Goal: Transaction & Acquisition: Purchase product/service

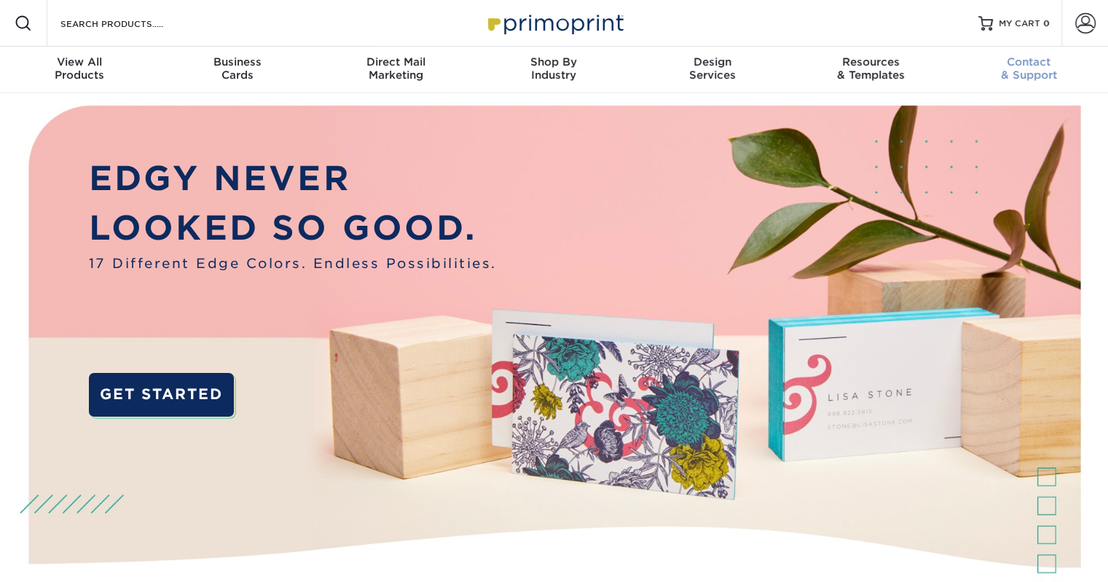
click at [1031, 72] on div "Contact & Support" at bounding box center [1029, 68] width 158 height 26
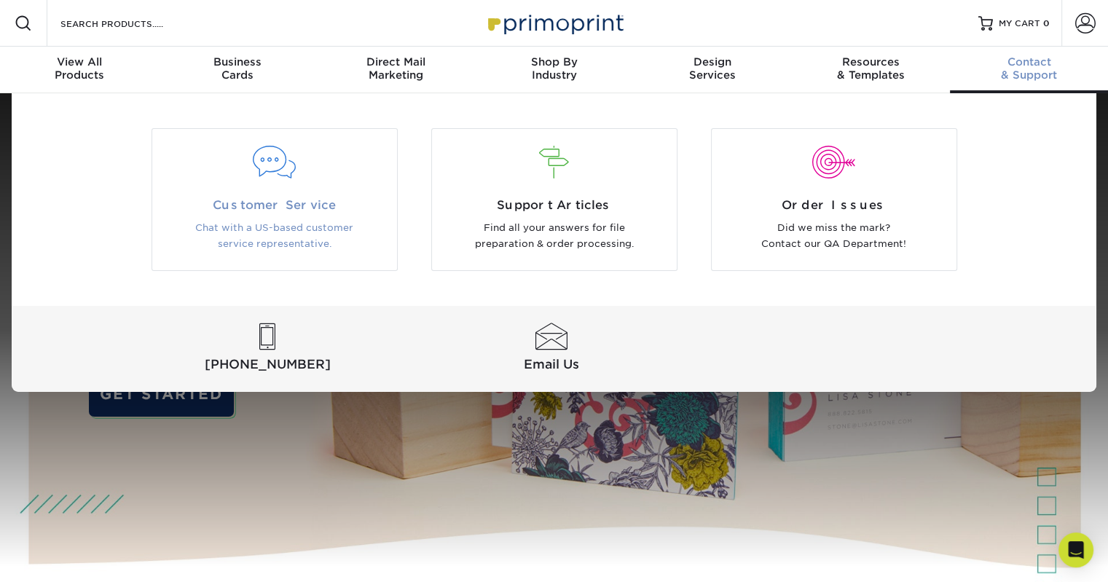
click at [286, 168] on div at bounding box center [274, 162] width 223 height 33
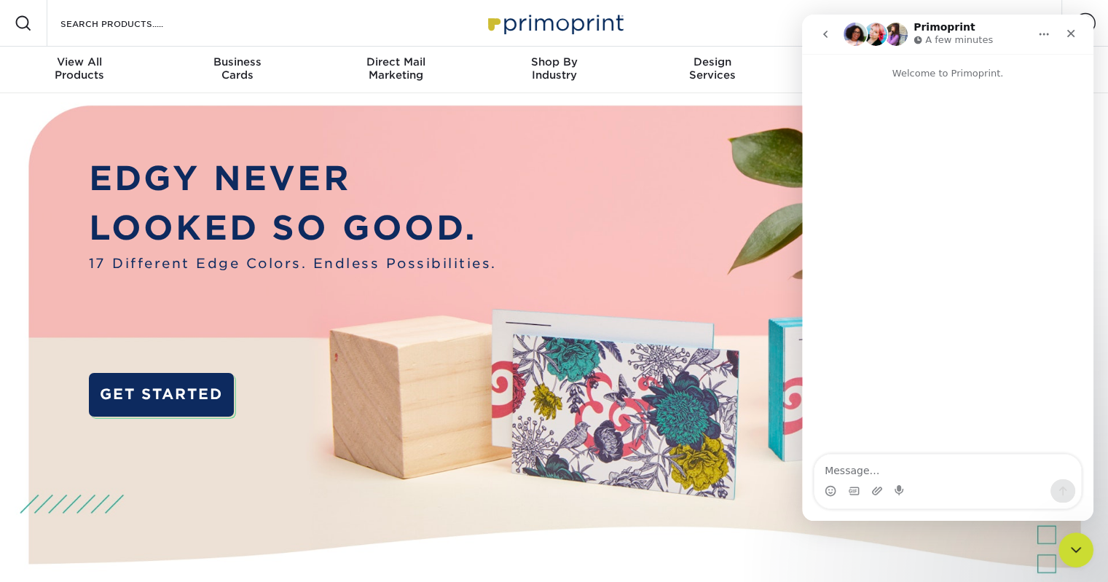
click at [875, 468] on textarea "Message…" at bounding box center [947, 467] width 267 height 25
type textarea "Hi"
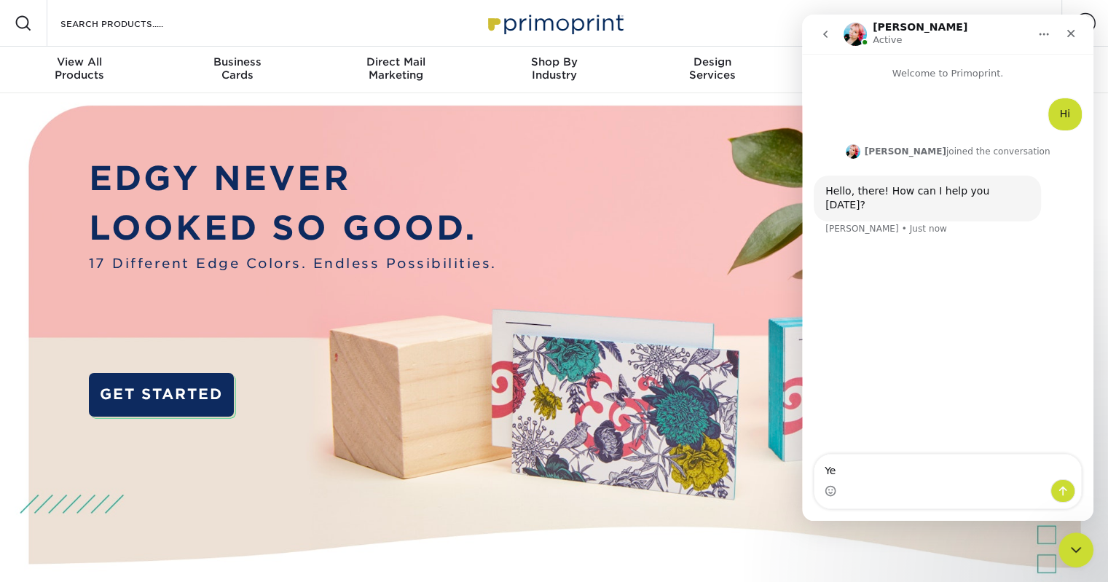
type textarea "Y"
type textarea "I believe I ordered my last set of business cards from [GEOGRAPHIC_DATA]...can …"
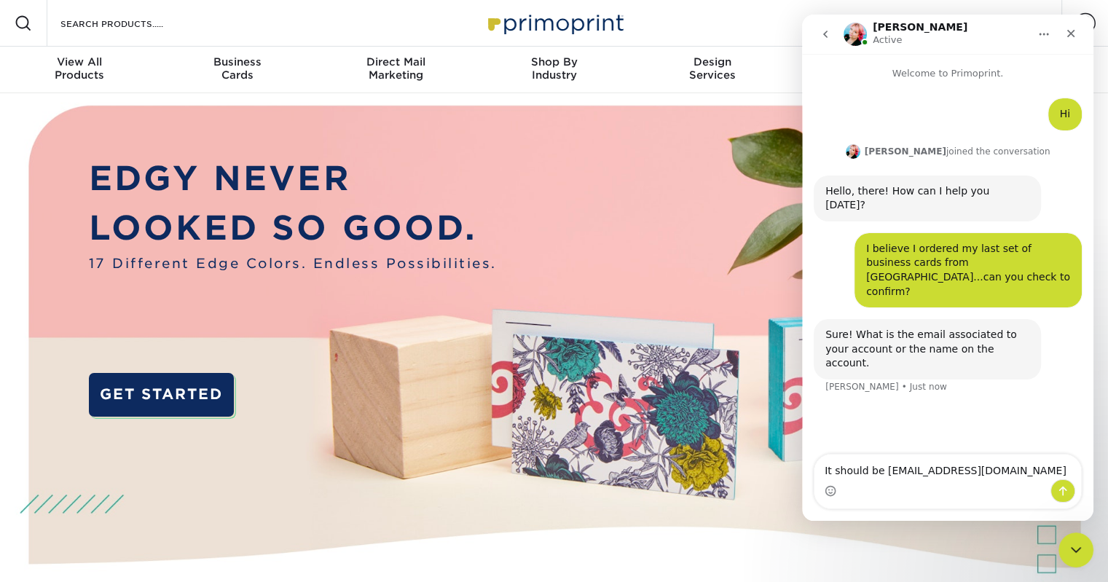
type textarea "It should be delliotthomes@gmail.com"
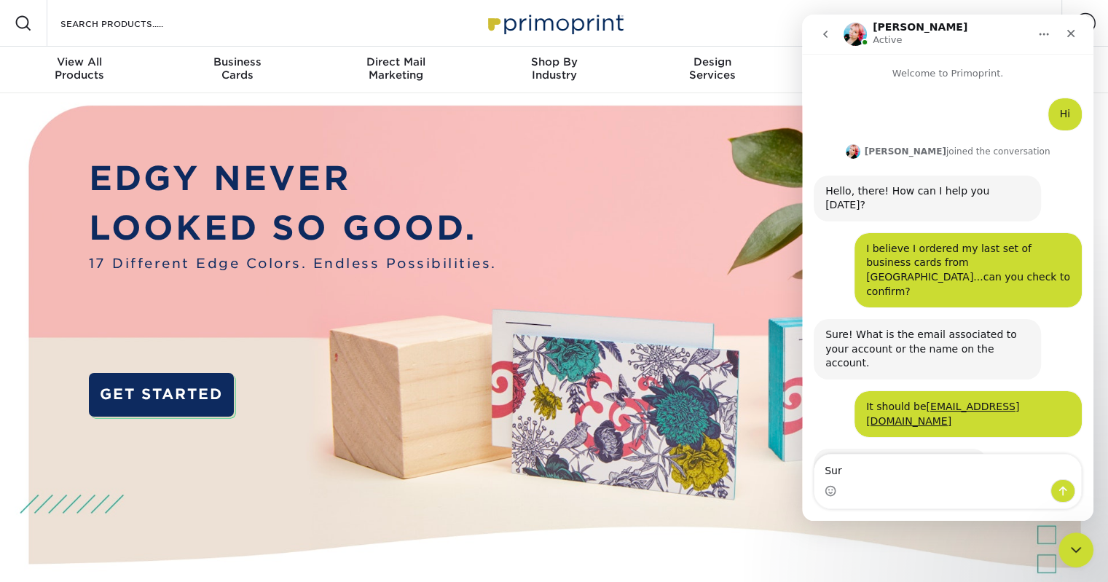
type textarea "Sure"
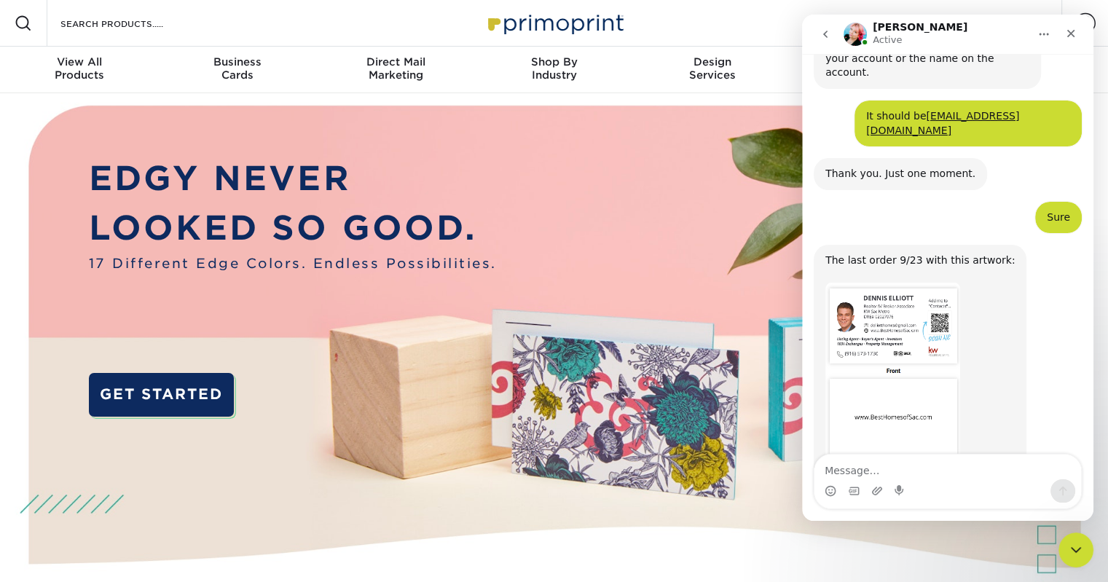
scroll to position [295, 0]
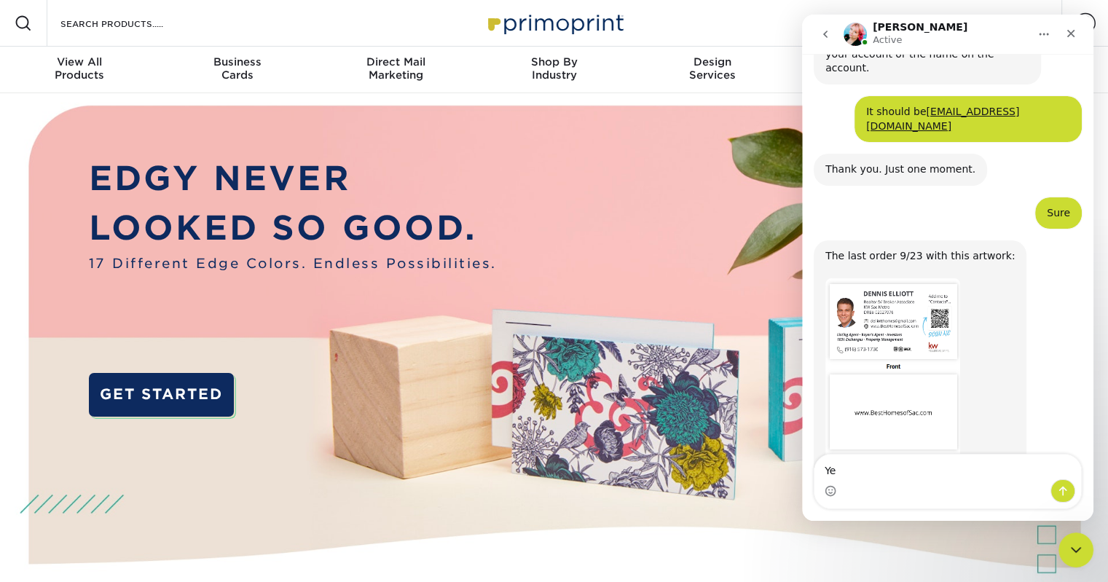
type textarea "Yep"
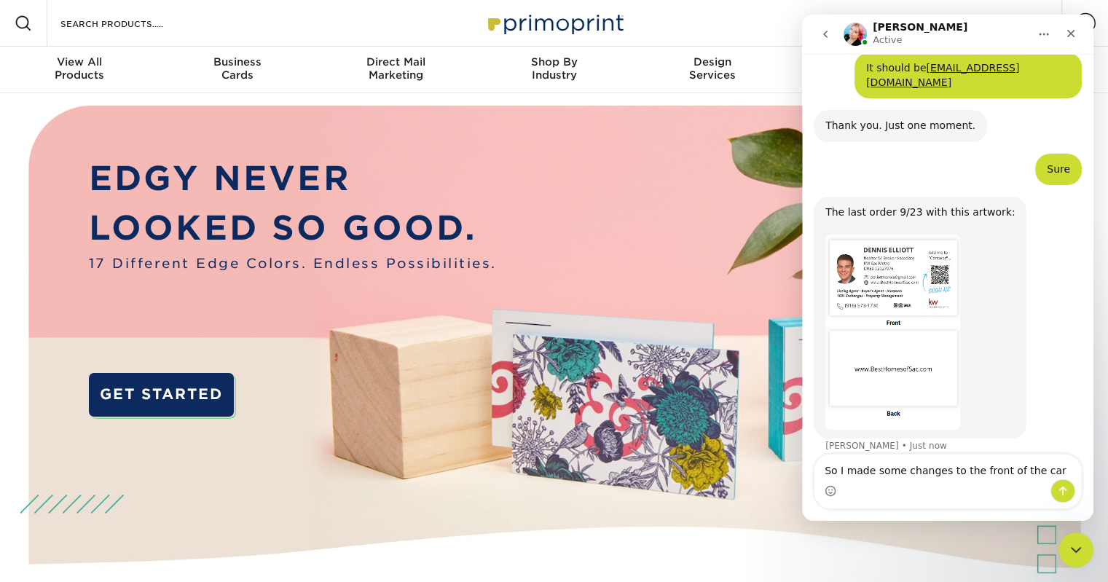
type textarea "So I made some changes to the front of the card"
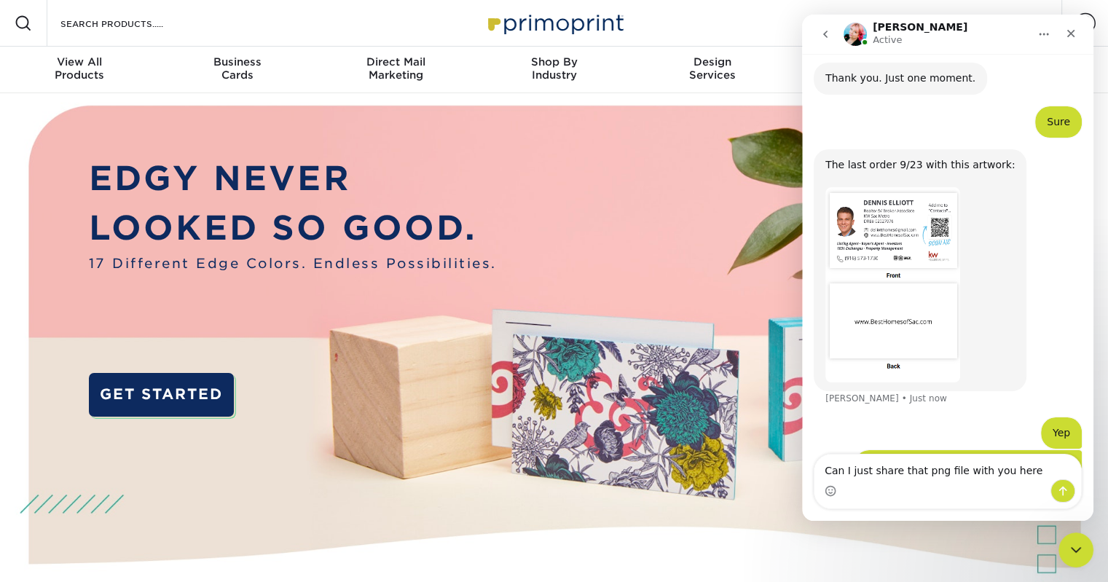
type textarea "Can I just share that png file with you here?"
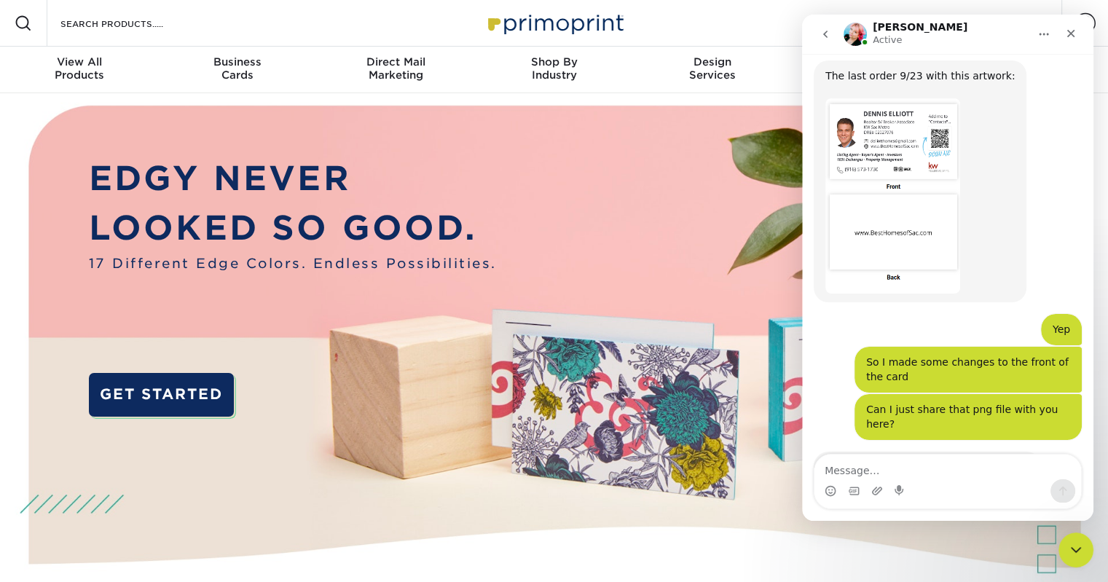
scroll to position [477, 0]
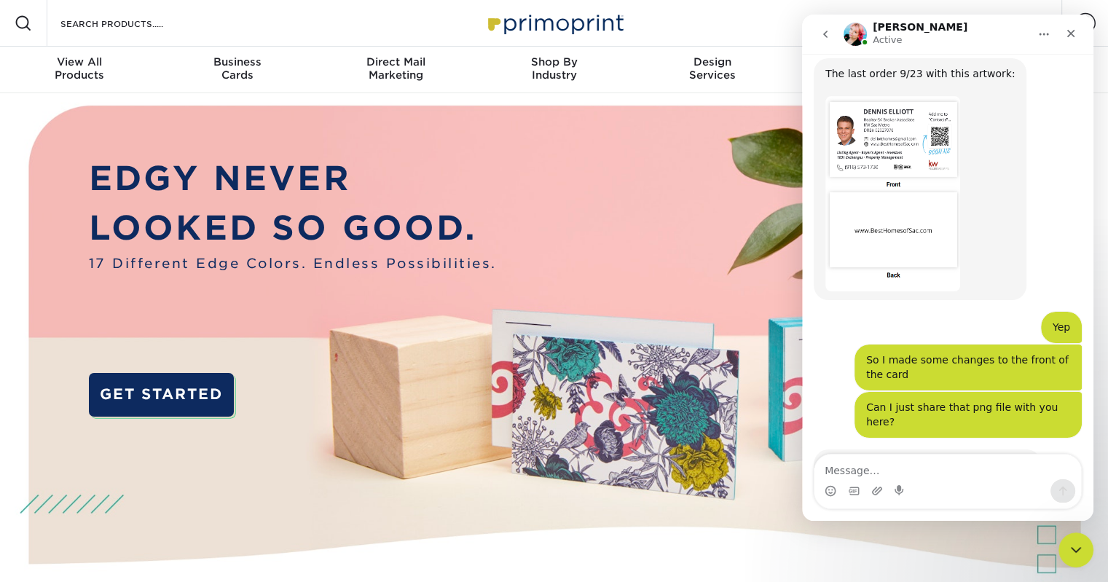
click at [878, 471] on textarea "Message…" at bounding box center [947, 467] width 267 height 25
type textarea "I'm not sure how to answer that"
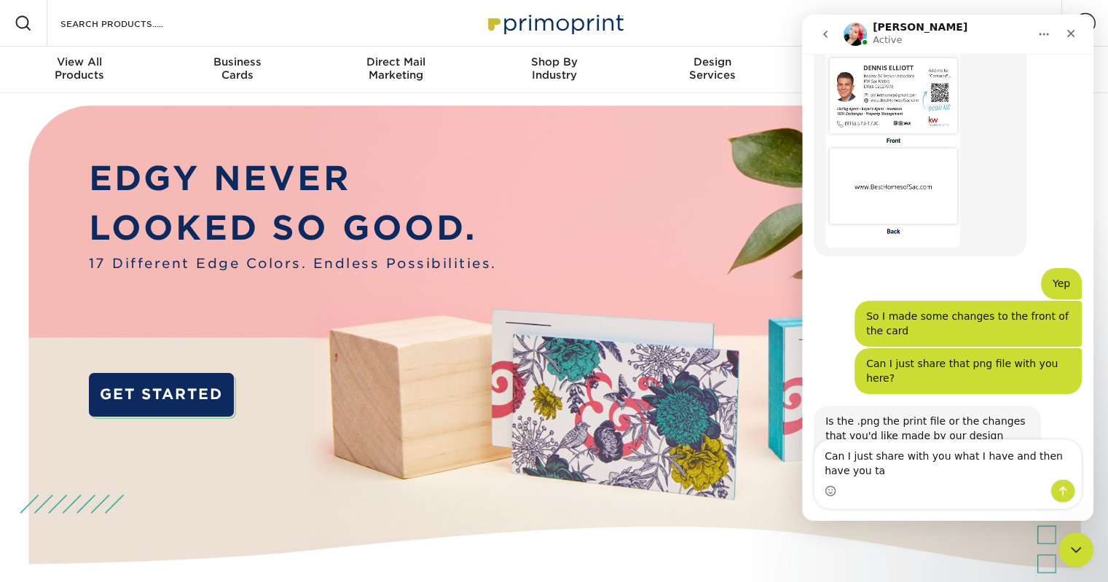
scroll to position [535, 0]
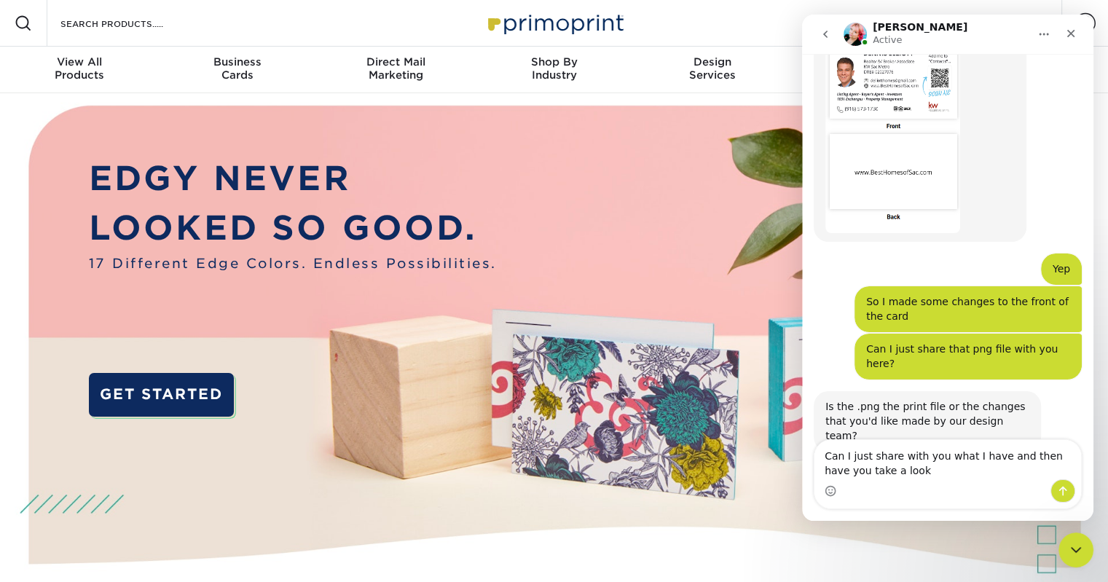
type textarea "Can I just share with you what I have and then have you take a look?"
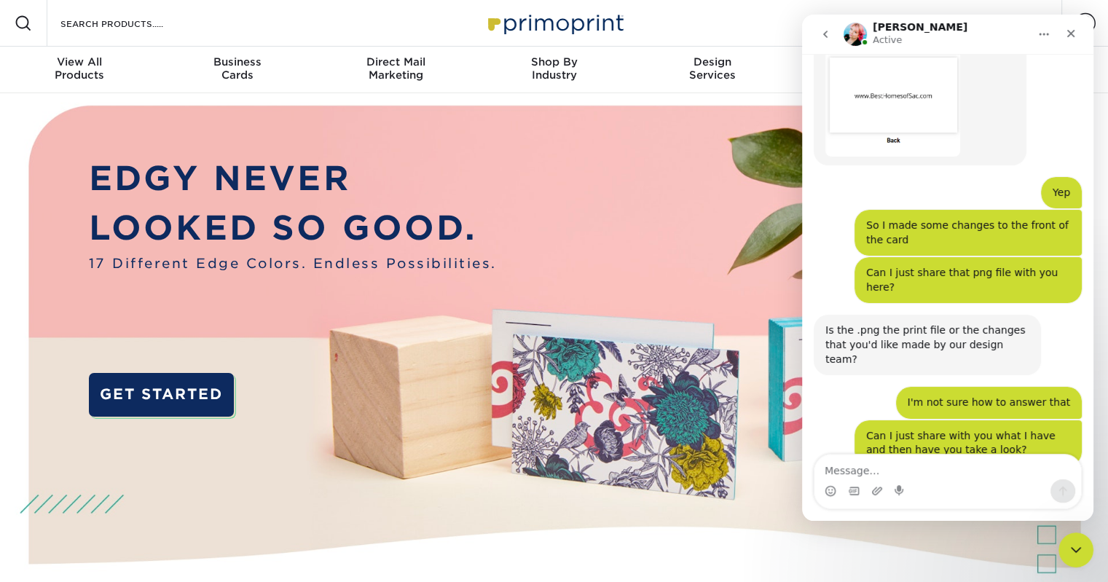
scroll to position [612, 0]
click at [874, 491] on icon "Upload attachment" at bounding box center [877, 491] width 12 height 12
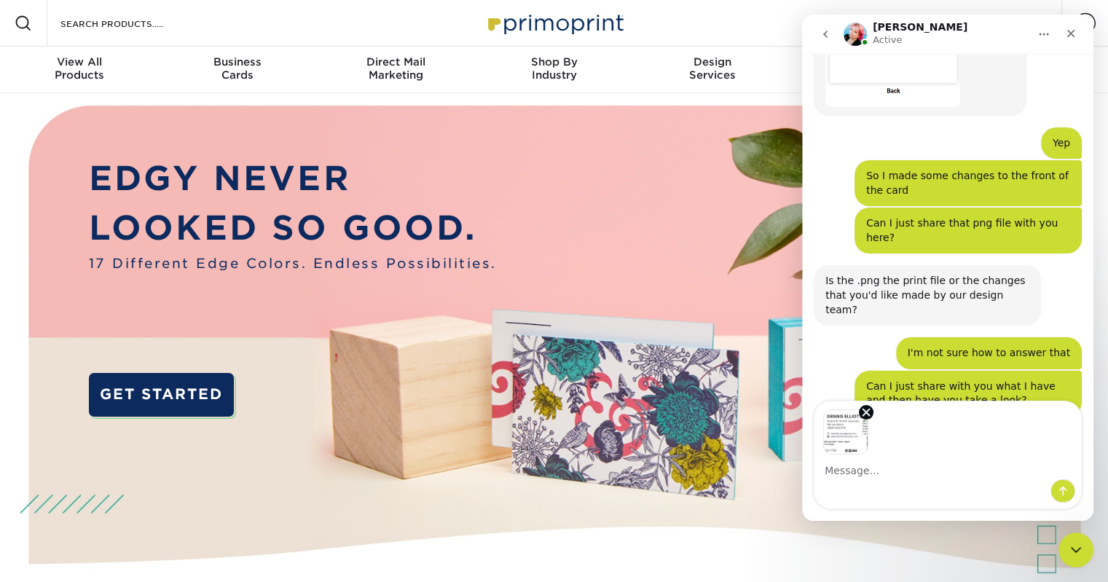
scroll to position [664, 0]
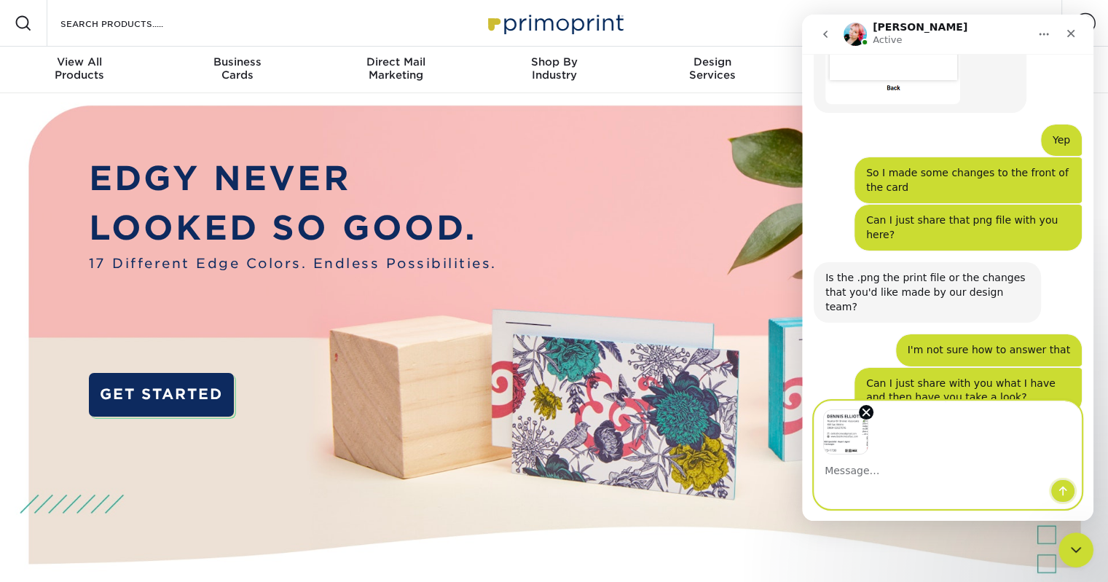
click at [1056, 491] on button "Send a message…" at bounding box center [1062, 490] width 25 height 23
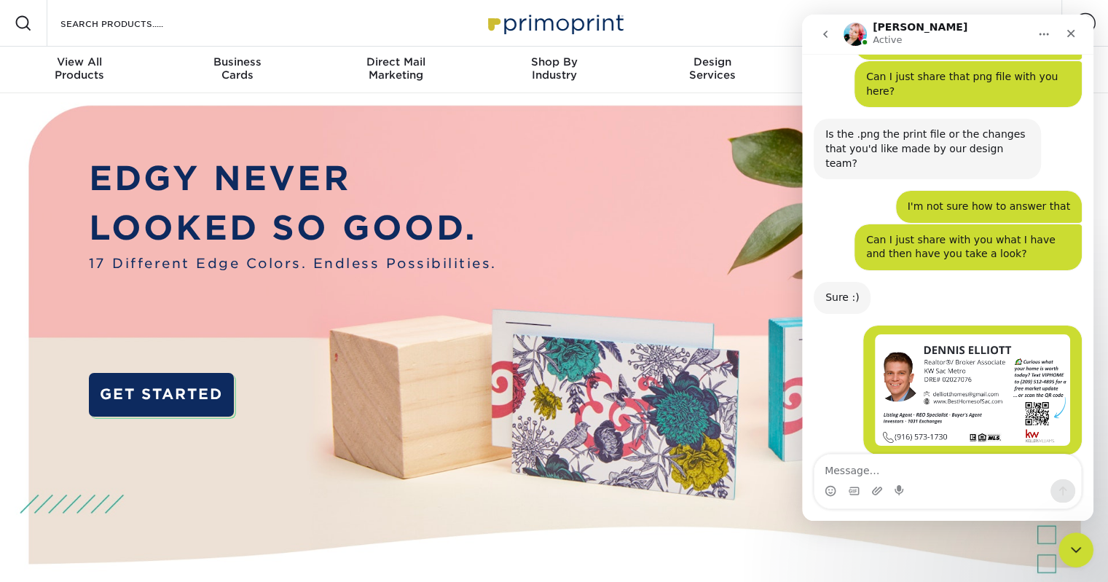
scroll to position [810, 0]
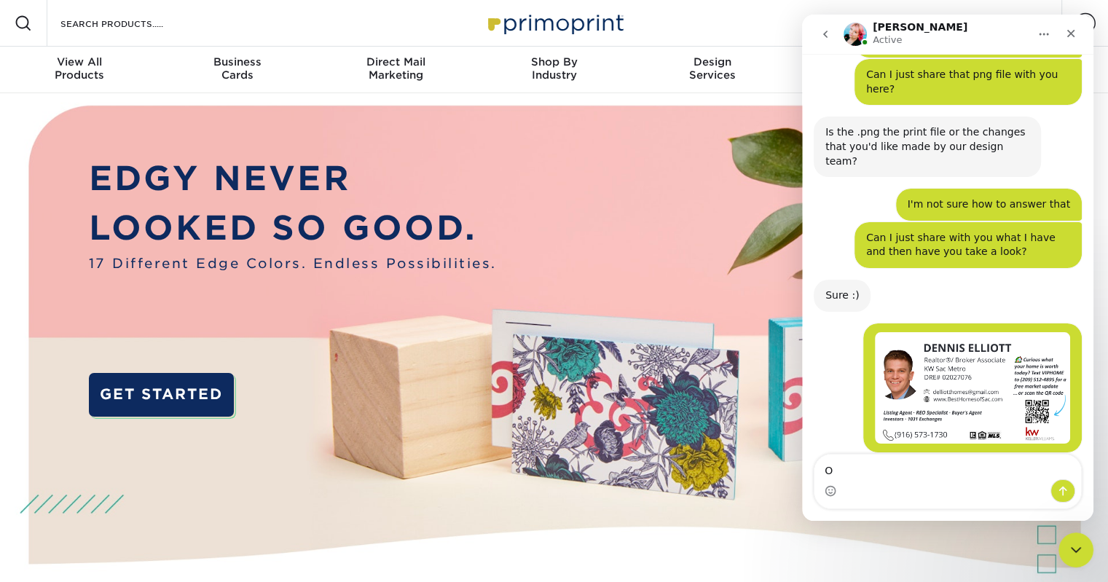
type textarea "Ok"
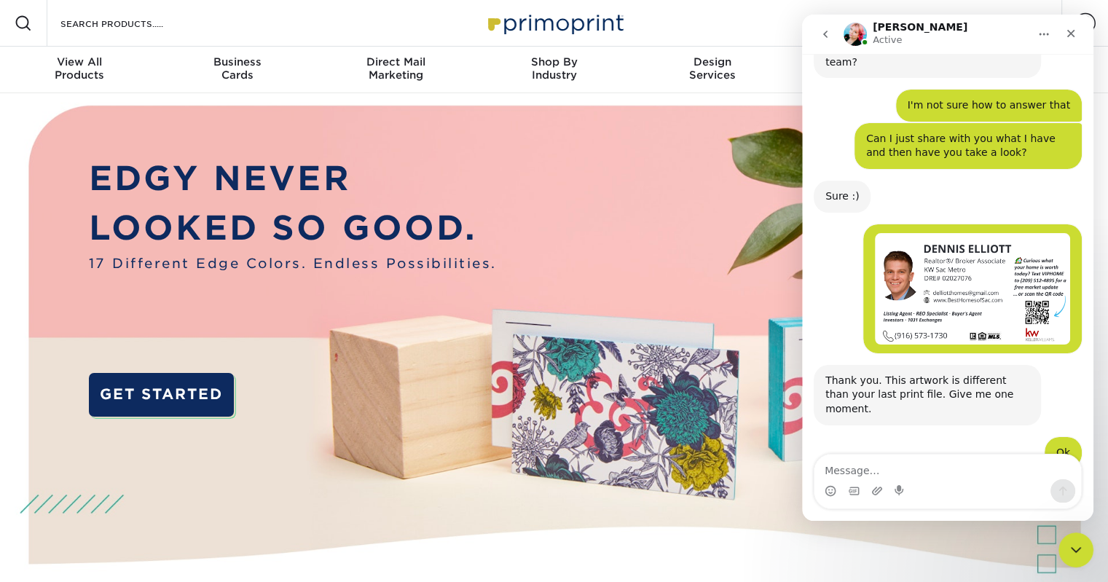
scroll to position [939, 0]
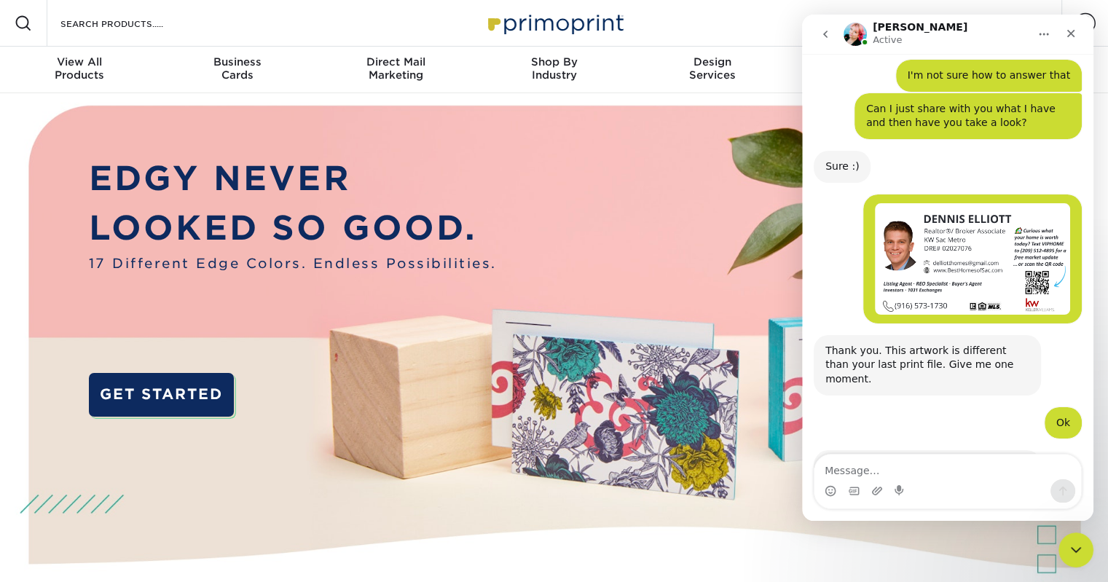
click at [881, 467] on textarea "Message…" at bounding box center [947, 467] width 267 height 25
type textarea "But I remember not being so good at that last time"
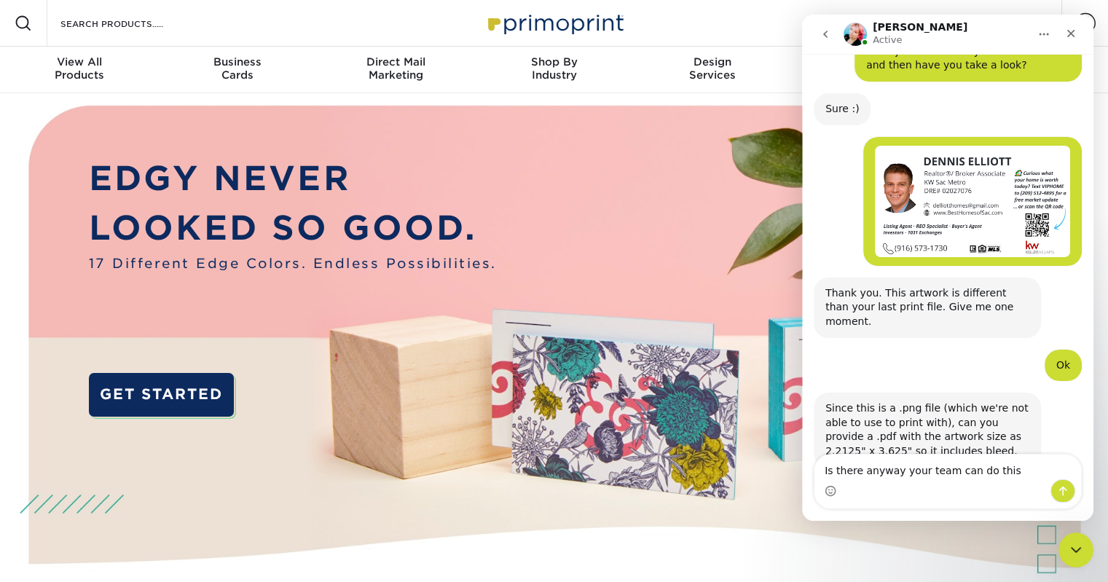
type textarea "Is there anyway your team can do this?"
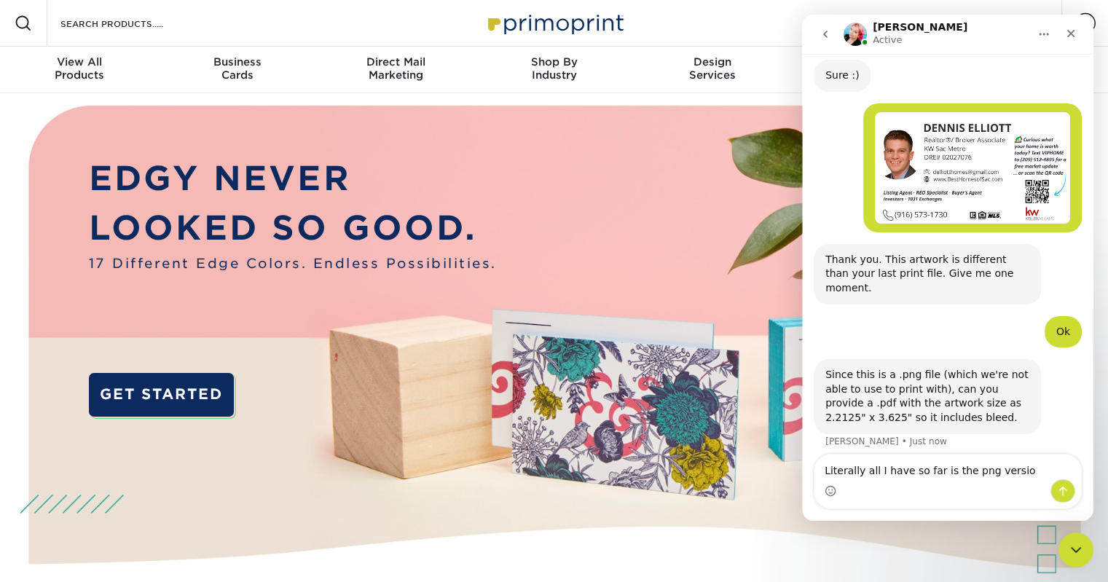
type textarea "Literally all I have so far is the png version"
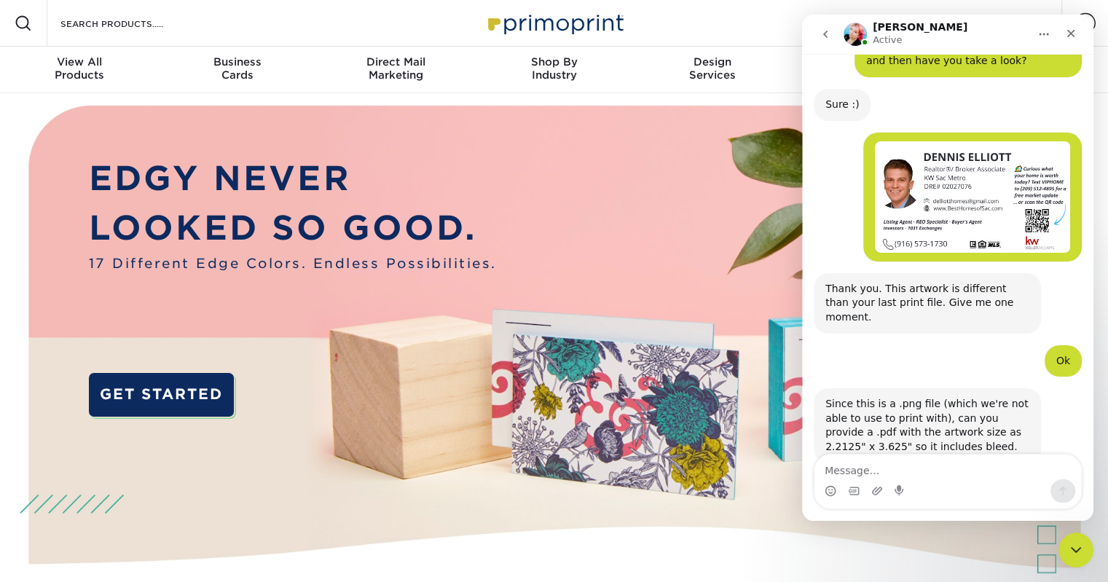
scroll to position [918, 0]
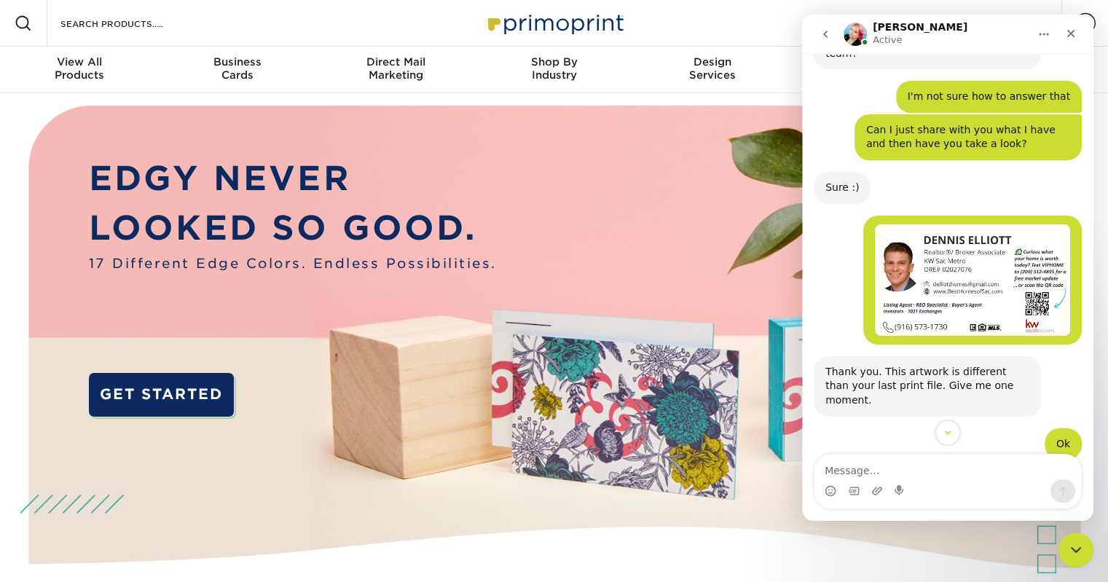
click at [989, 224] on img "user says…" at bounding box center [972, 279] width 195 height 111
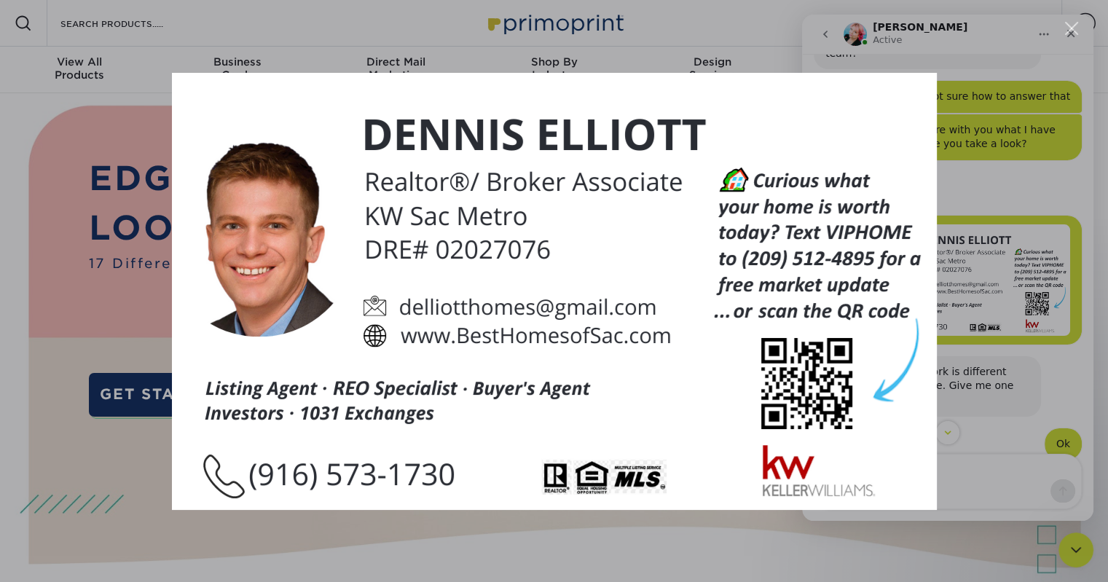
click at [989, 200] on div "Intercom messenger" at bounding box center [554, 291] width 1108 height 582
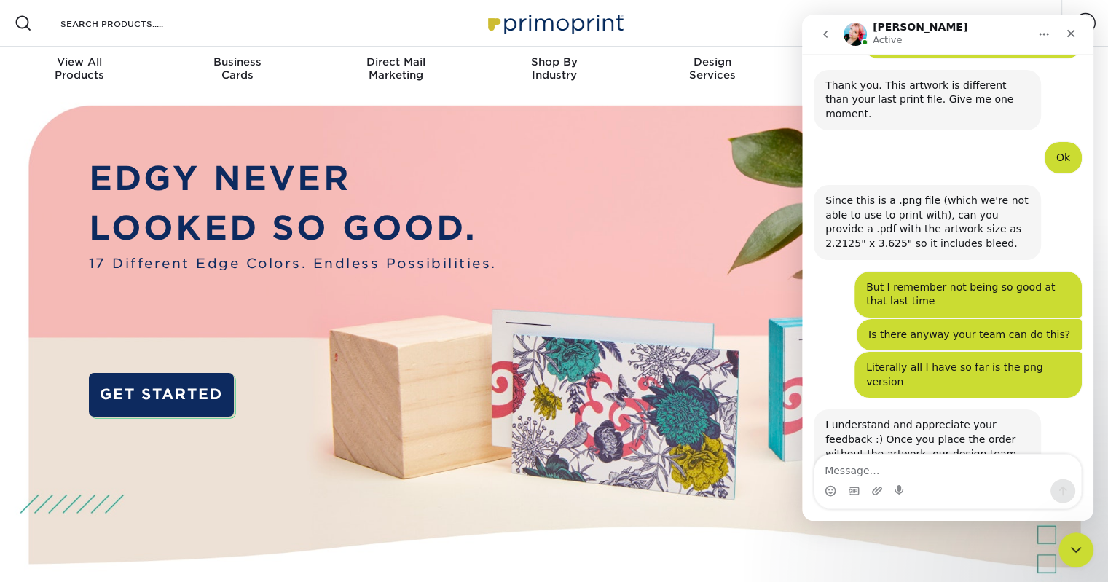
scroll to position [1206, 0]
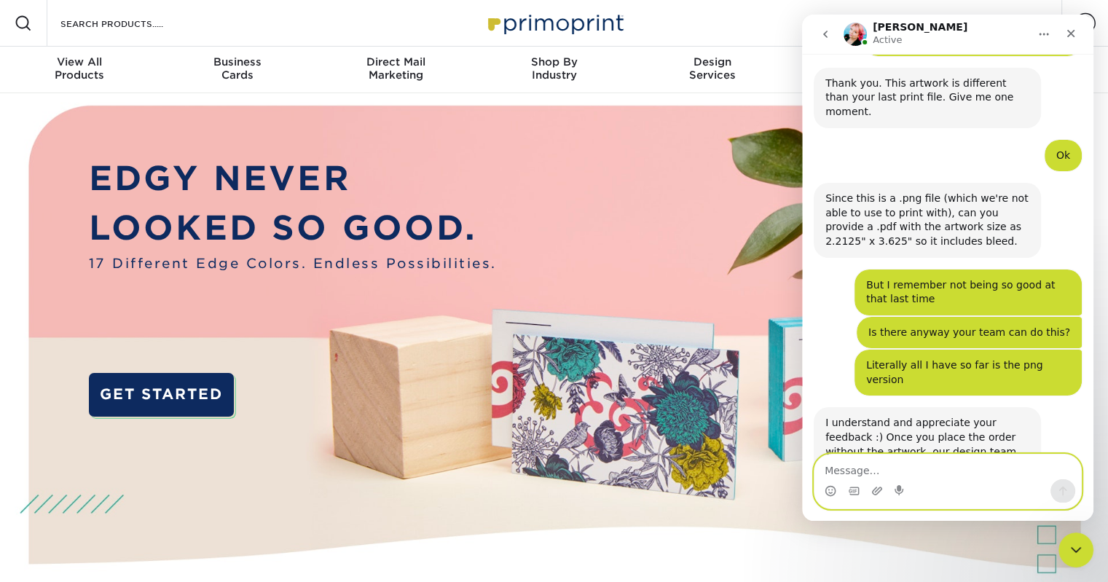
click at [849, 471] on textarea "Message…" at bounding box center [947, 467] width 267 height 25
type textarea "That sounds great and thanks~"
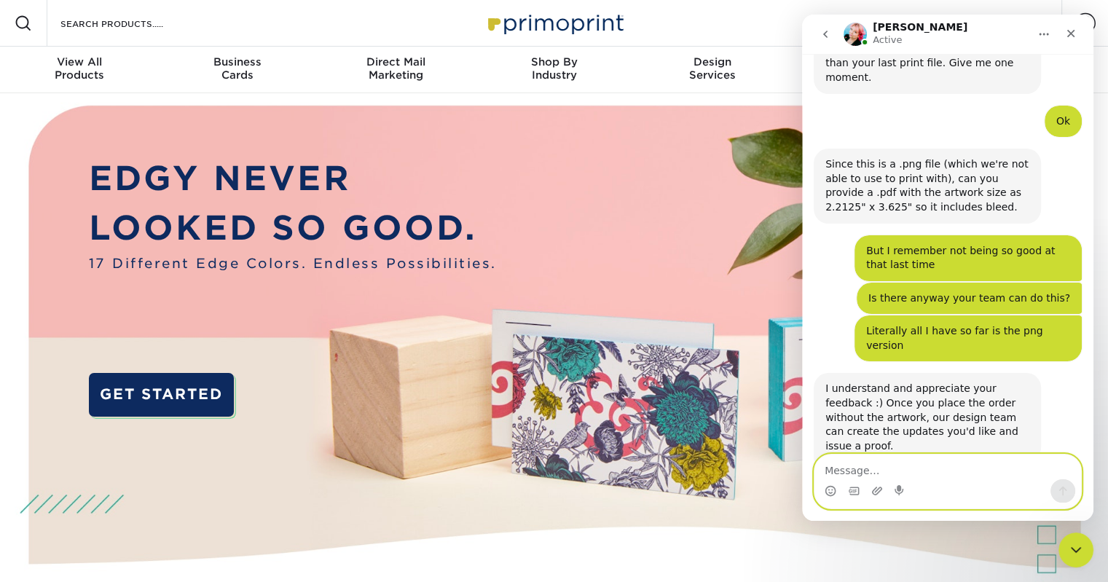
scroll to position [1297, 0]
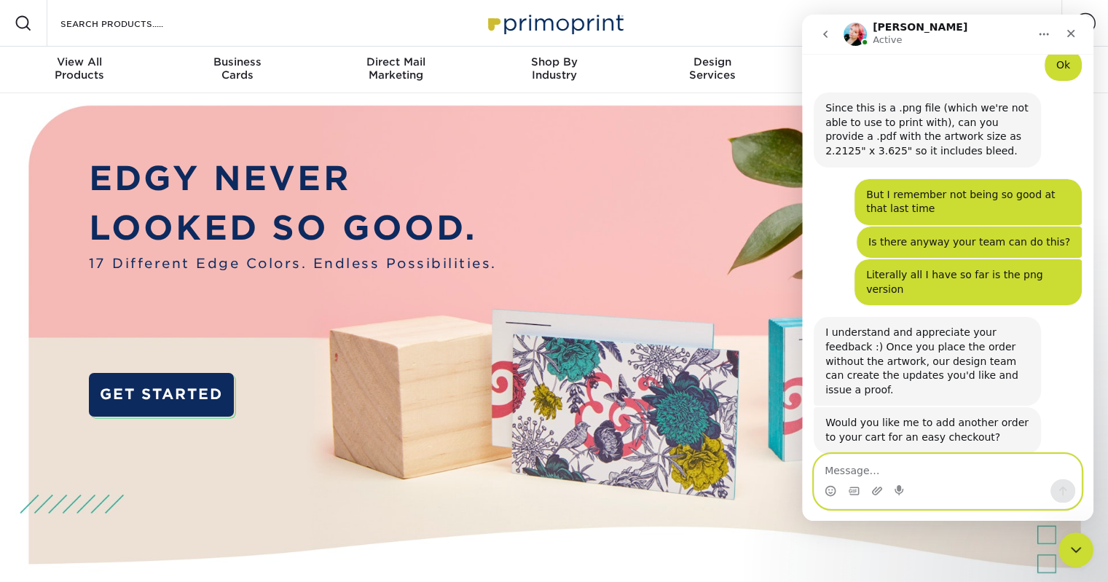
click at [857, 470] on textarea "Message…" at bounding box center [947, 467] width 267 height 25
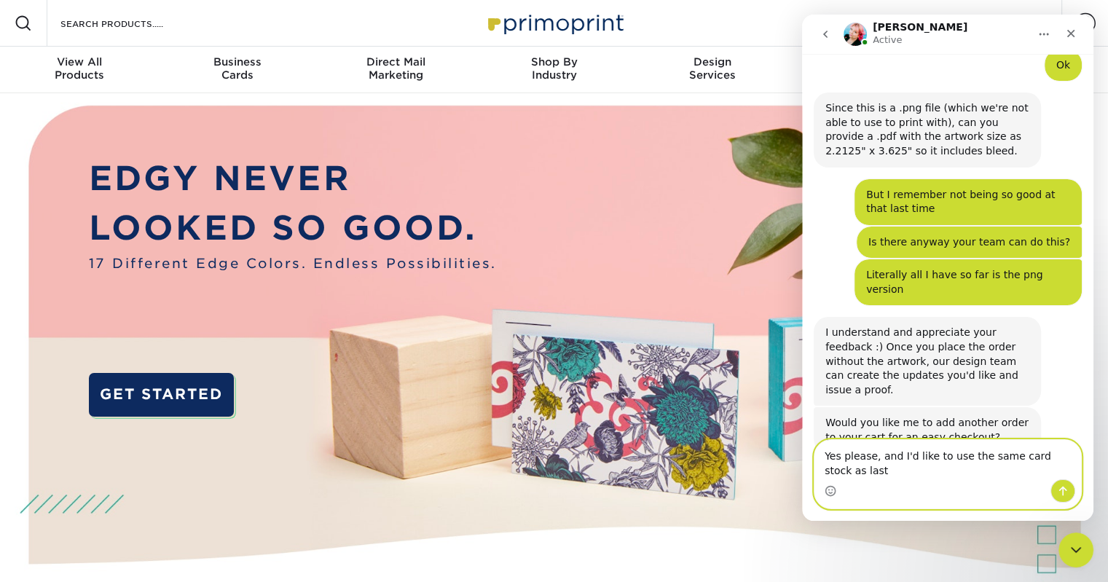
scroll to position [1299, 0]
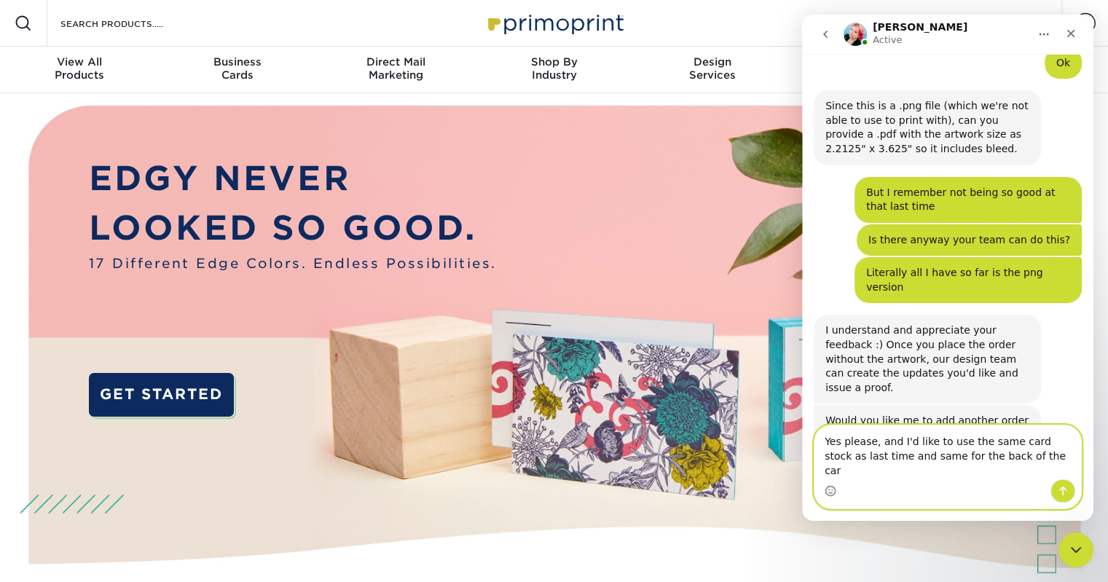
type textarea "Yes please, and I'd like to use the same card stock as last time and same for t…"
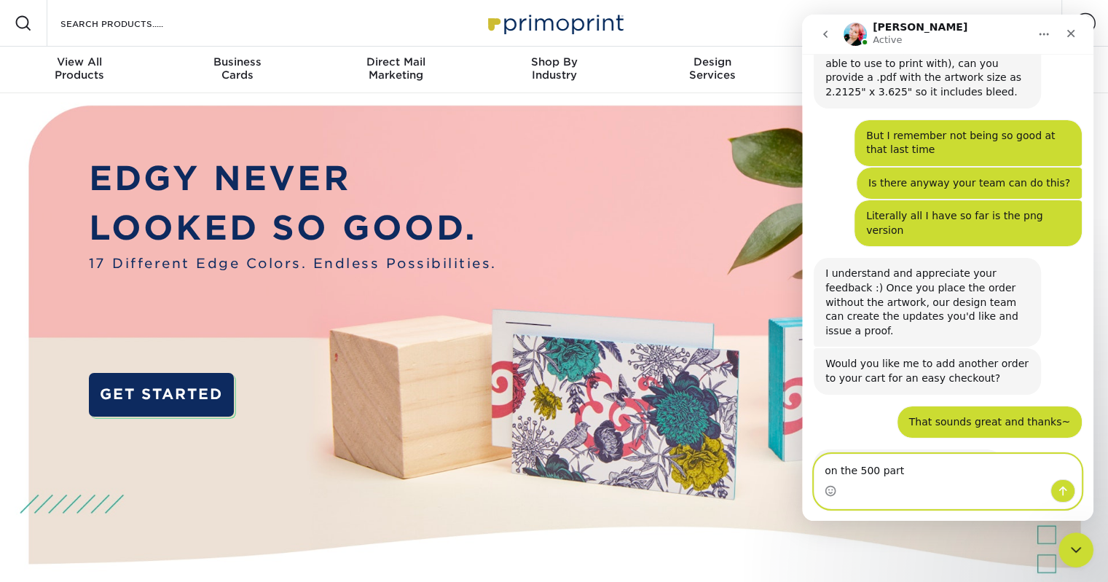
scroll to position [1412, 0]
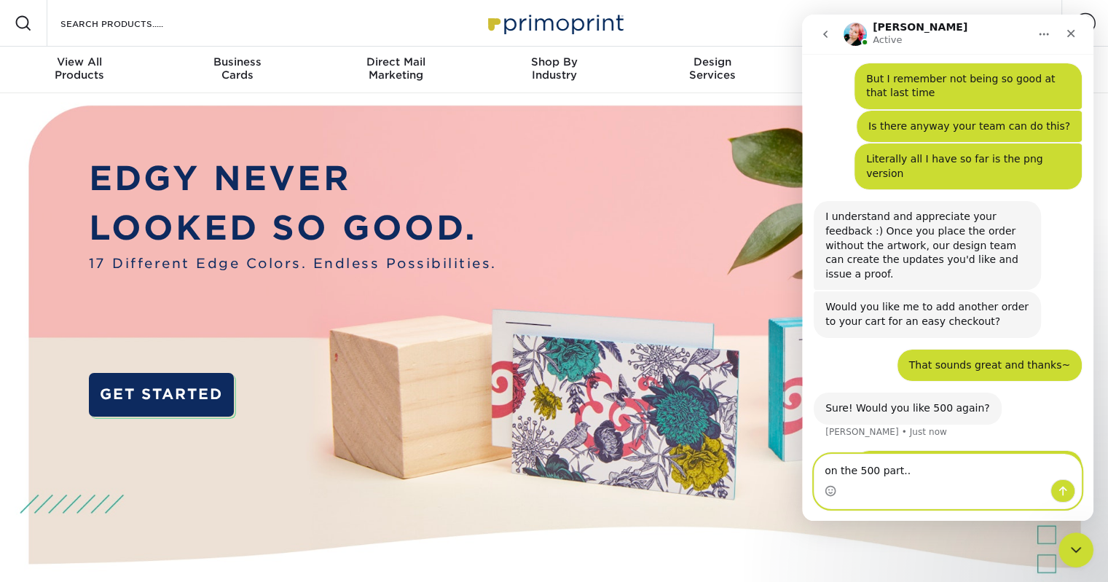
type textarea "on the 500 part..."
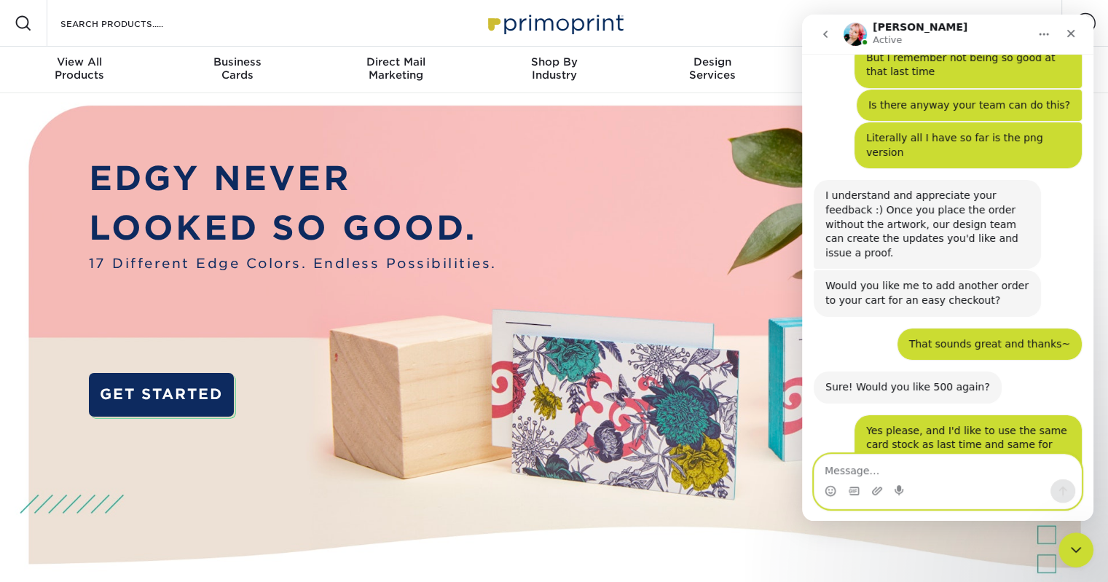
scroll to position [1433, 0]
type textarea "C"
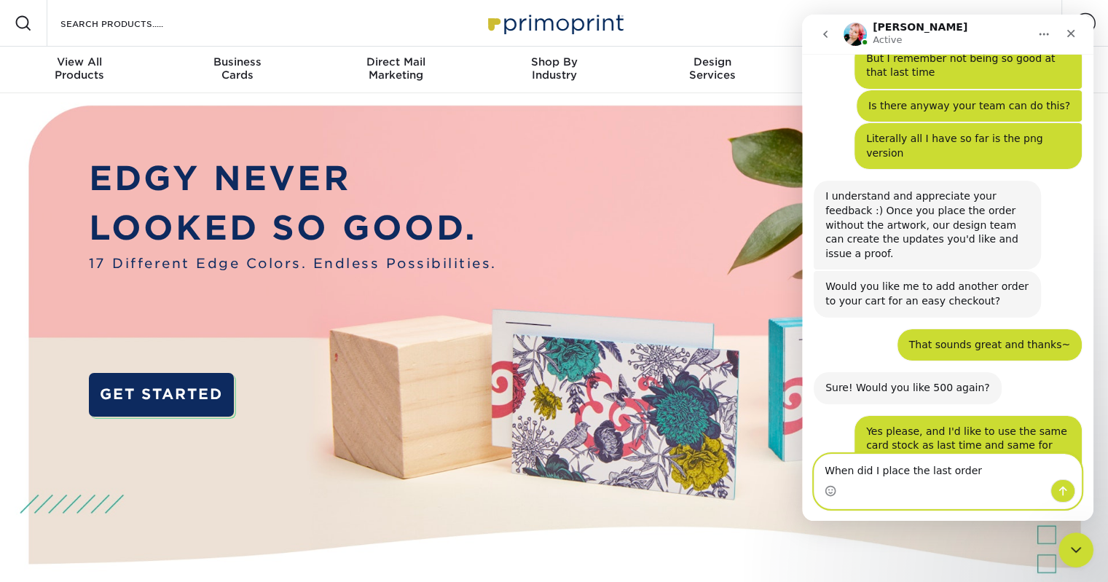
type textarea "When did I place the last order?"
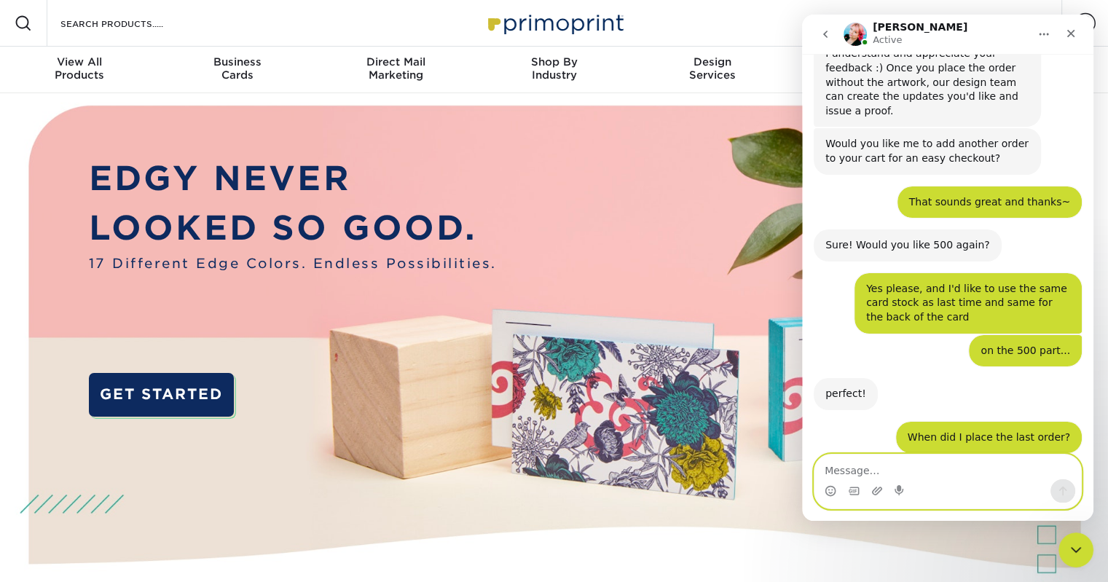
scroll to position [1595, 0]
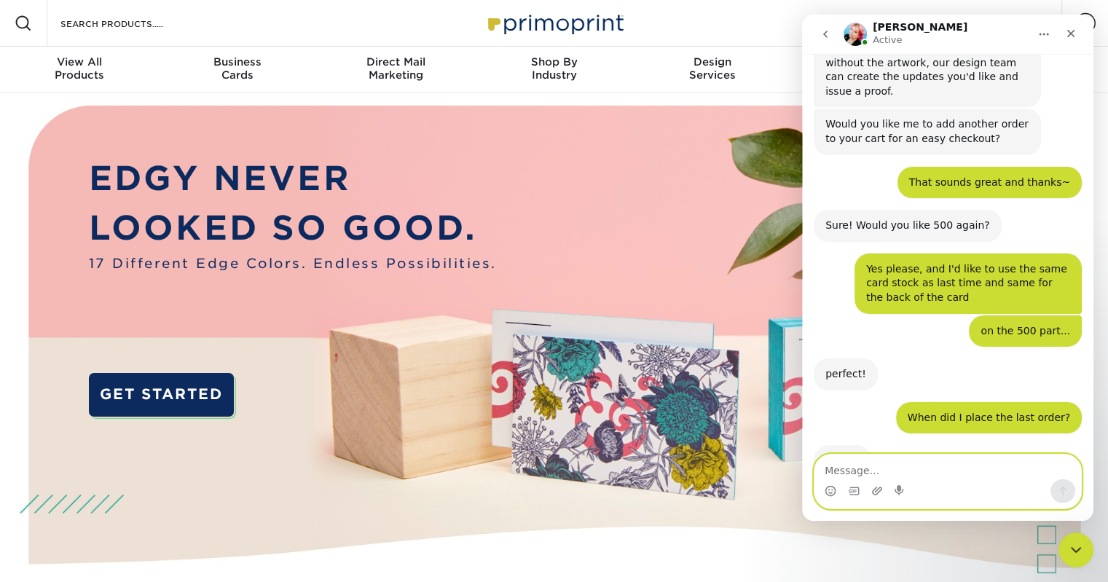
click at [861, 471] on textarea "Message…" at bounding box center [947, 467] width 267 height 25
type textarea "What are my quantity choices?"
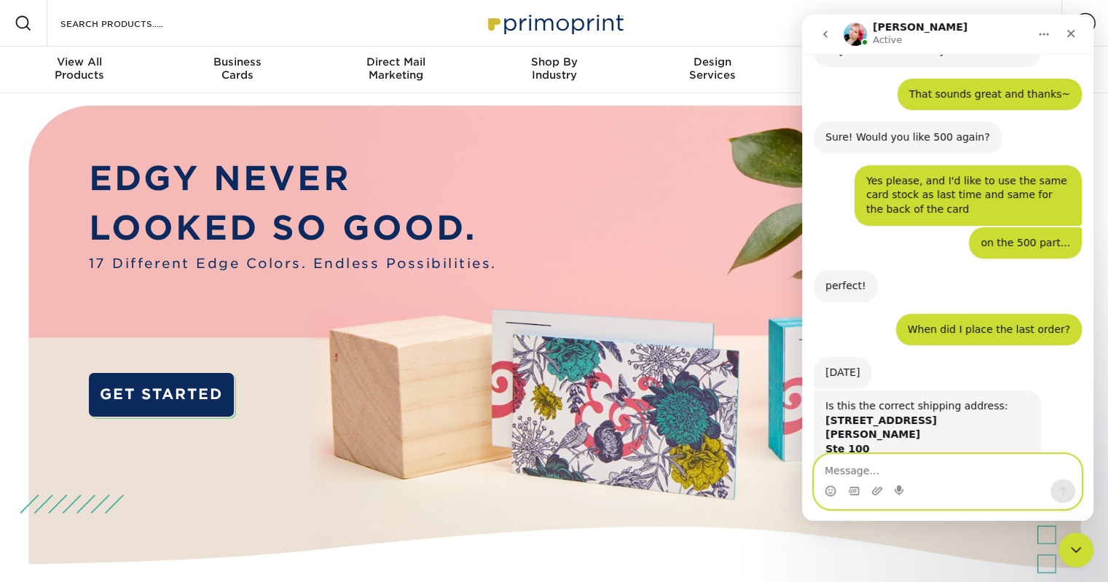
scroll to position [1682, 0]
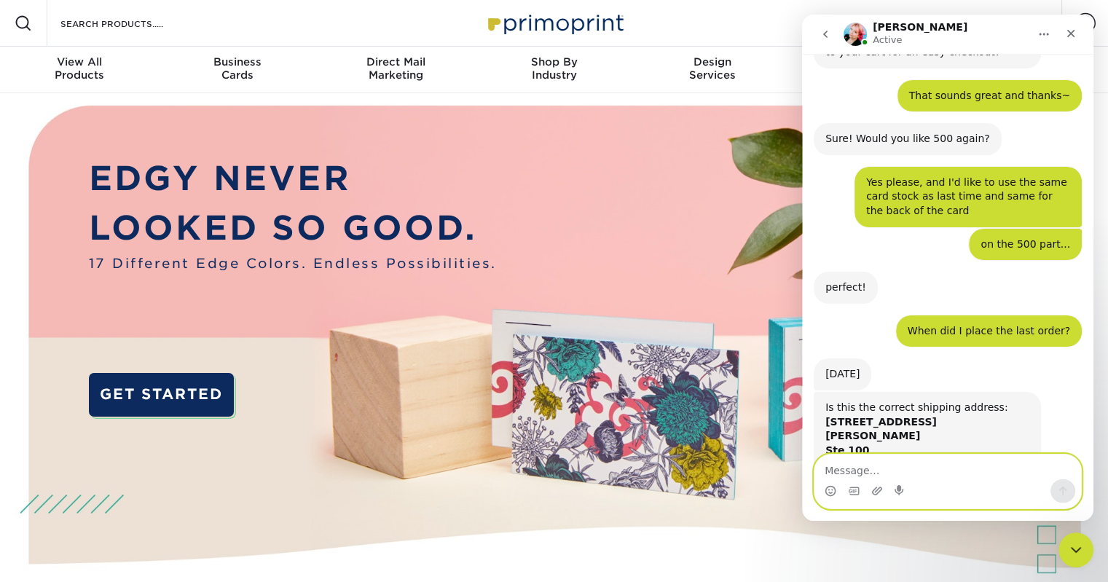
click at [892, 468] on textarea "Message…" at bounding box center [947, 467] width 267 height 25
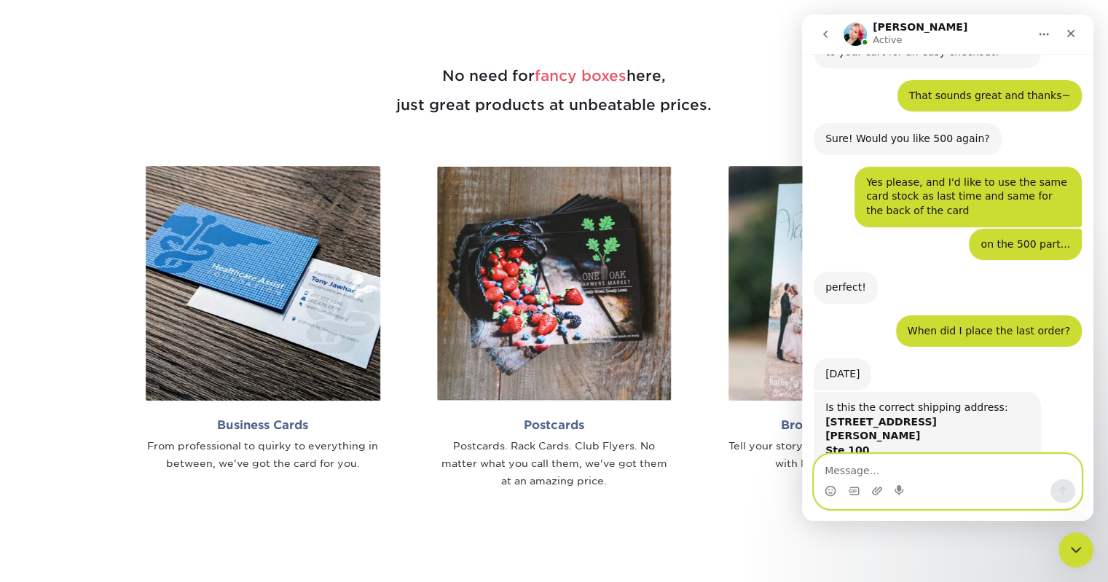
scroll to position [801, 0]
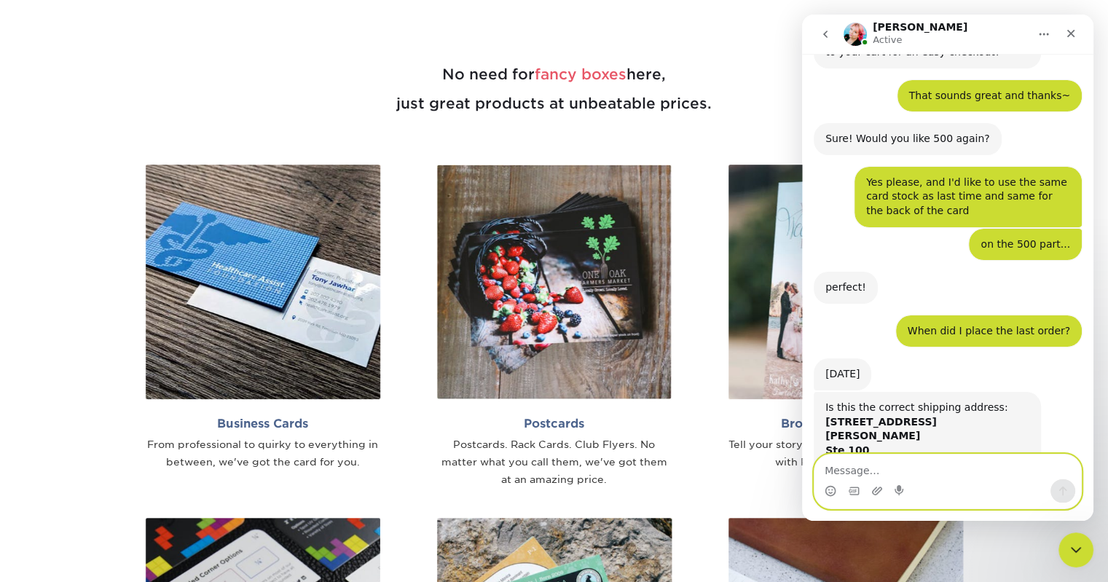
click at [878, 463] on textarea "Message…" at bounding box center [947, 467] width 267 height 25
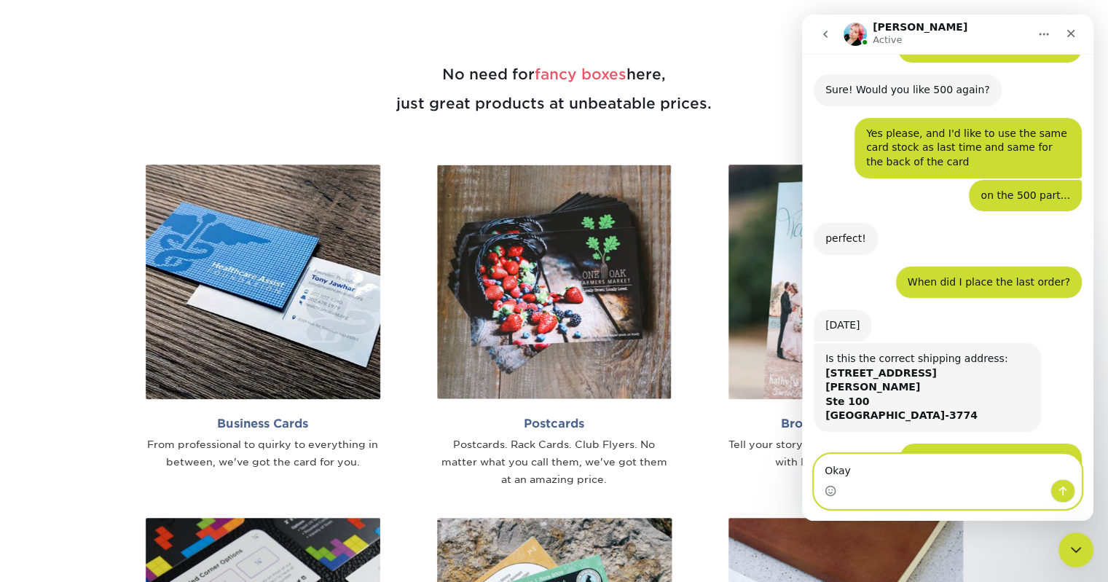
scroll to position [1739, 0]
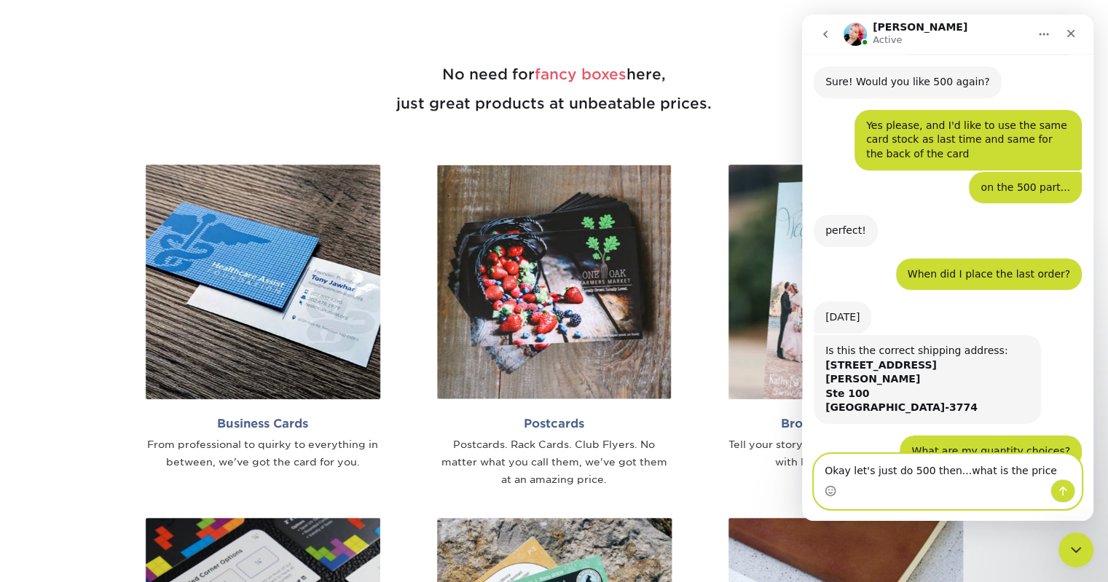
type textarea "Okay let's just do 500 then...what is the price?"
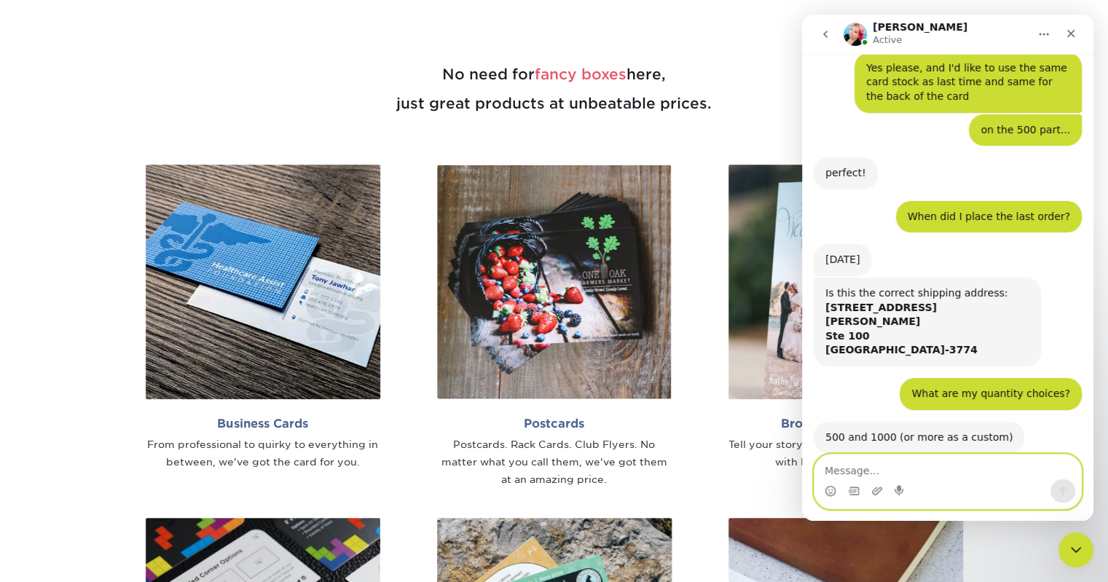
scroll to position [1826, 0]
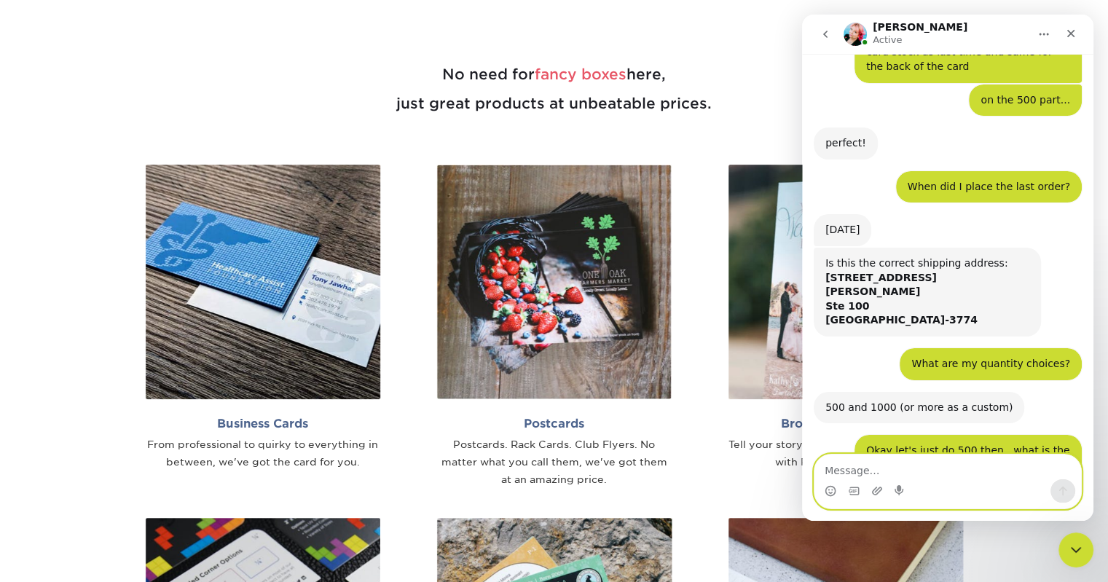
click at [873, 471] on textarea "Message…" at bounding box center [947, 467] width 267 height 25
type textarea "Okay"
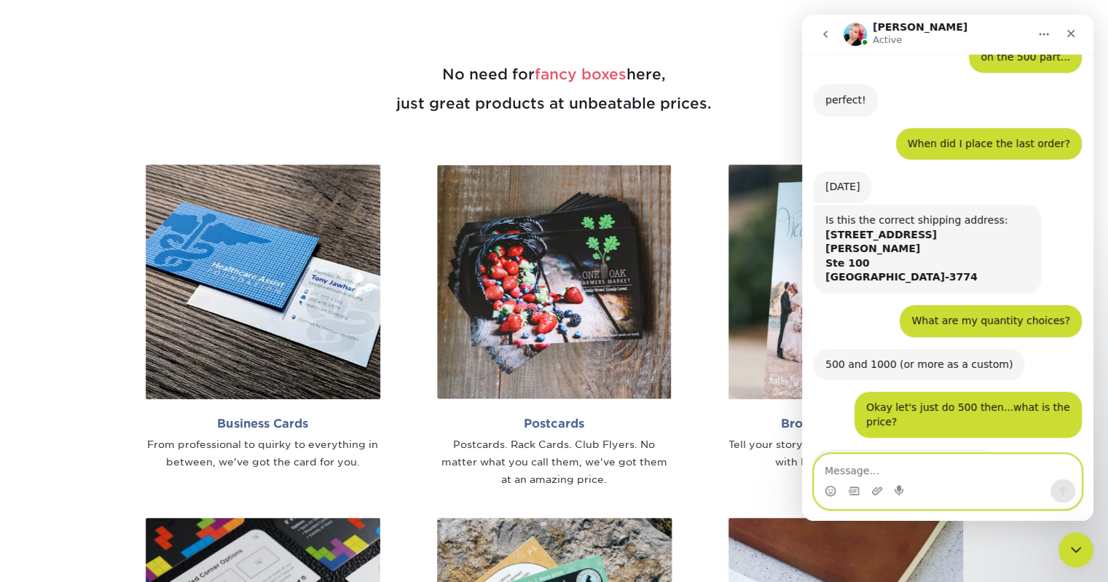
scroll to position [1870, 0]
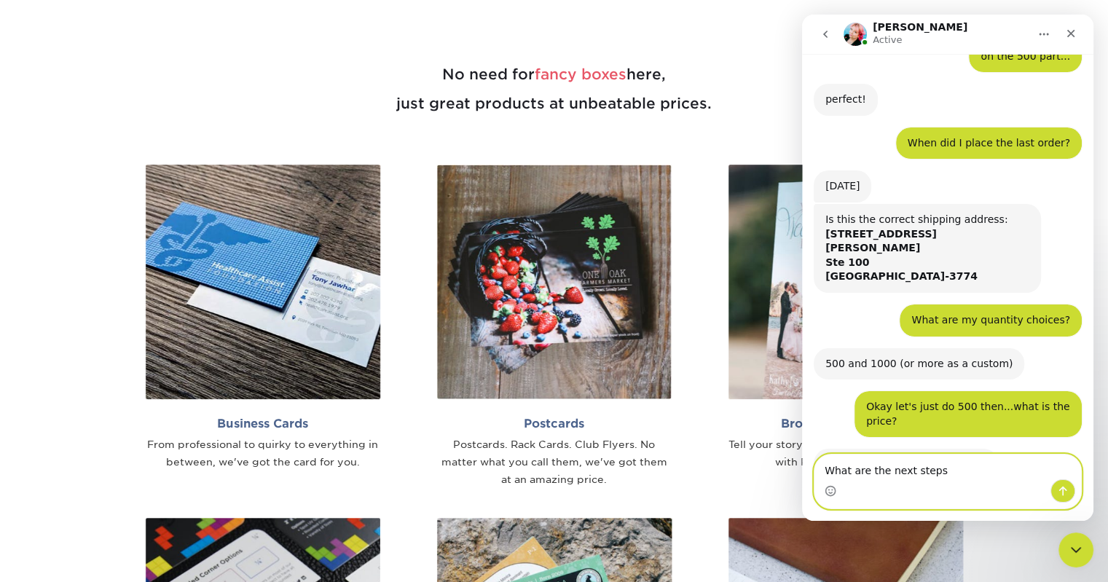
type textarea "What are the next steps?"
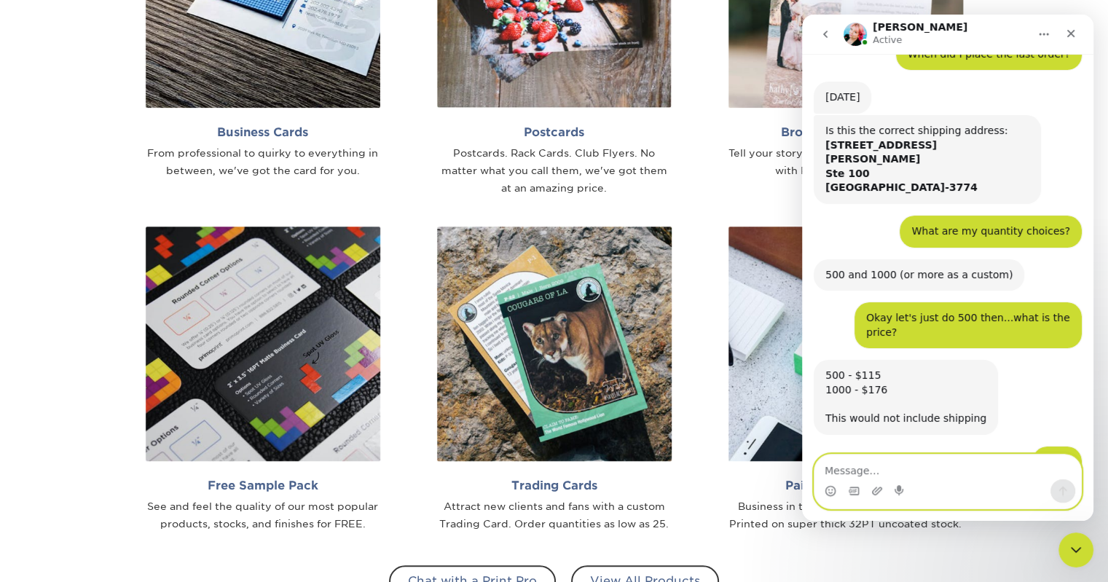
scroll to position [2003, 0]
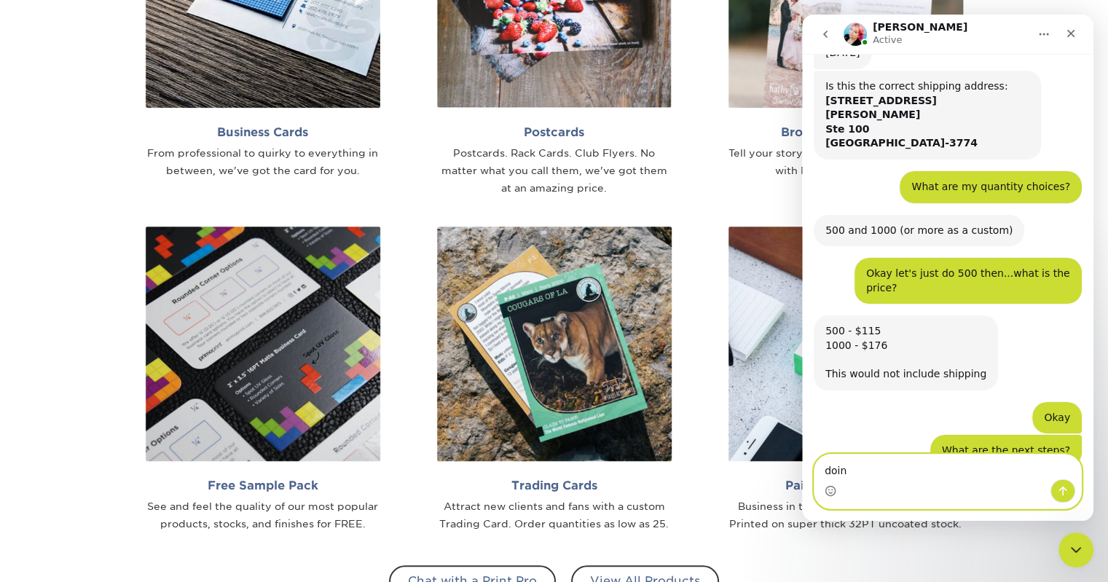
type textarea "doing"
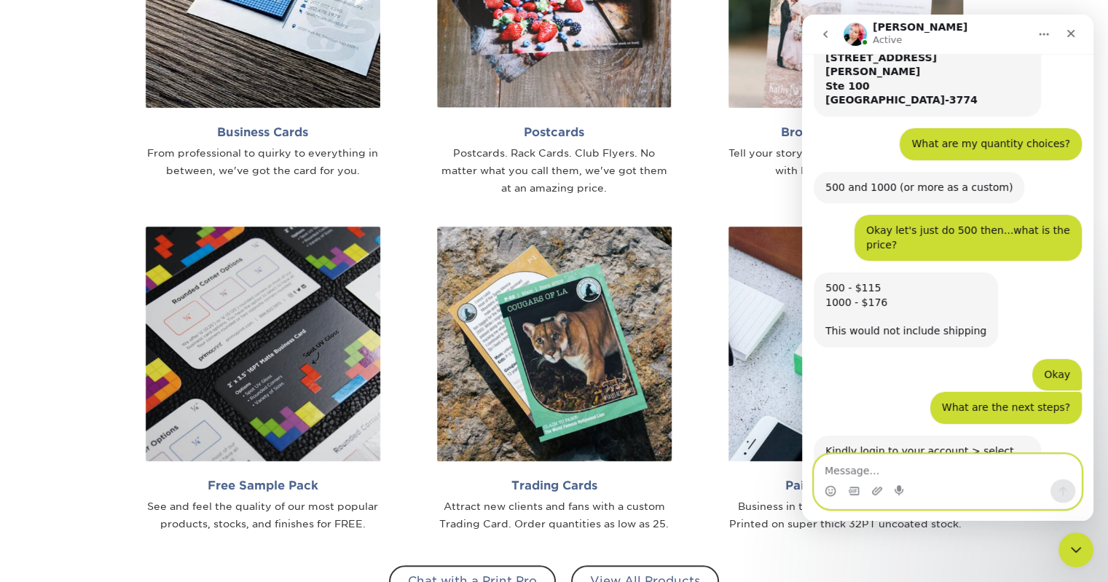
scroll to position [2047, 0]
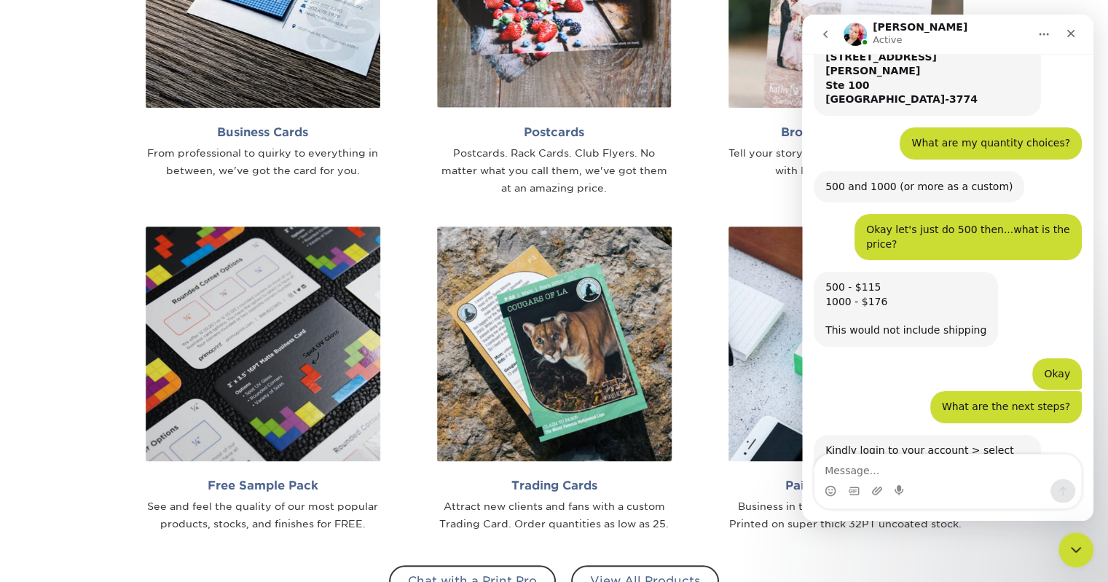
click at [1045, 37] on icon "Home" at bounding box center [1044, 34] width 12 height 12
click at [1070, 31] on icon "Close" at bounding box center [1071, 34] width 12 height 12
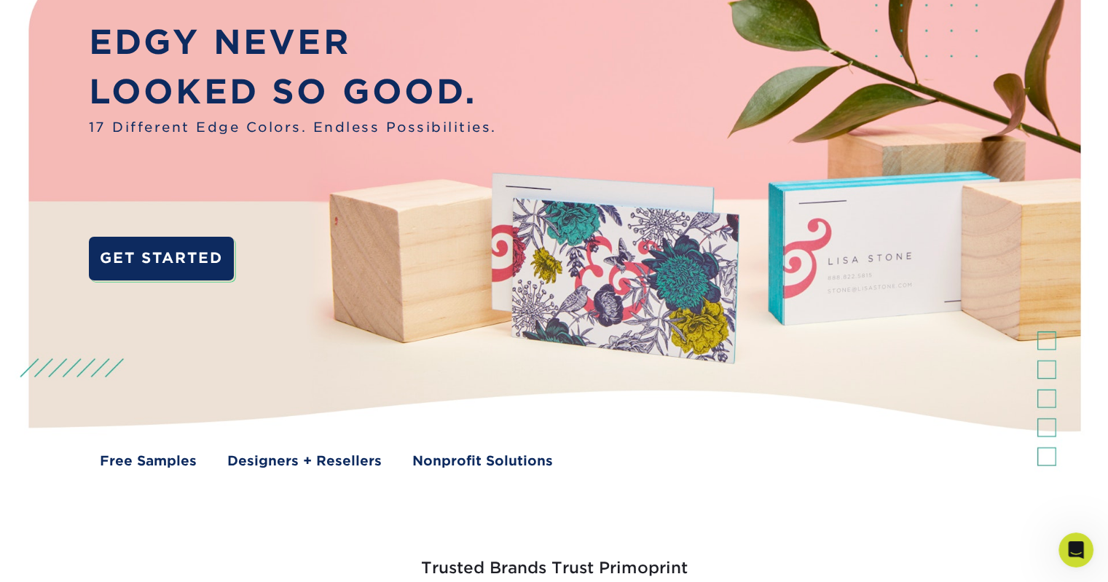
scroll to position [0, 0]
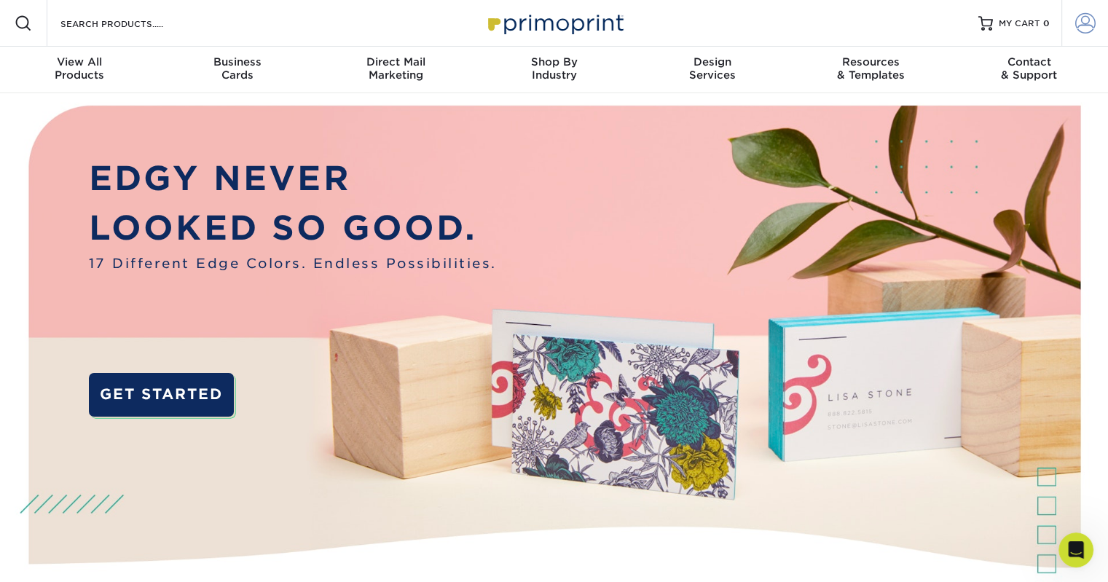
click at [1081, 26] on span at bounding box center [1085, 23] width 20 height 20
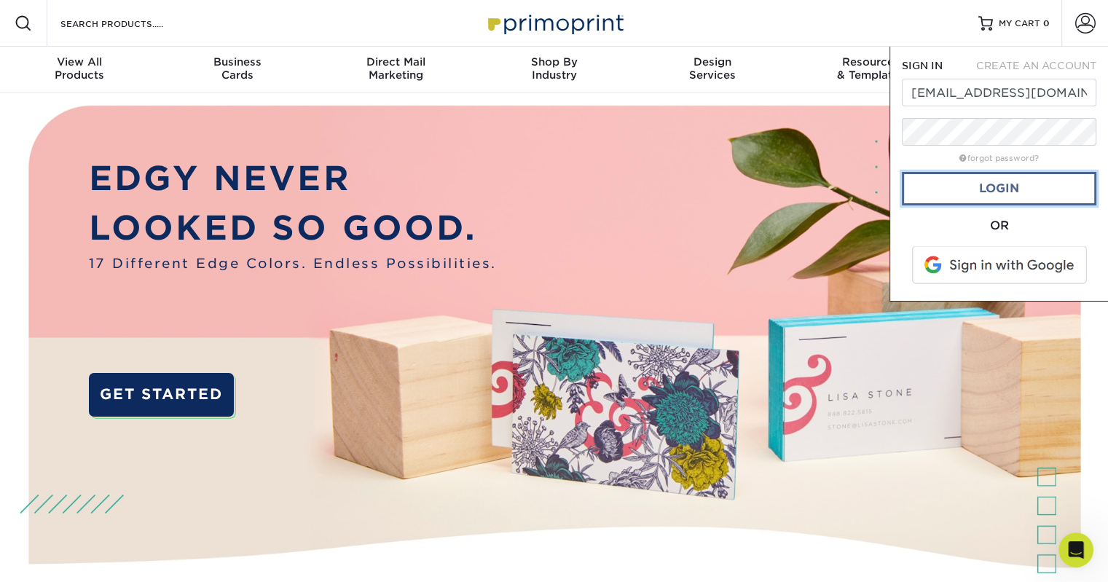
click at [1004, 186] on link "Login" at bounding box center [999, 189] width 194 height 34
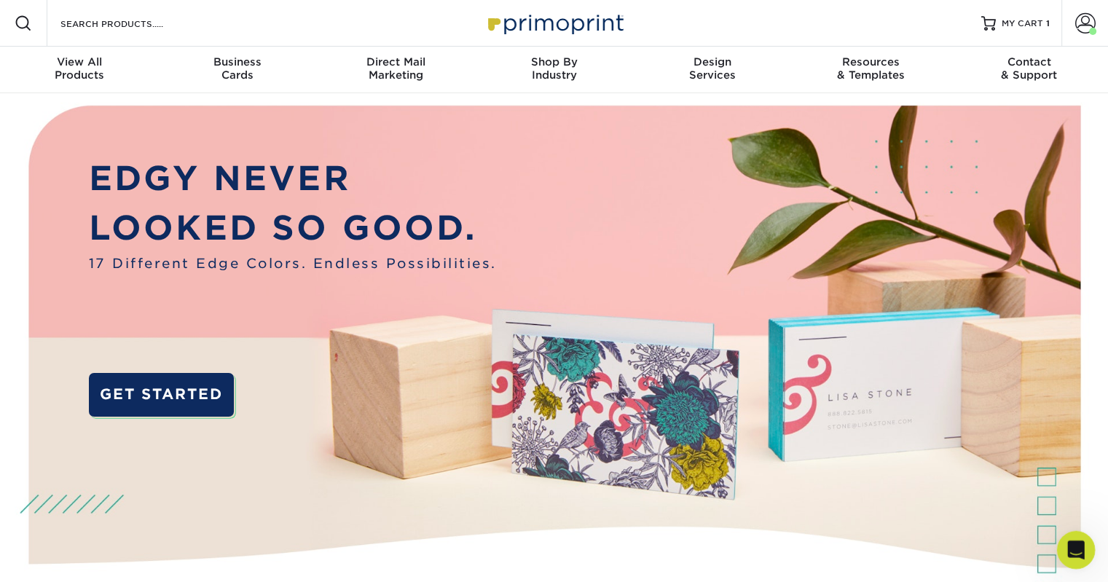
click at [1069, 552] on icon "Open Intercom Messenger" at bounding box center [1074, 548] width 24 height 24
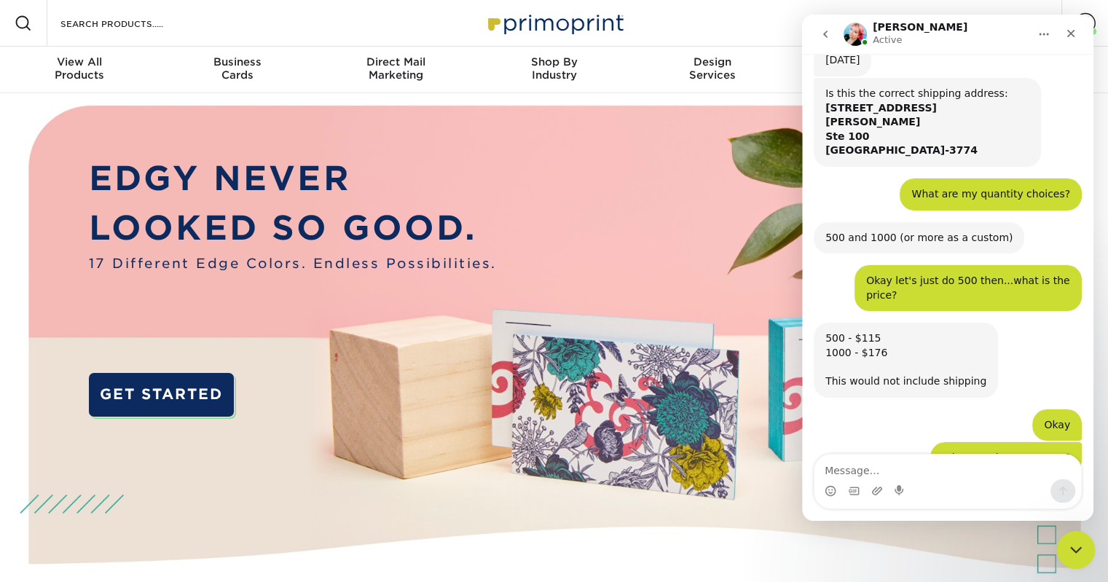
scroll to position [2047, 0]
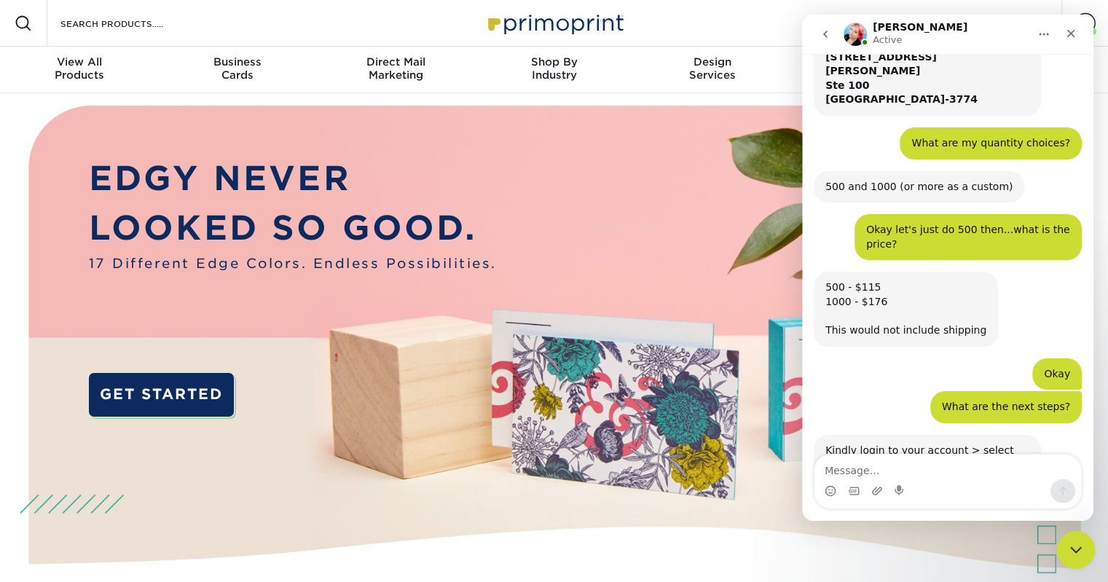
click at [1069, 551] on icon "Close Intercom Messenger" at bounding box center [1073, 547] width 17 height 17
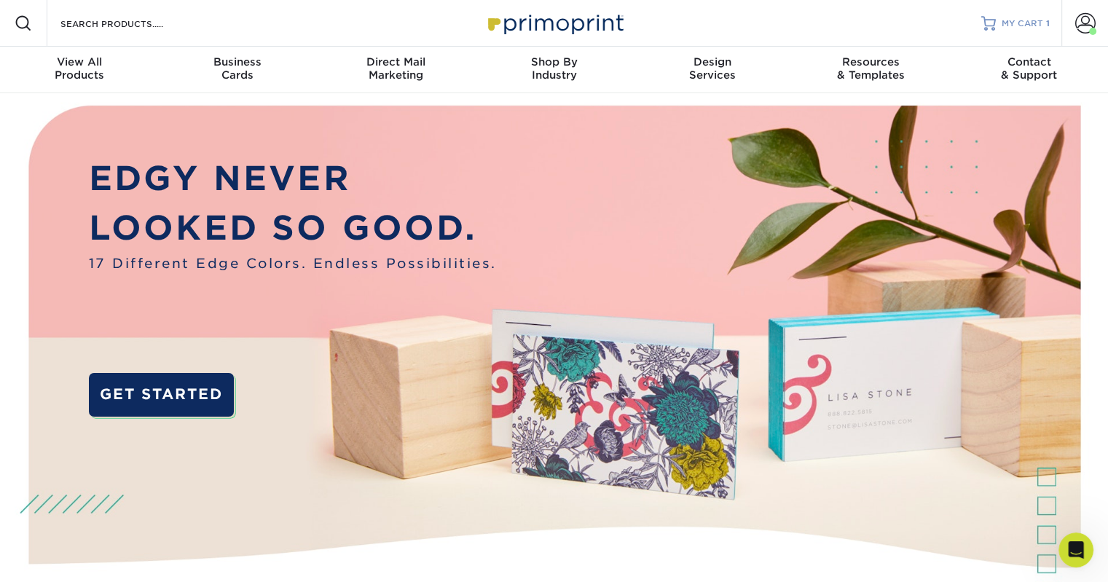
click at [1017, 20] on span "MY CART" at bounding box center [1023, 23] width 42 height 12
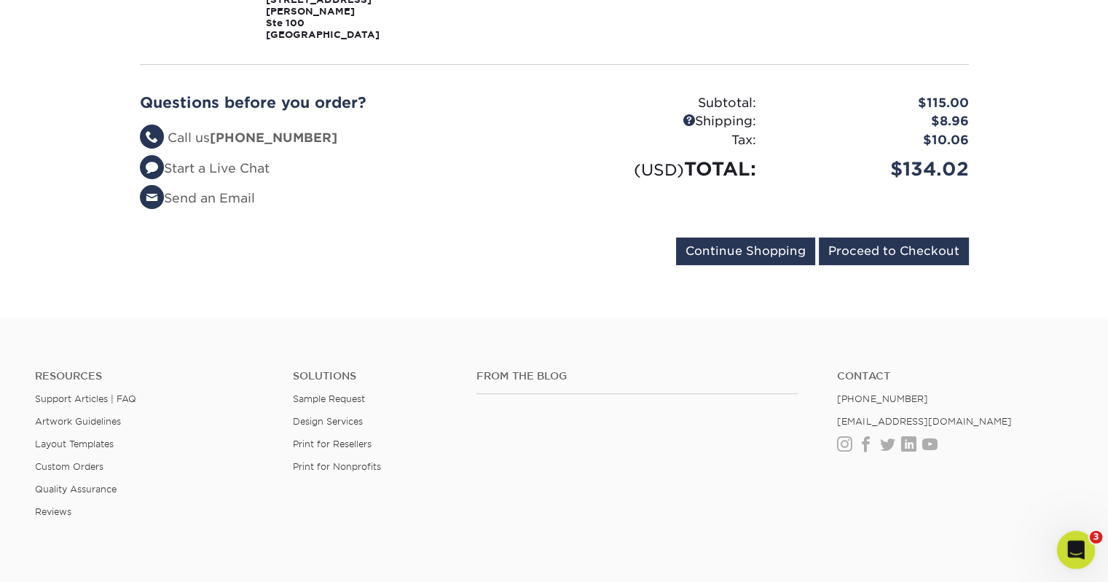
click at [1080, 552] on icon "Open Intercom Messenger" at bounding box center [1074, 548] width 24 height 24
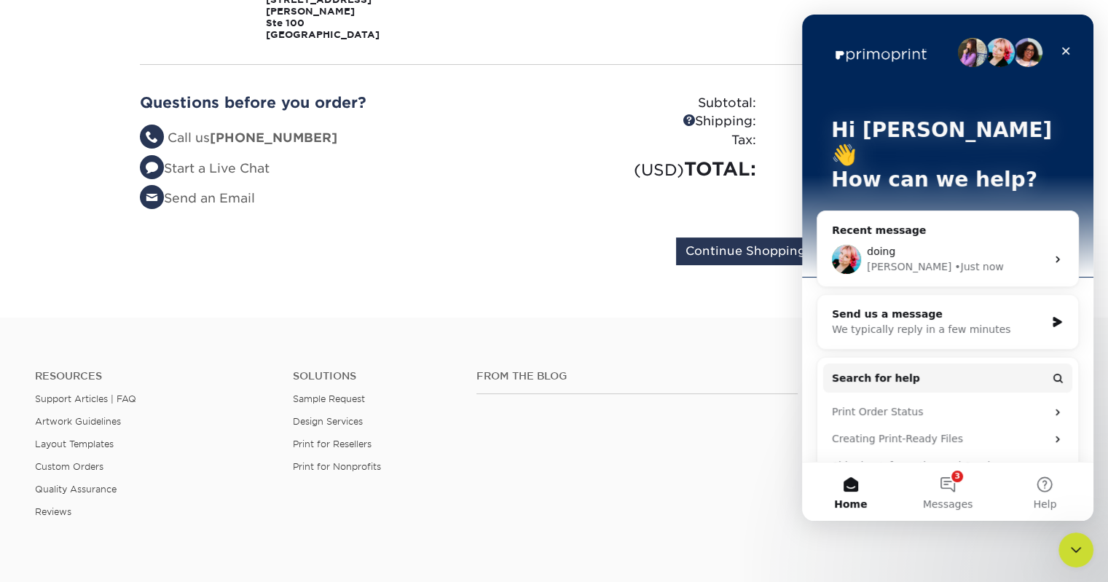
click at [954, 259] on div "• Just now" at bounding box center [978, 266] width 49 height 15
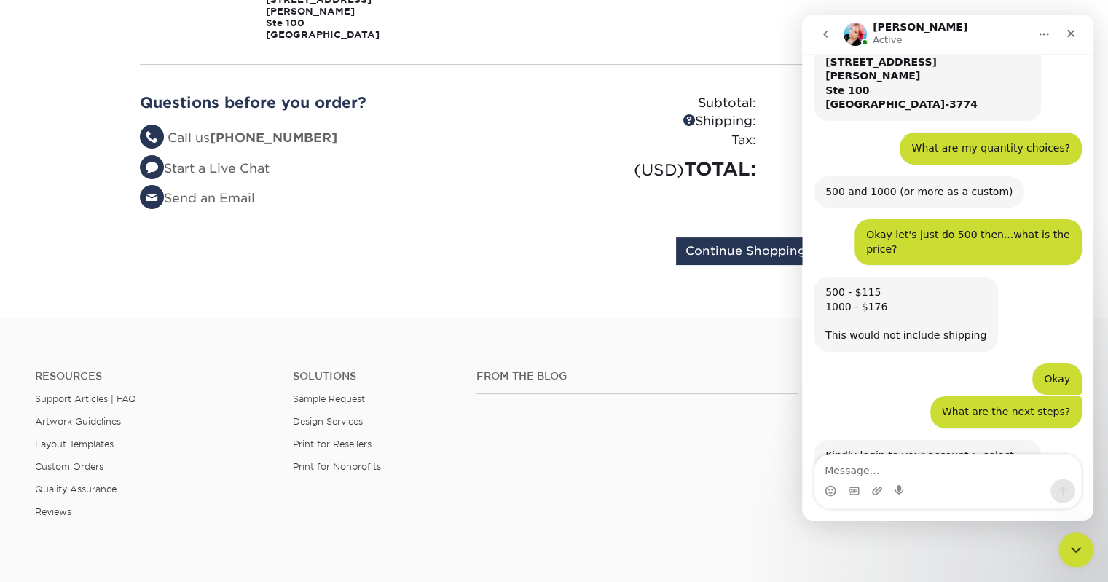
scroll to position [2047, 0]
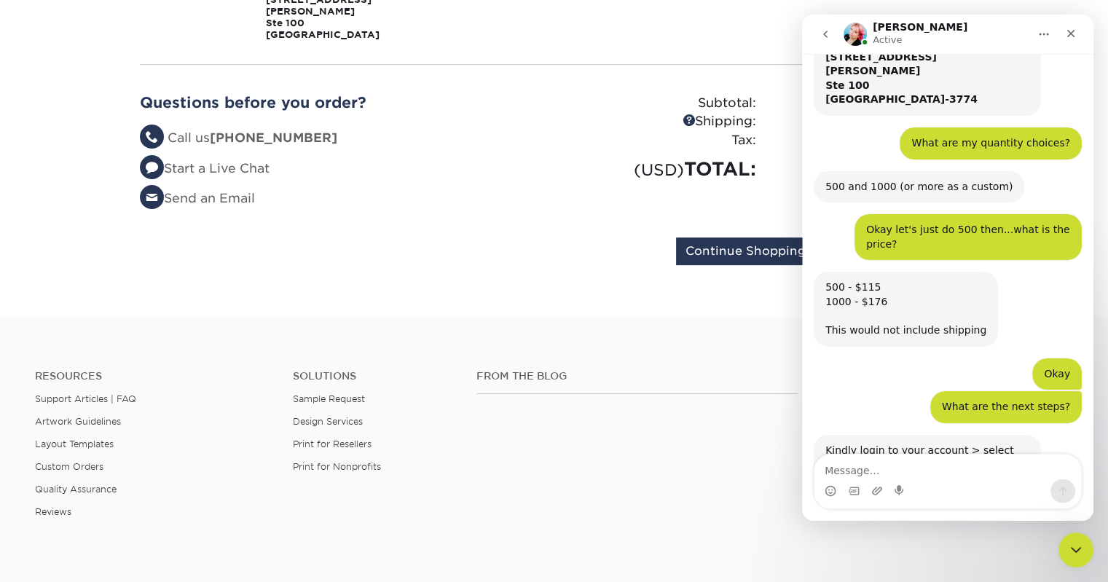
click at [1044, 34] on icon "Home" at bounding box center [1043, 35] width 9 height 2
click at [564, 179] on div "Subtotal: $115.00 Shipping: $8.96 Tax: $10.06 (USD) TOTAL: $134.02" at bounding box center [766, 157] width 425 height 126
click at [1073, 548] on icon "Close Intercom Messenger" at bounding box center [1073, 547] width 17 height 17
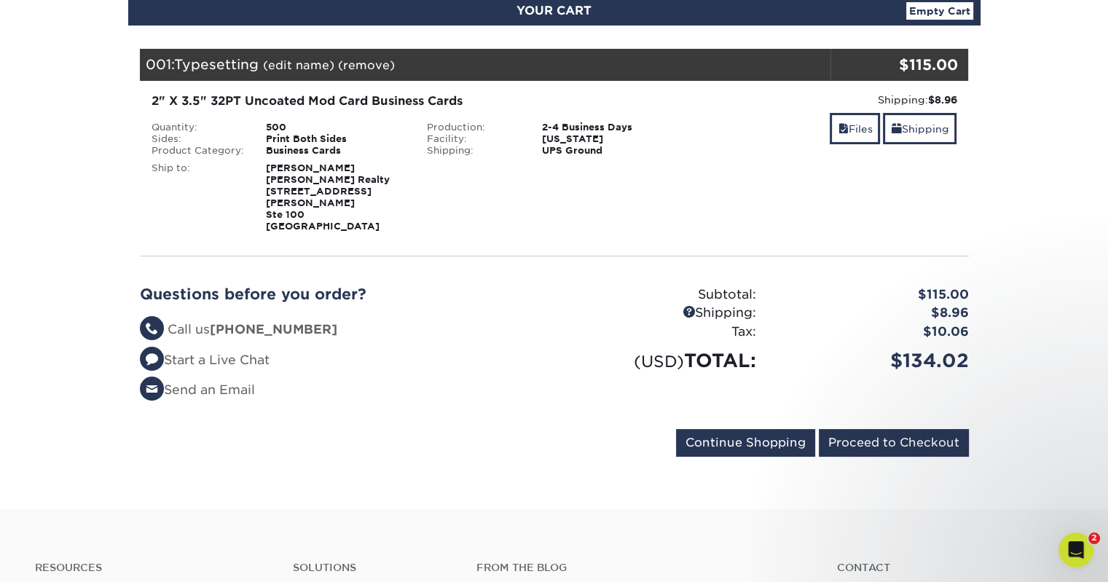
scroll to position [146, 0]
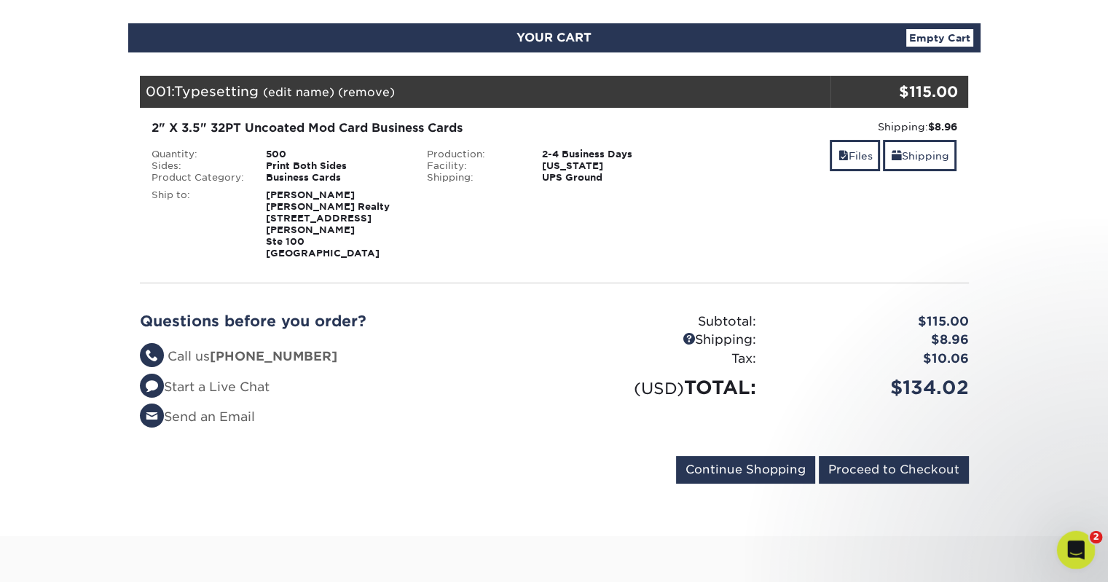
click at [1076, 546] on icon "Open Intercom Messenger" at bounding box center [1074, 548] width 24 height 24
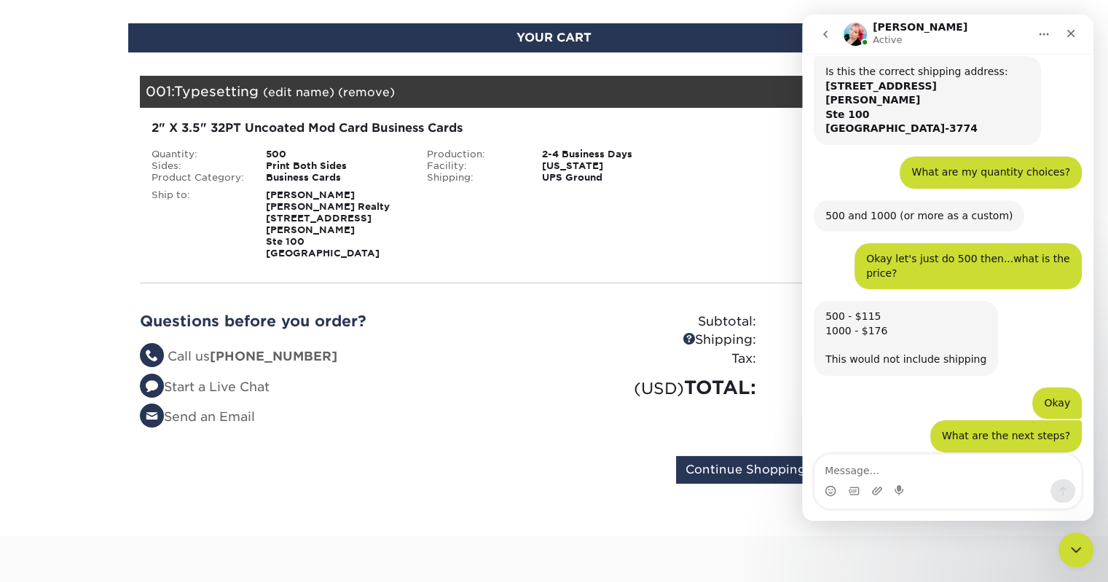
scroll to position [2047, 0]
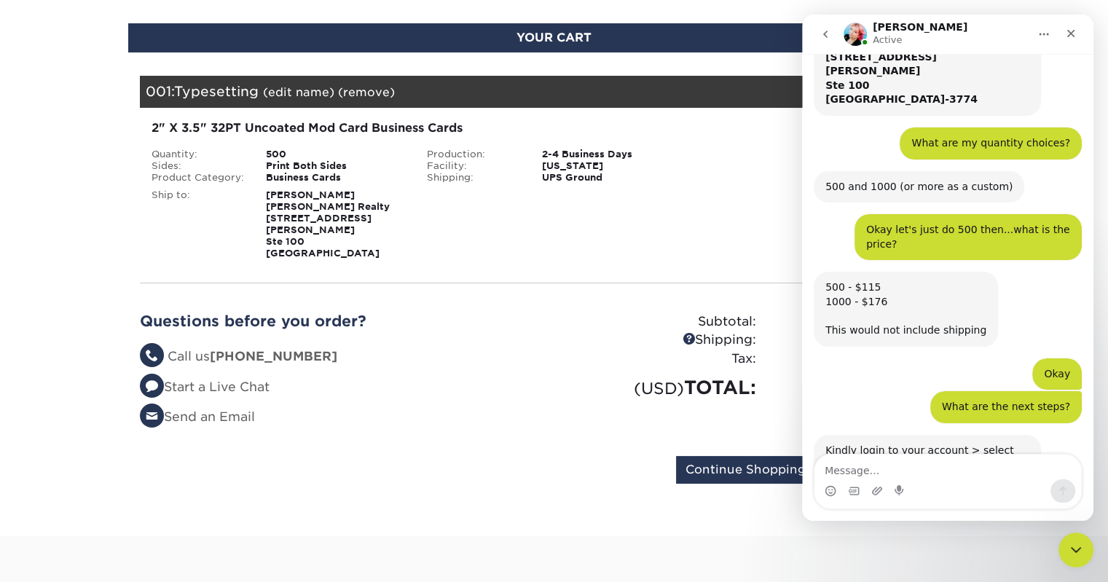
click at [481, 198] on div "Blind Ship:" at bounding box center [554, 222] width 276 height 76
click at [1066, 549] on icon "Close Intercom Messenger" at bounding box center [1073, 547] width 17 height 17
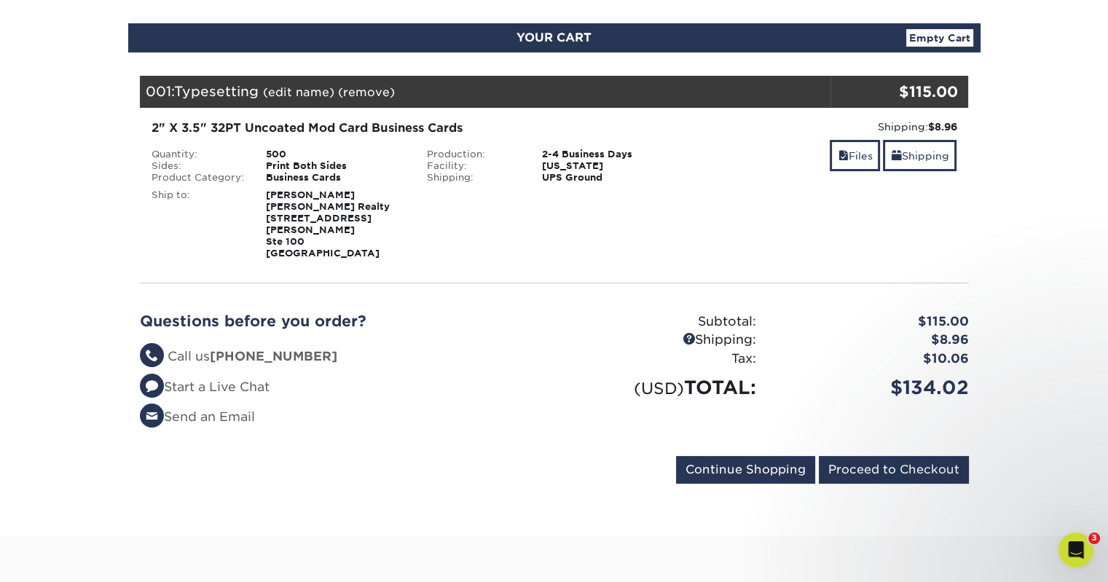
scroll to position [0, 0]
click at [917, 152] on link "Shipping" at bounding box center [920, 155] width 74 height 31
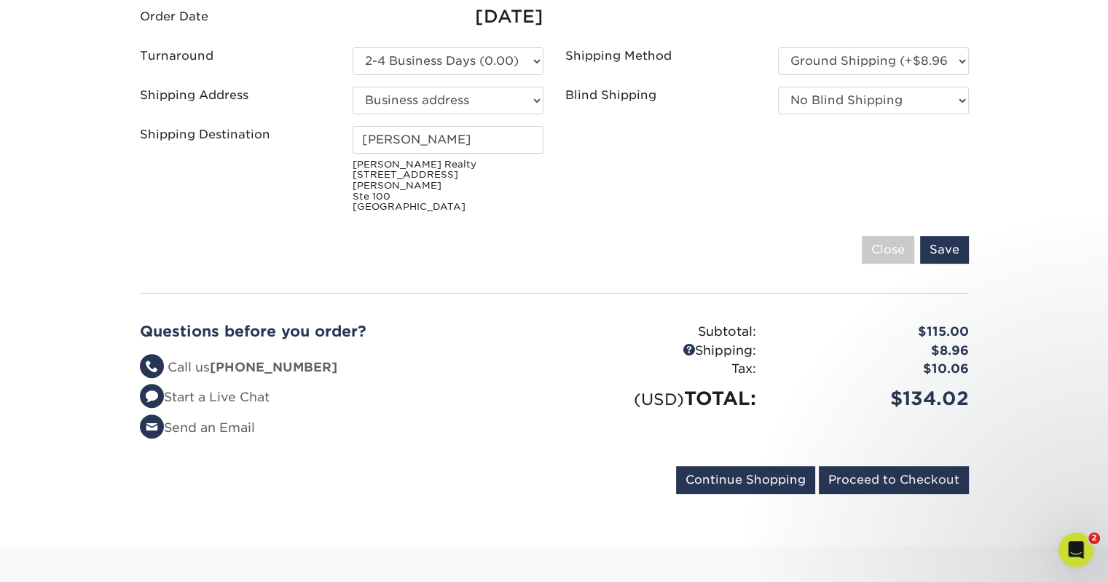
scroll to position [73, 0]
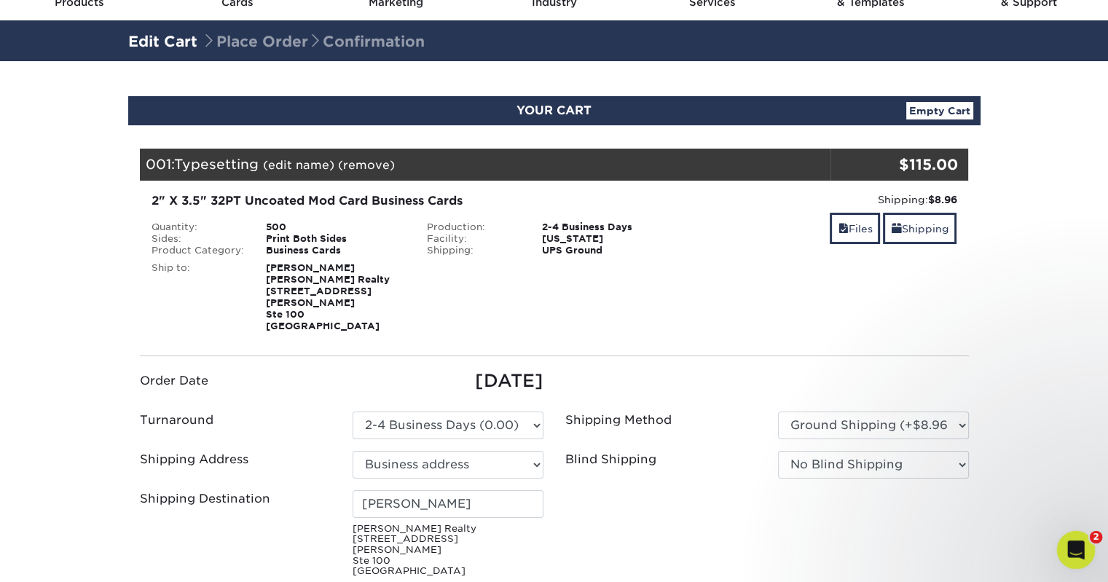
click at [1079, 550] on icon "Open Intercom Messenger" at bounding box center [1074, 548] width 24 height 24
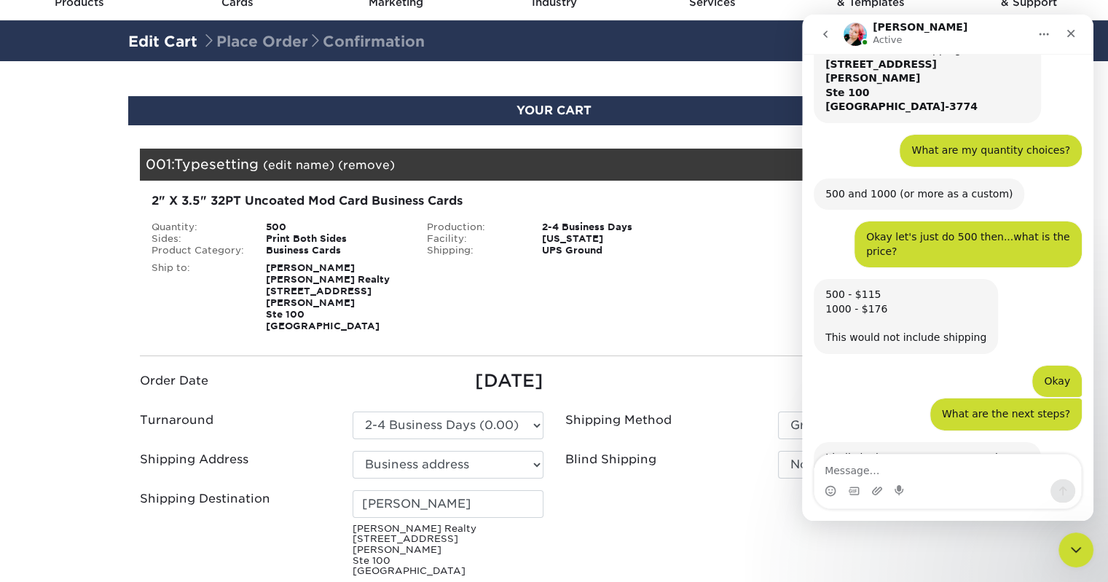
scroll to position [2047, 0]
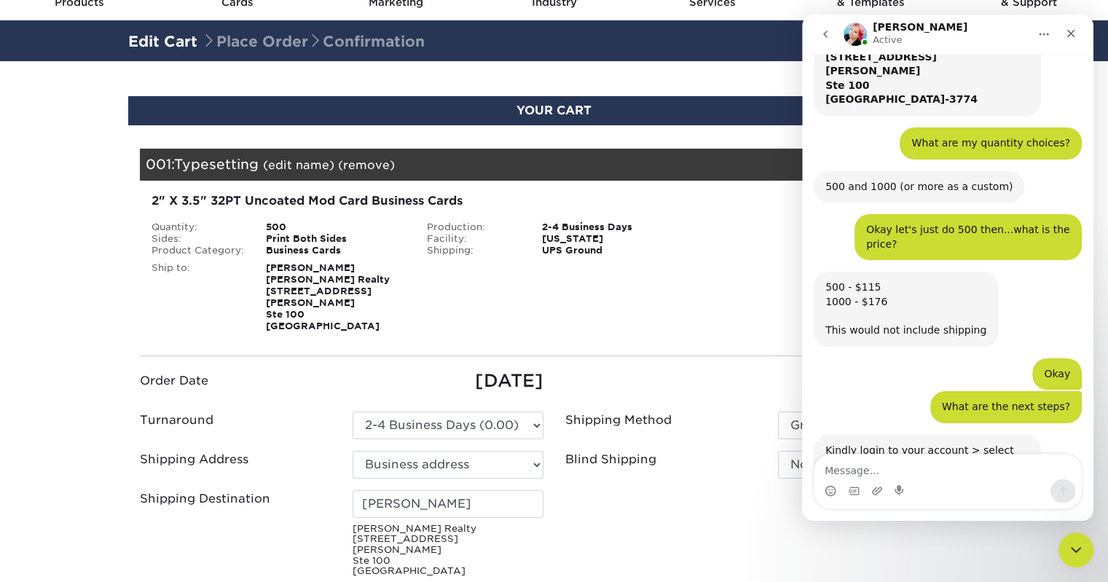
click at [905, 468] on textarea "Message…" at bounding box center [947, 467] width 267 height 25
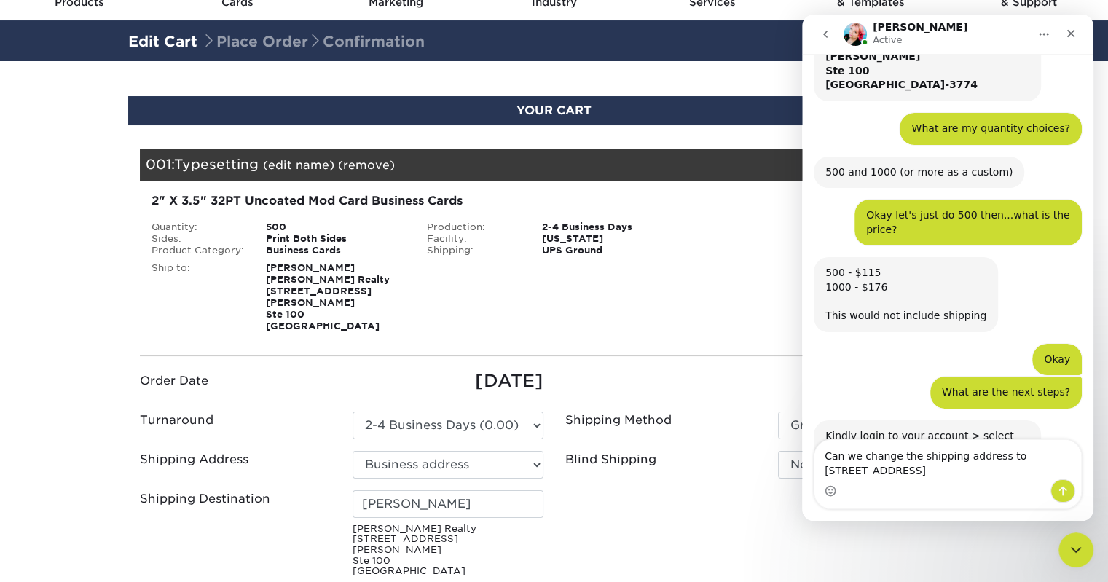
type textarea "Can we change the shipping address to 1618 Alhambra Blvd #2635, Sacramento, CA …"
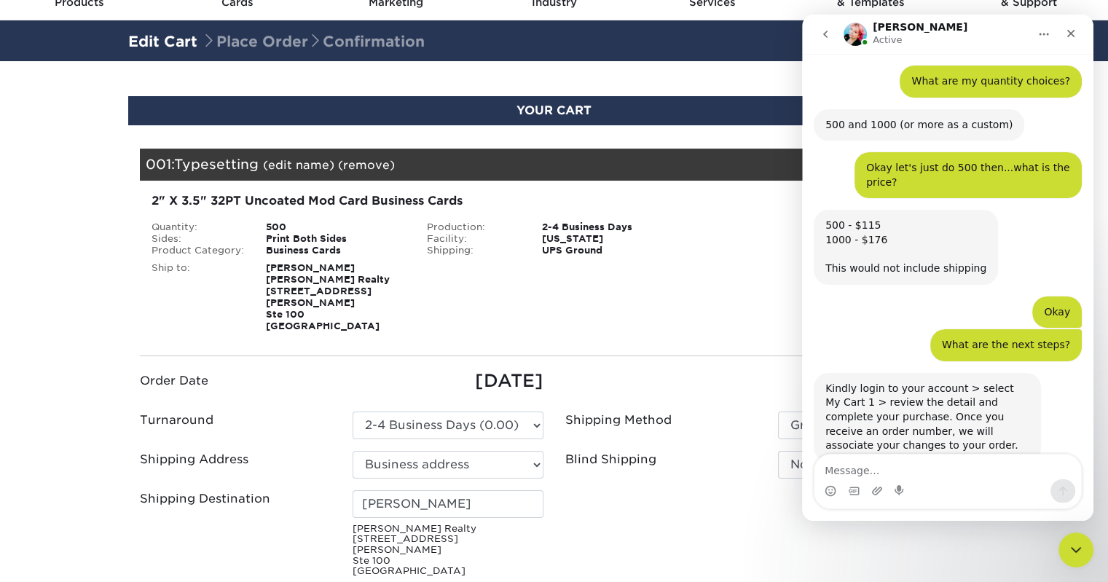
scroll to position [2165, 0]
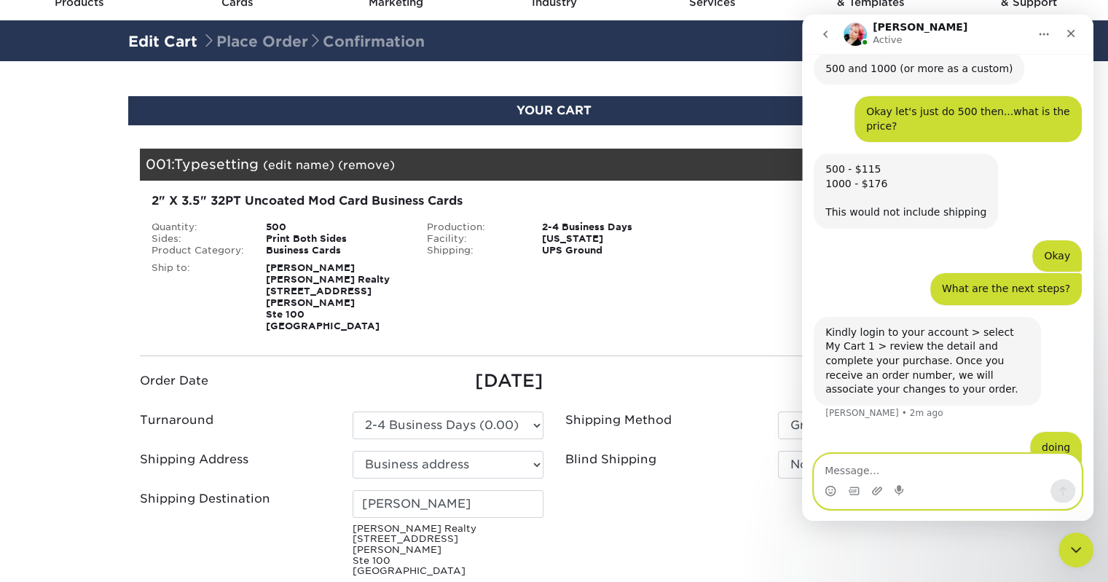
click at [907, 479] on textarea "Message…" at bounding box center [947, 467] width 267 height 25
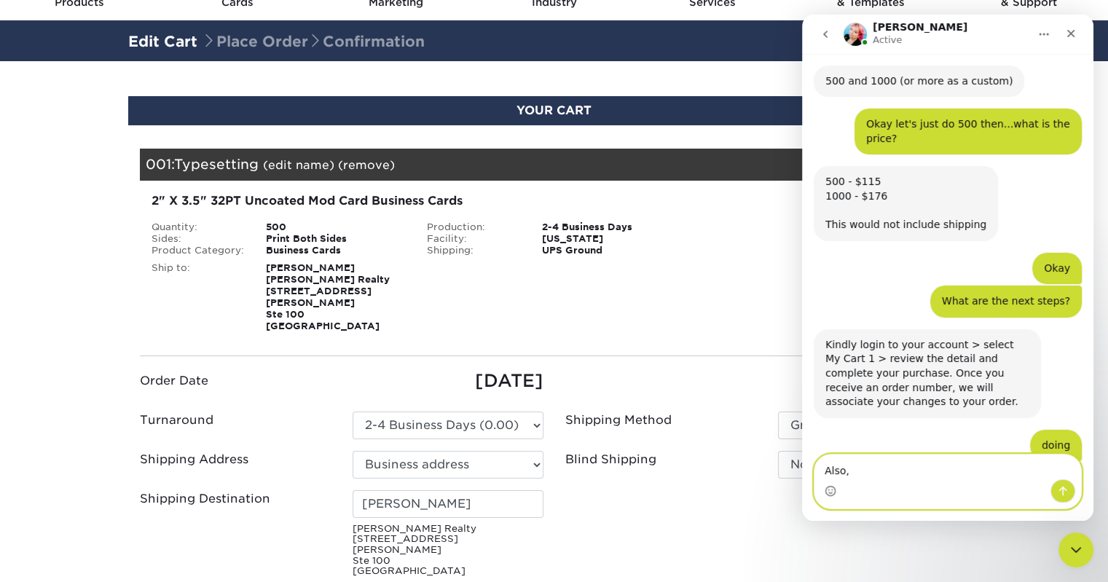
scroll to position [2152, 0]
type textarea "Also, sorry to be a pain"
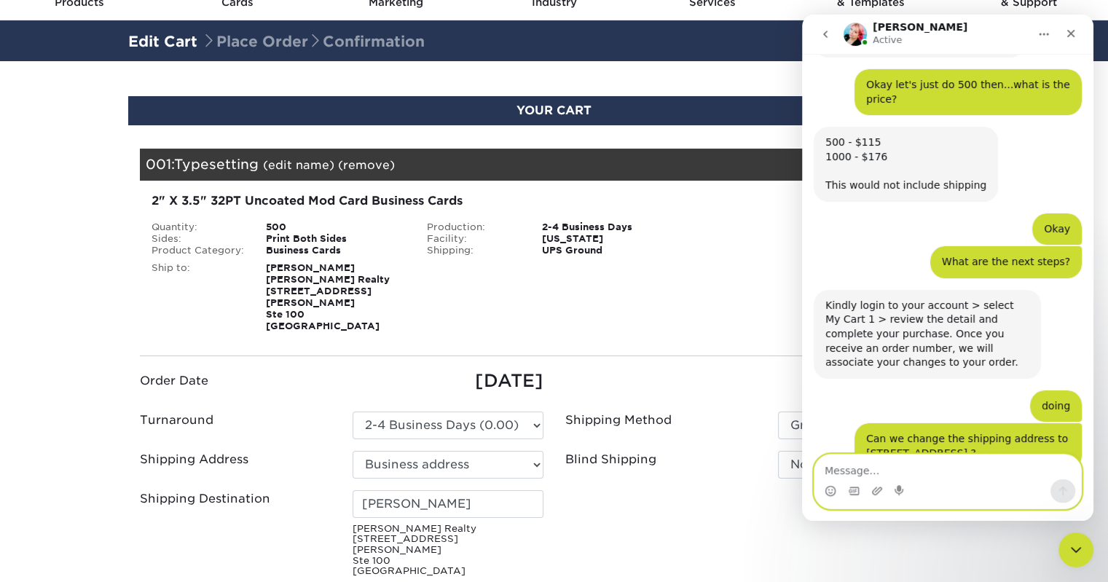
scroll to position [2196, 0]
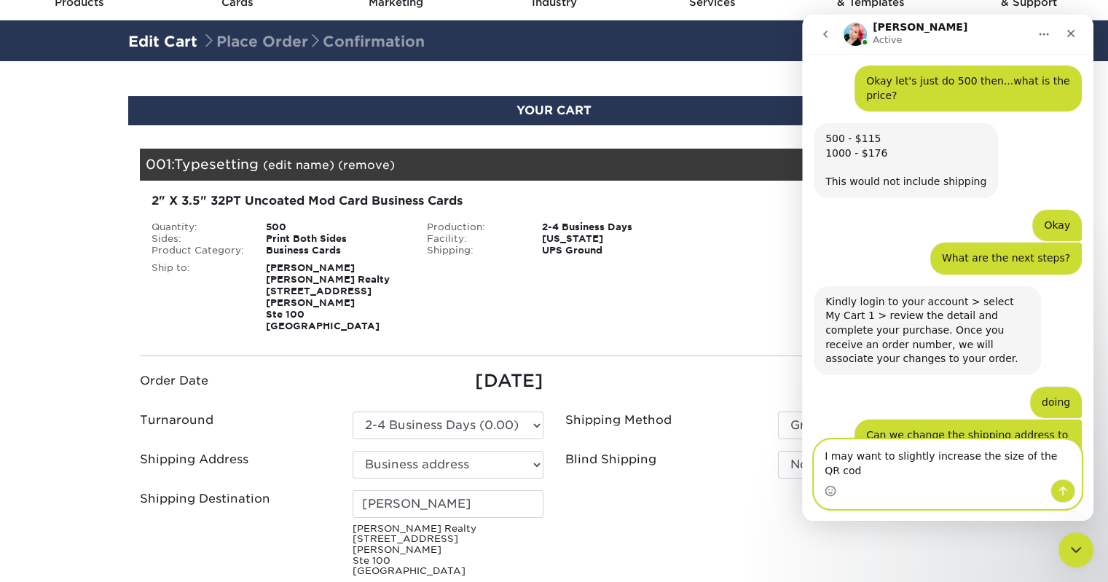
type textarea "I may want to slightly increase the size of the QR code"
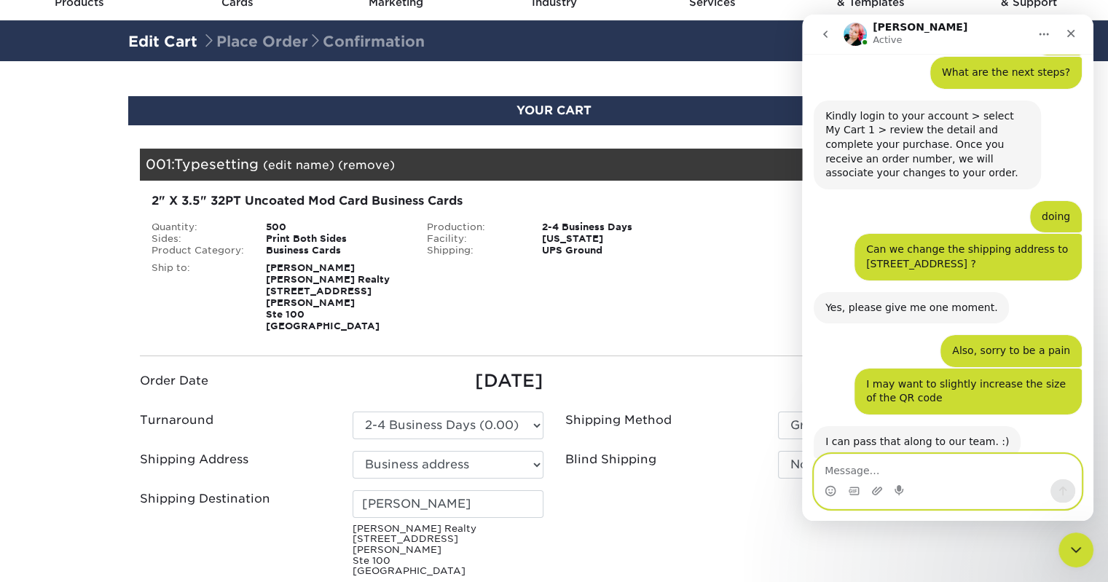
scroll to position [2381, 0]
click at [875, 490] on icon "Upload attachment" at bounding box center [877, 491] width 12 height 12
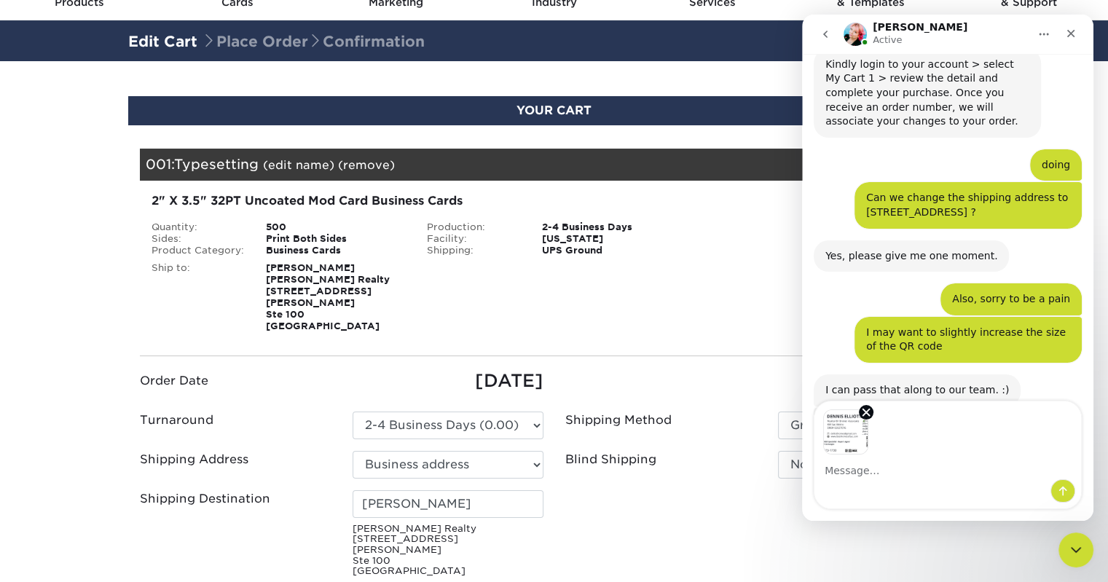
scroll to position [2434, 0]
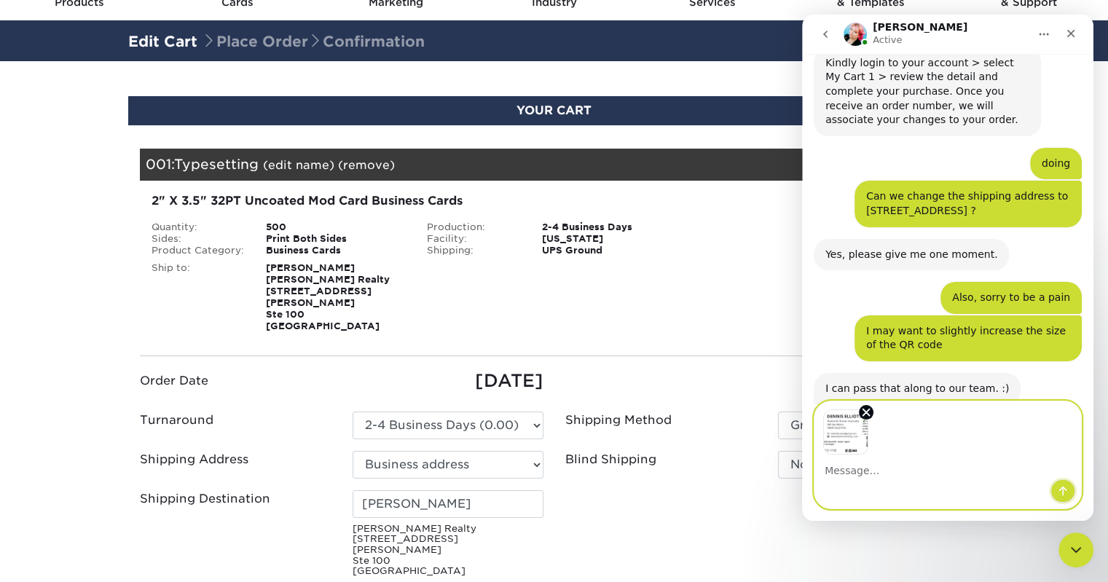
click at [1061, 488] on icon "Send a message…" at bounding box center [1063, 491] width 8 height 9
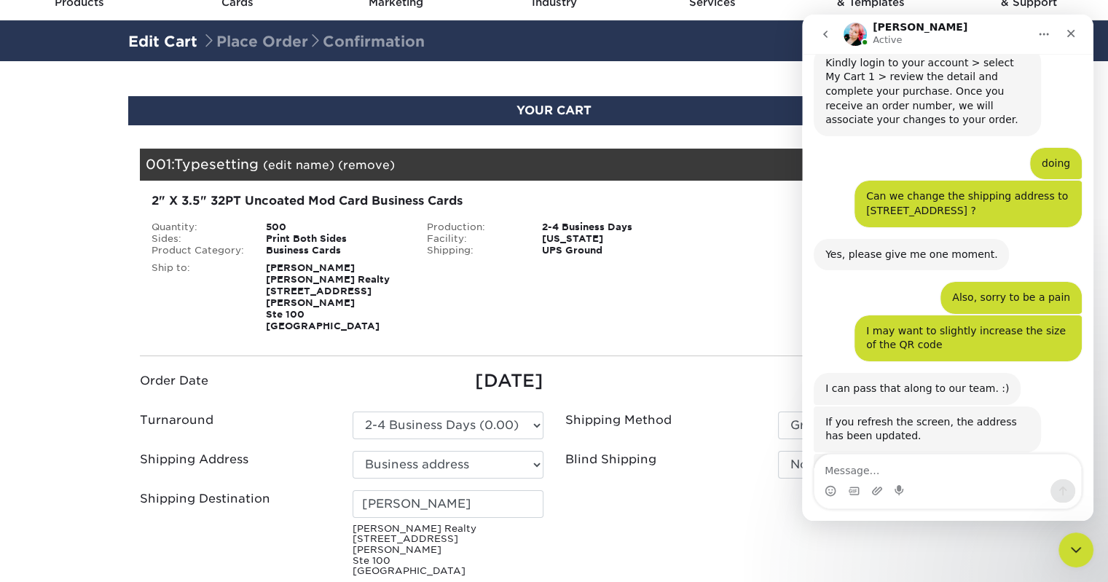
scroll to position [2522, 0]
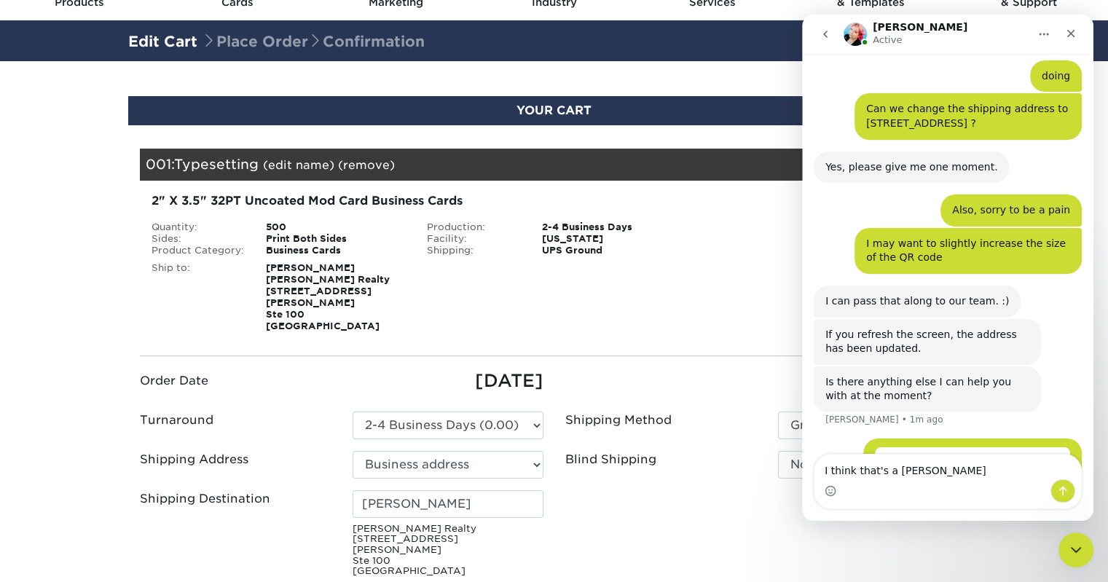
type textarea "I think that's a little better"
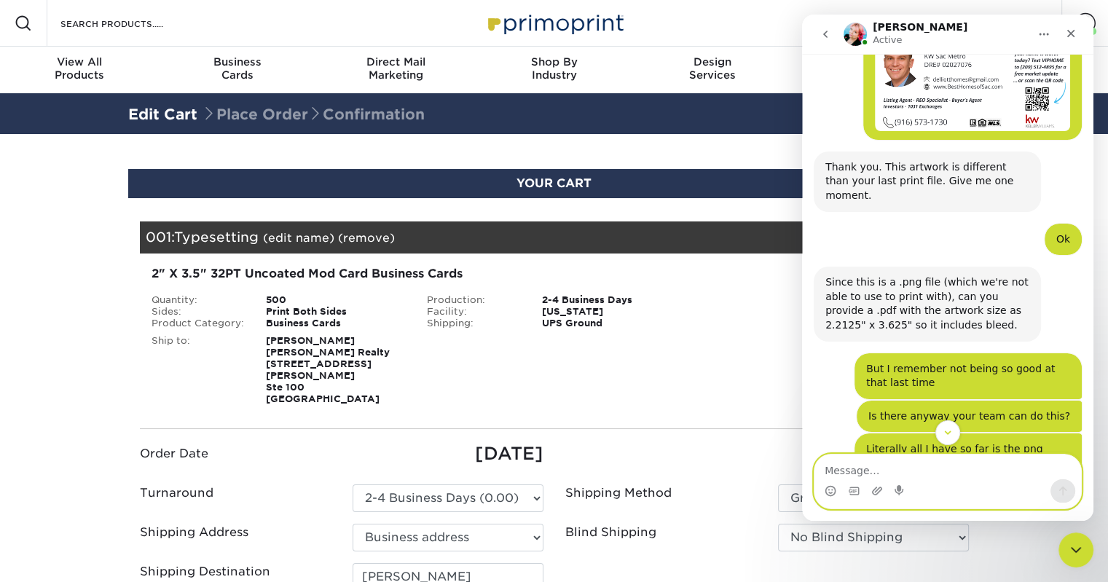
scroll to position [1023, 0]
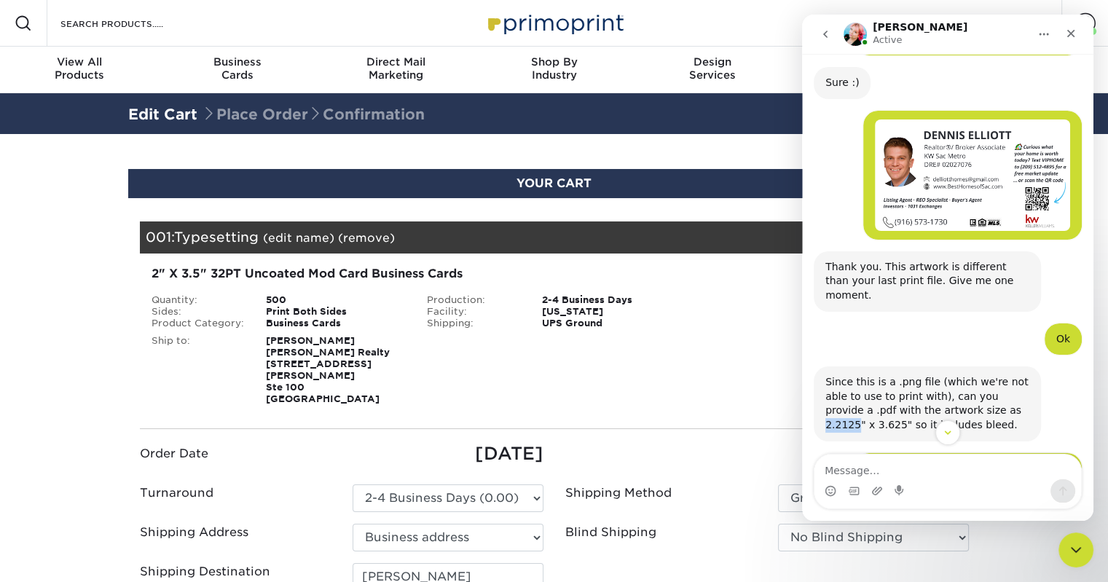
drag, startPoint x: 932, startPoint y: 311, endPoint x: 962, endPoint y: 311, distance: 29.9
click at [962, 375] on div "Since this is a .png file (which we're not able to use to print with), can you …" at bounding box center [927, 403] width 204 height 57
drag, startPoint x: 977, startPoint y: 310, endPoint x: 1000, endPoint y: 311, distance: 23.3
click at [1000, 375] on div "Since this is a .png file (which we're not able to use to print with), can you …" at bounding box center [927, 403] width 204 height 57
copy div "3.625"
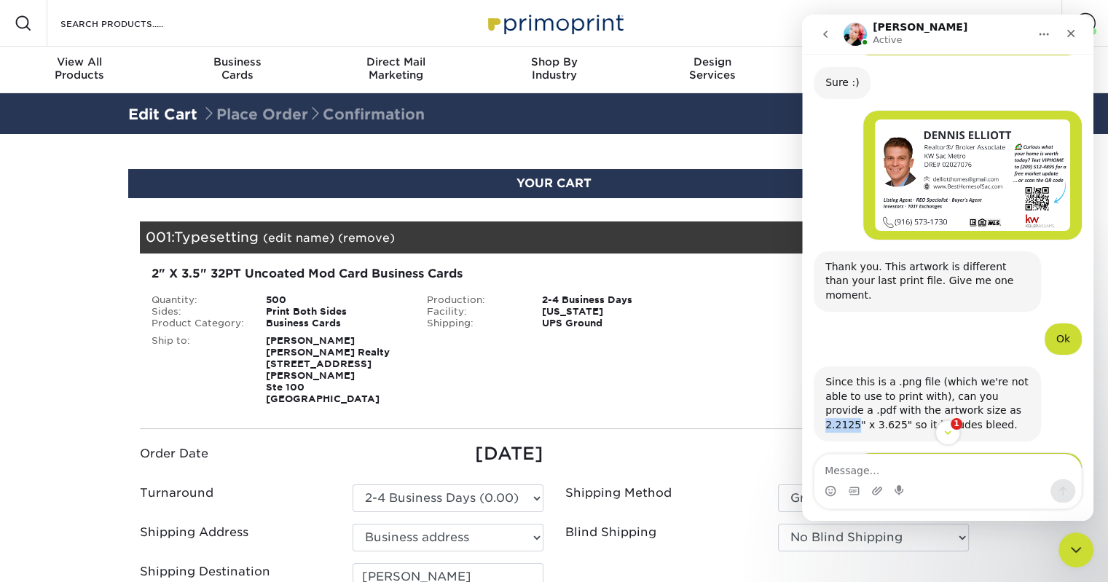
drag, startPoint x: 932, startPoint y: 311, endPoint x: 963, endPoint y: 309, distance: 30.7
click at [963, 375] on div "Since this is a .png file (which we're not able to use to print with), can you …" at bounding box center [927, 403] width 204 height 57
copy div "2.2125"
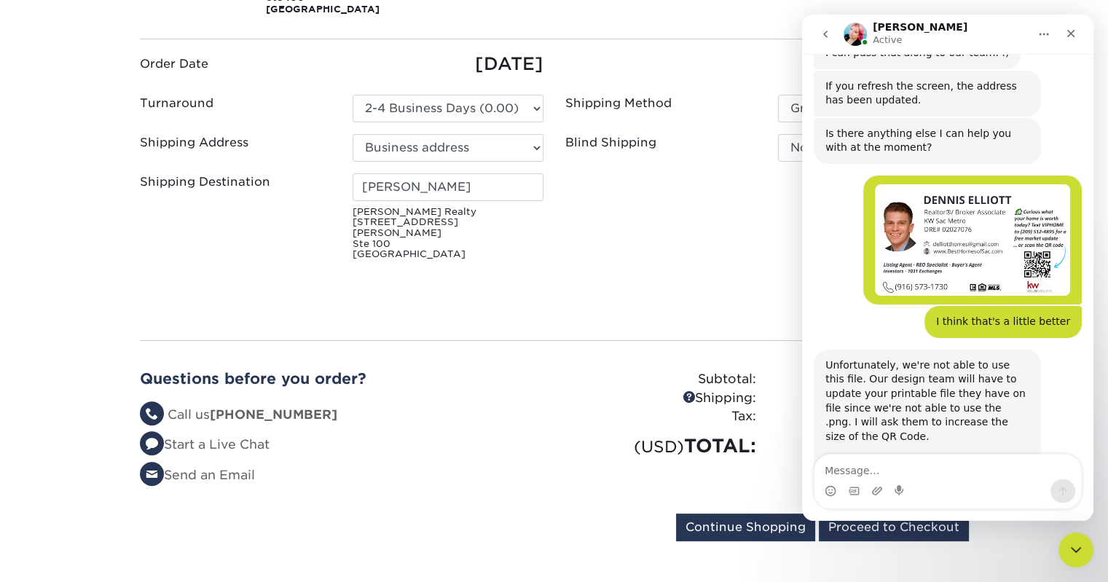
scroll to position [804, 0]
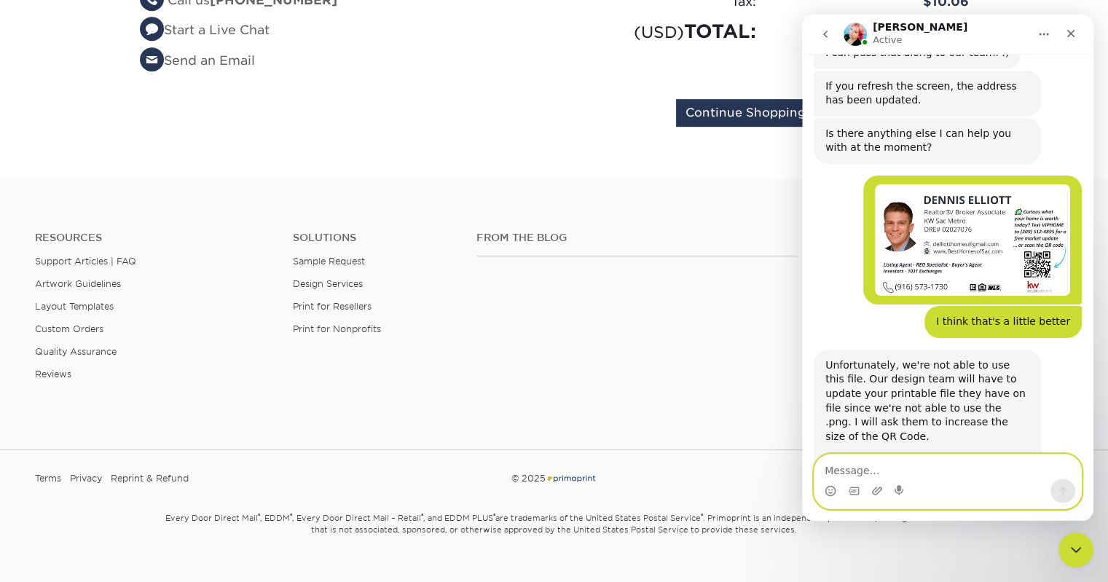
click at [862, 471] on textarea "Message…" at bounding box center [947, 467] width 267 height 25
type textarea "Well"
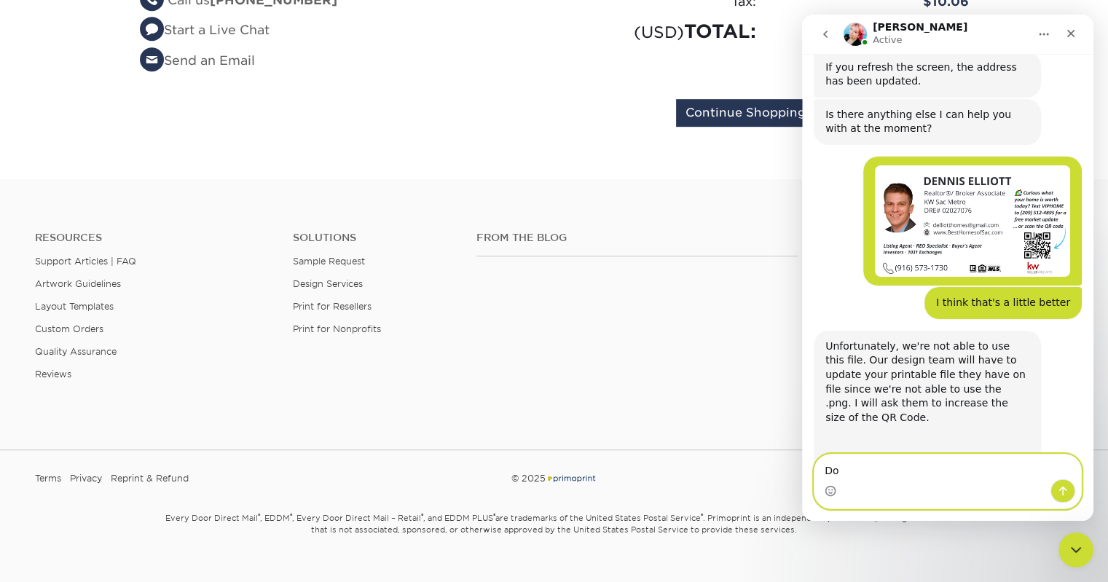
type textarea "D"
type textarea "I just tried and my PDF version is horrible looking"
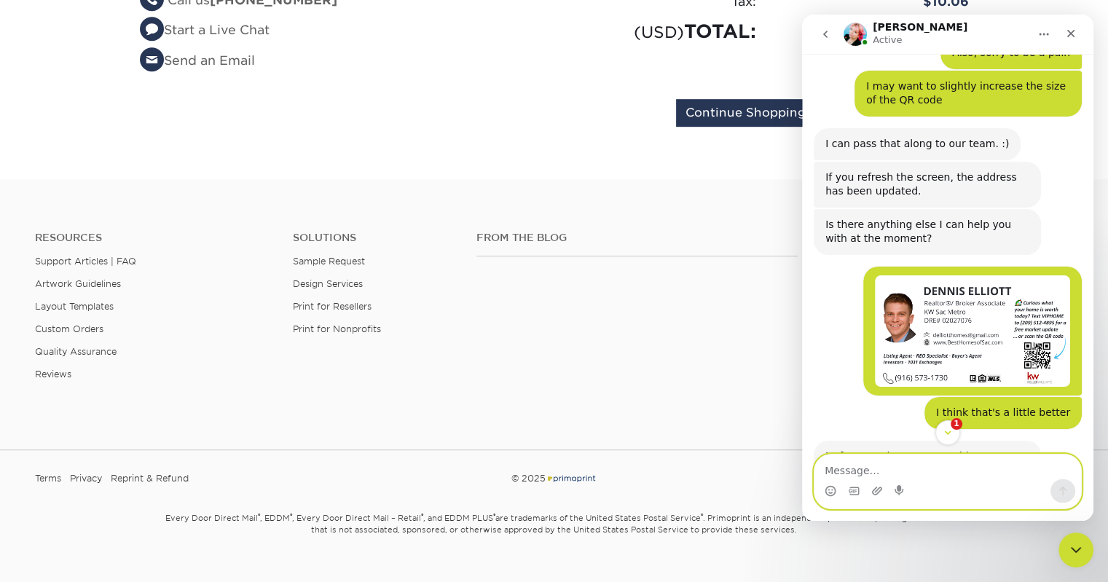
scroll to position [2976, 0]
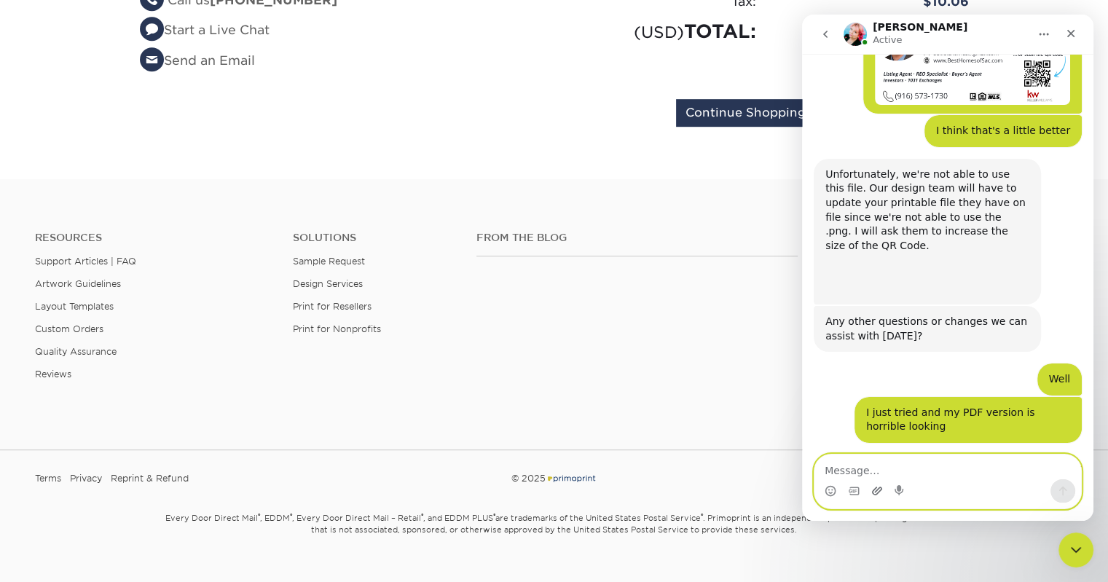
click at [875, 491] on icon "Upload attachment" at bounding box center [877, 491] width 12 height 12
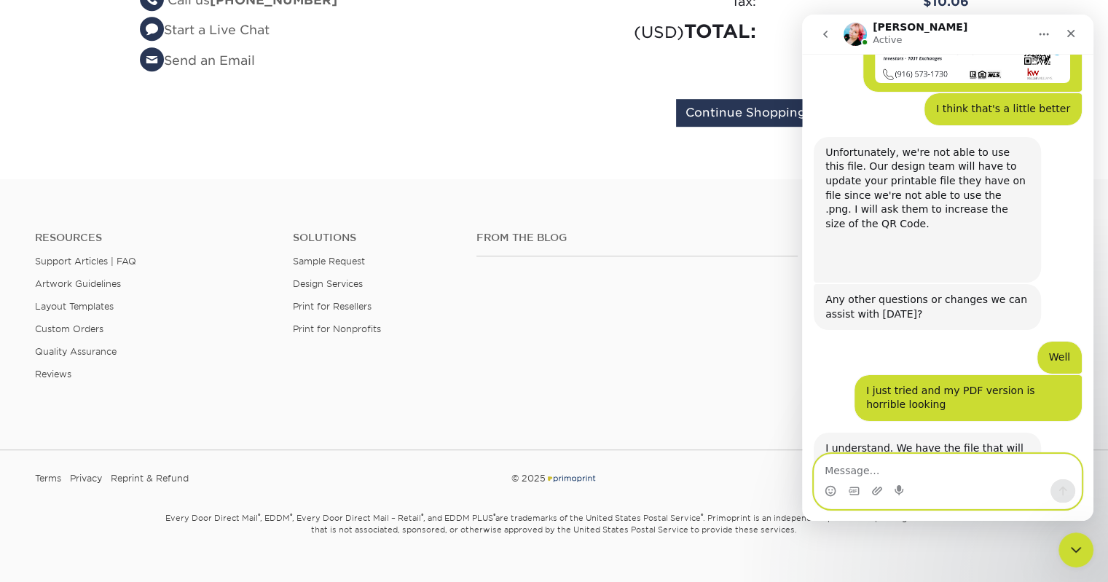
click at [873, 473] on textarea "Message…" at bounding box center [947, 467] width 267 height 25
type textarea "That's the best I could do on my end"
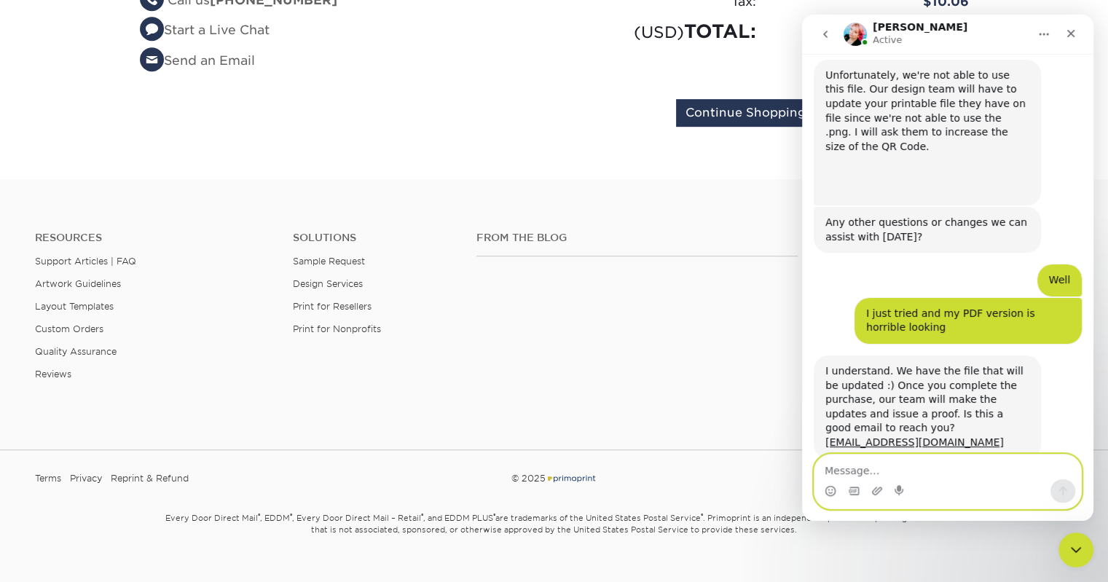
scroll to position [3074, 0]
type textarea "Okay"
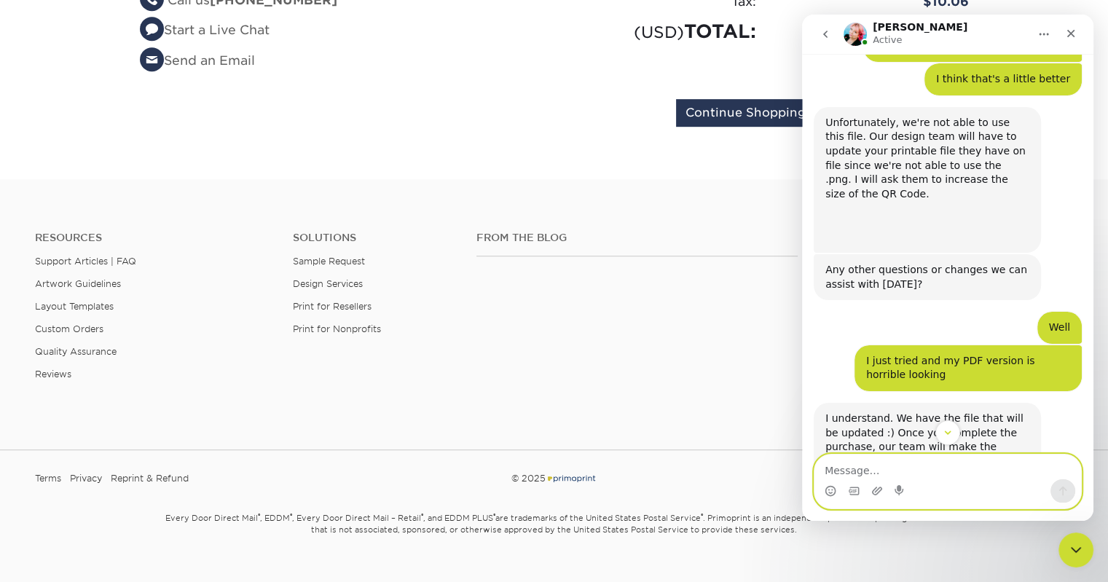
scroll to position [3117, 0]
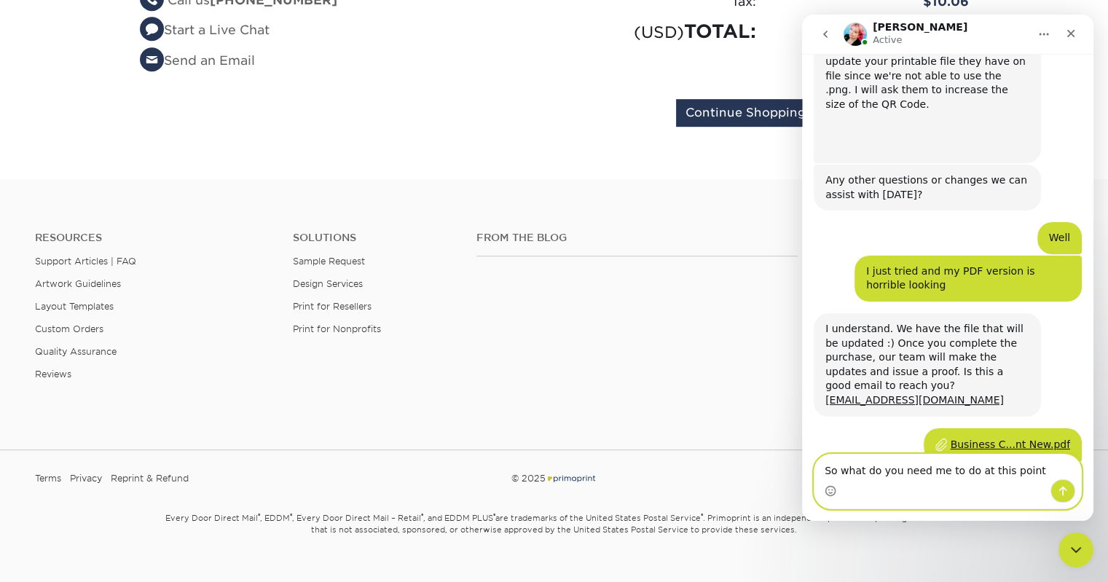
type textarea "So what do you need me to do at this point?"
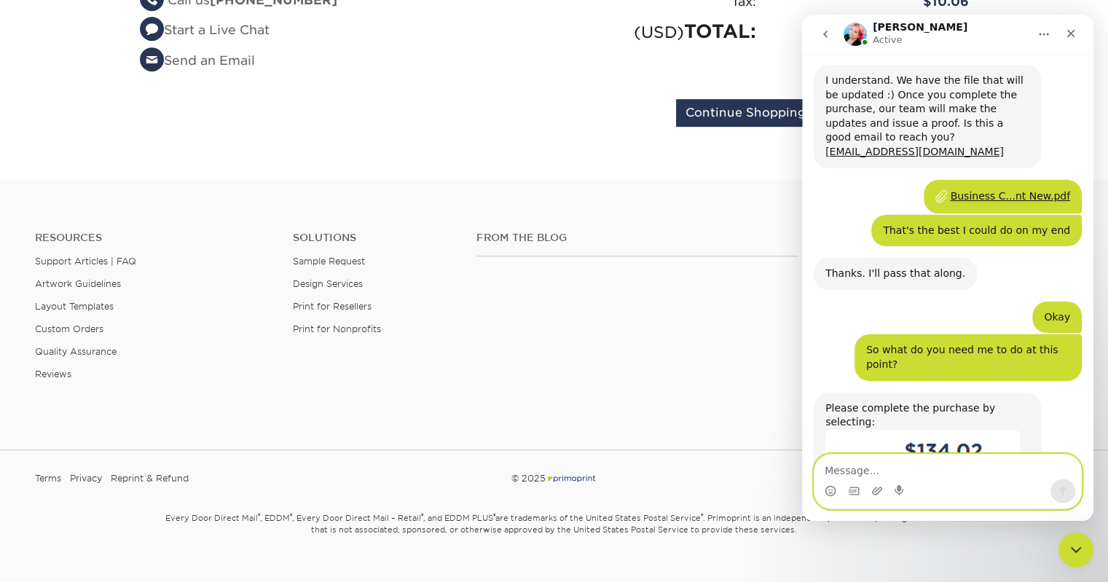
scroll to position [3400, 0]
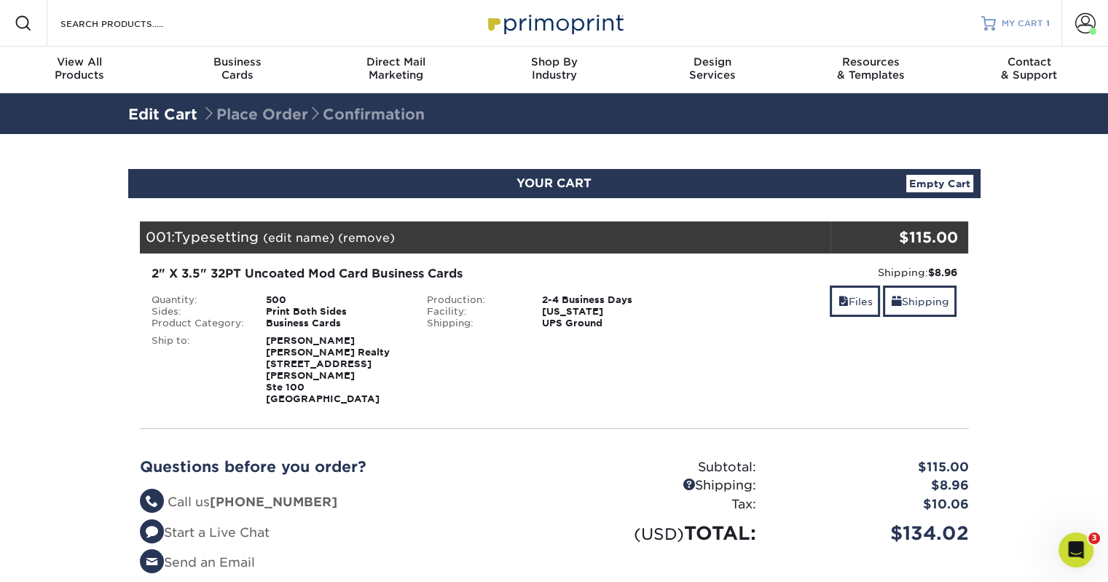
click at [1031, 23] on span "MY CART" at bounding box center [1023, 23] width 42 height 12
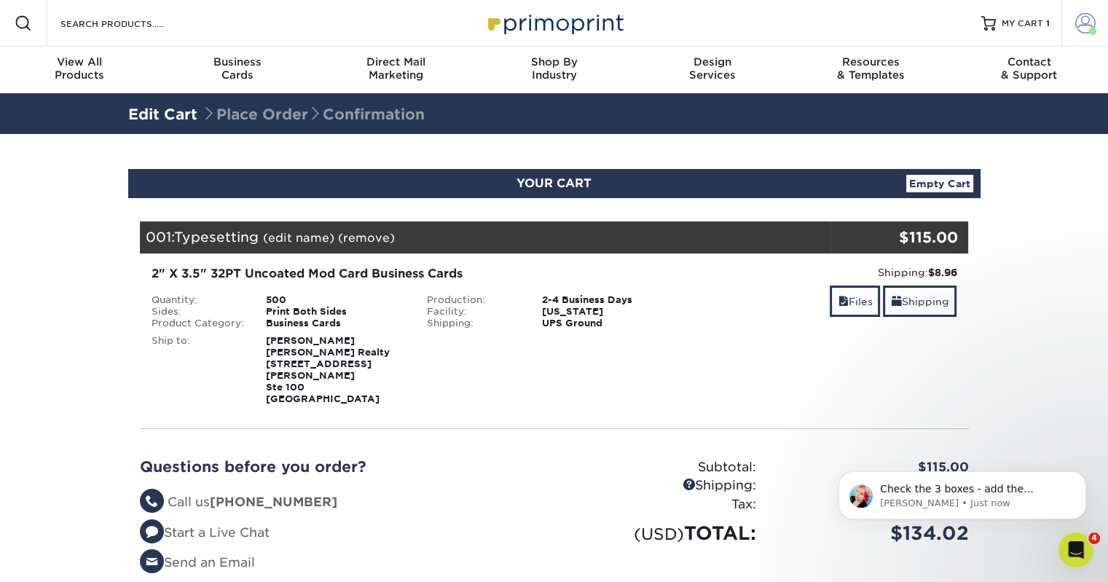
click at [1084, 25] on span at bounding box center [1085, 23] width 20 height 20
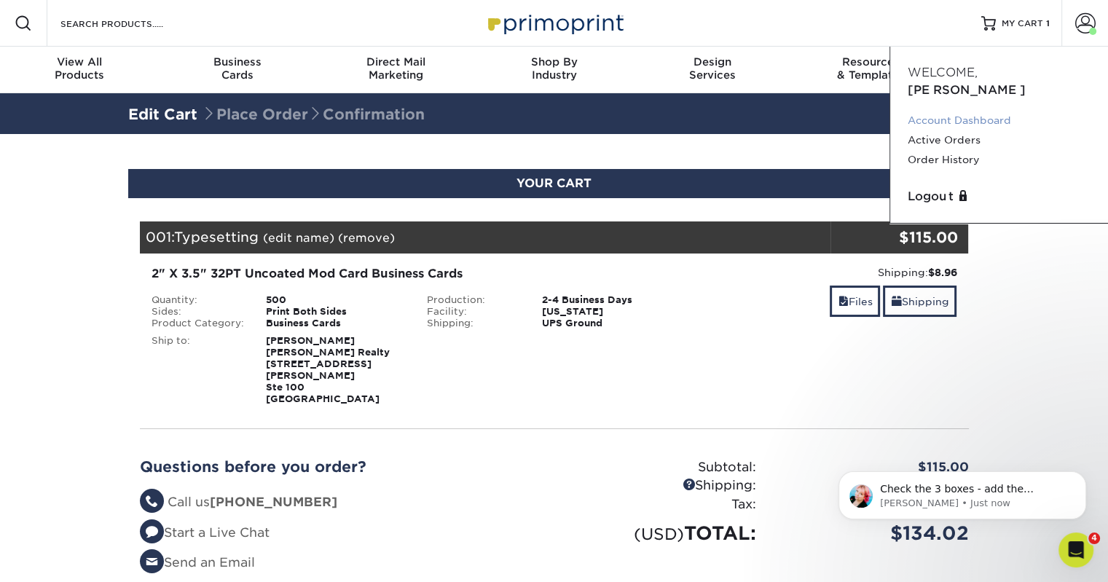
click at [946, 111] on link "Account Dashboard" at bounding box center [999, 121] width 183 height 20
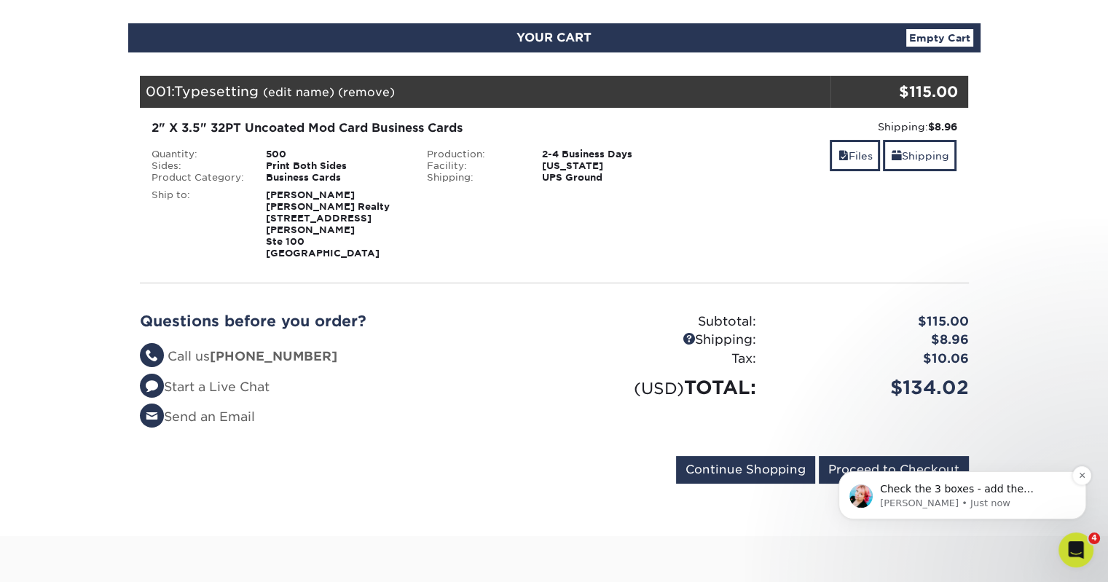
click at [971, 491] on span "Check the 3 boxes - add the payment and submit :)" at bounding box center [957, 496] width 154 height 26
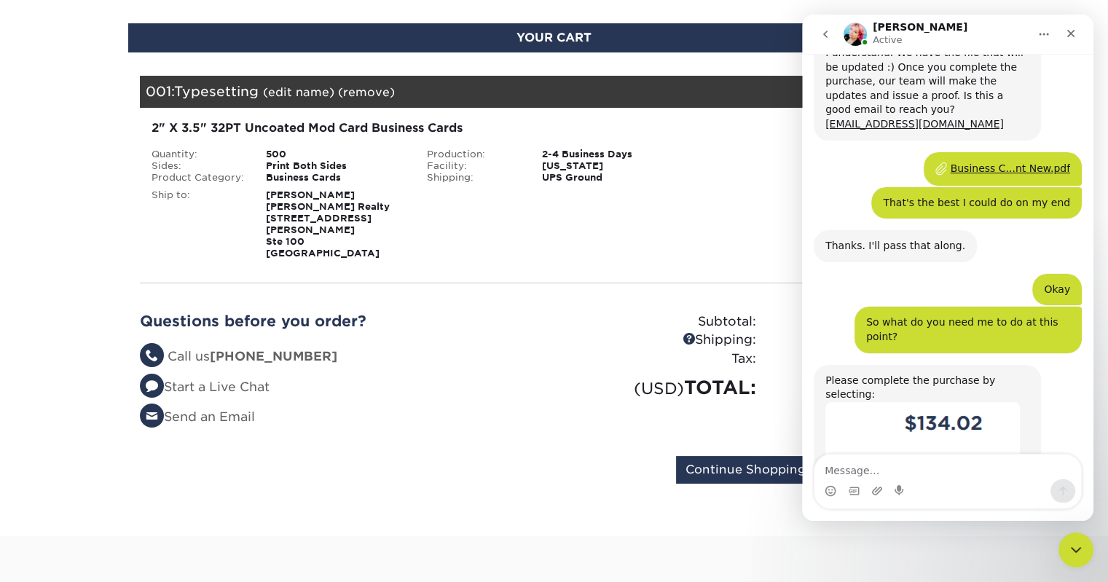
scroll to position [513, 0]
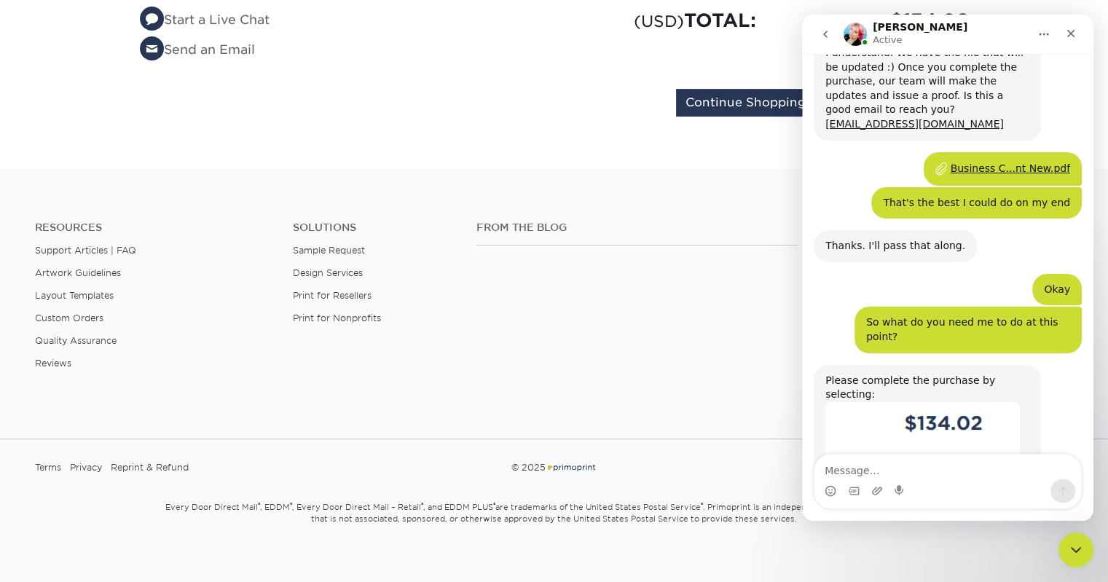
click at [873, 464] on textarea "Message…" at bounding box center [947, 467] width 267 height 25
type textarea "I still see the same old shipping address though"
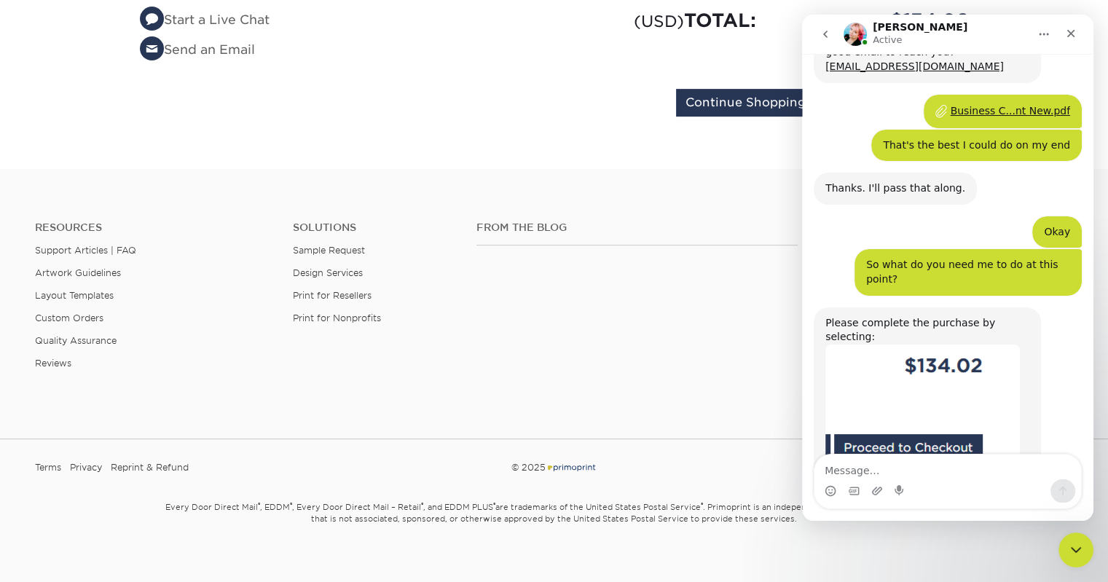
scroll to position [221, 0]
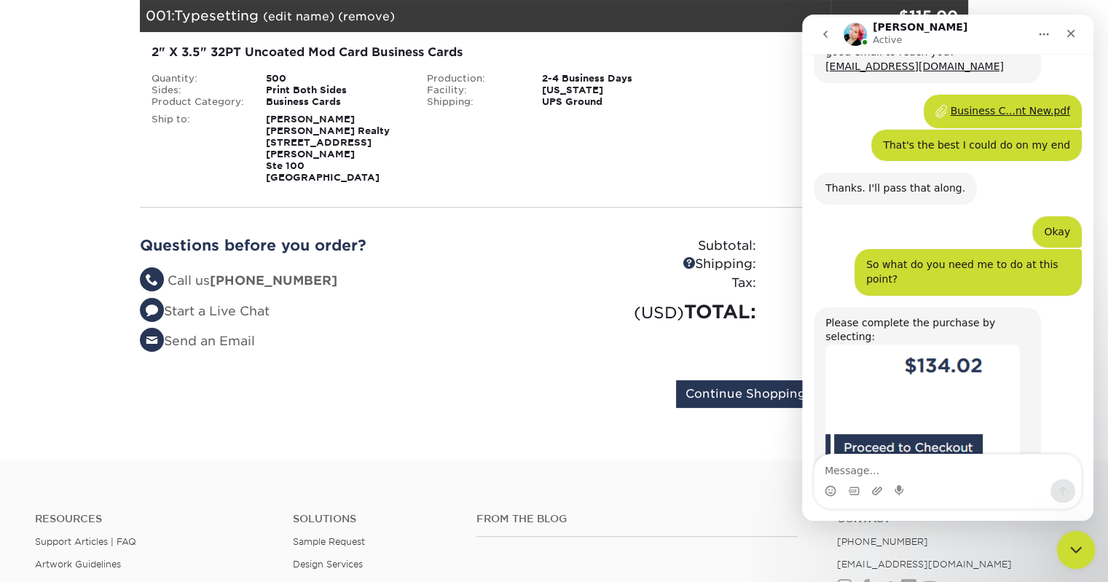
drag, startPoint x: 1074, startPoint y: 548, endPoint x: 2091, endPoint y: 1046, distance: 1132.4
click at [1074, 547] on icon "Close Intercom Messenger" at bounding box center [1073, 547] width 17 height 17
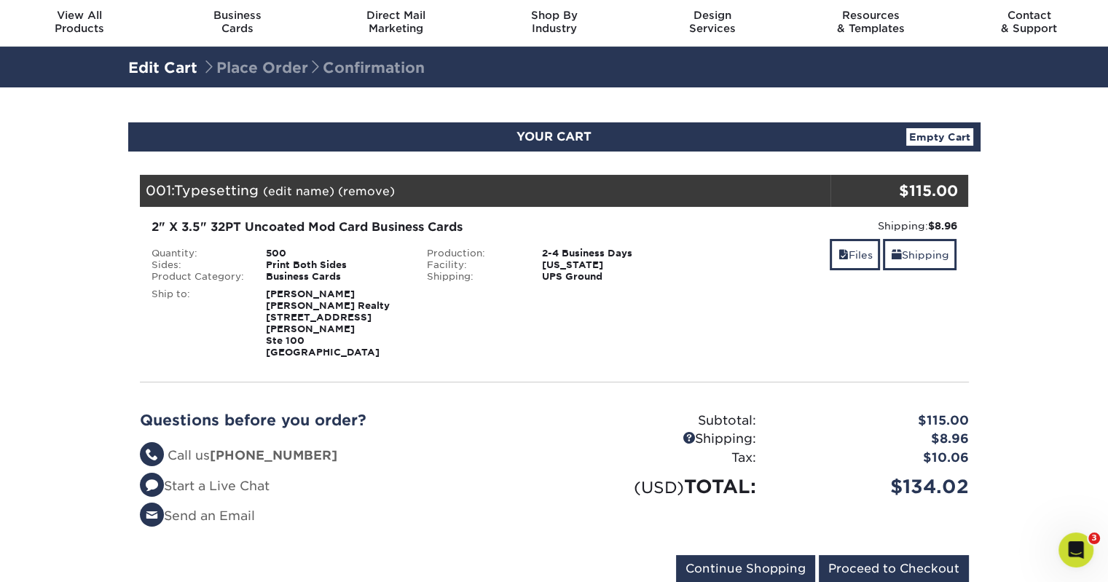
scroll to position [3, 0]
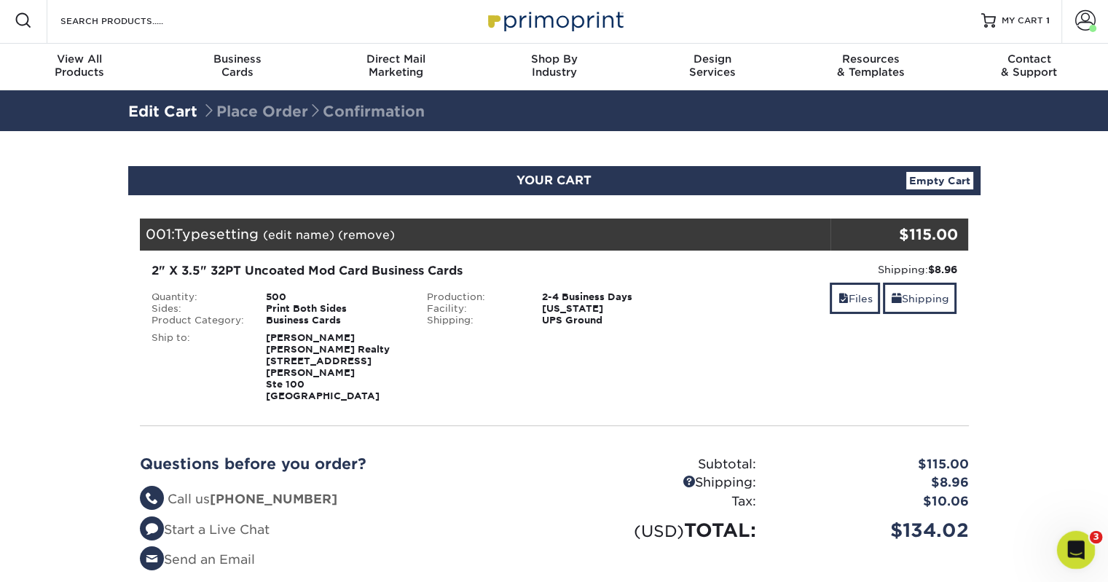
click at [1078, 553] on icon "Open Intercom Messenger" at bounding box center [1074, 548] width 24 height 24
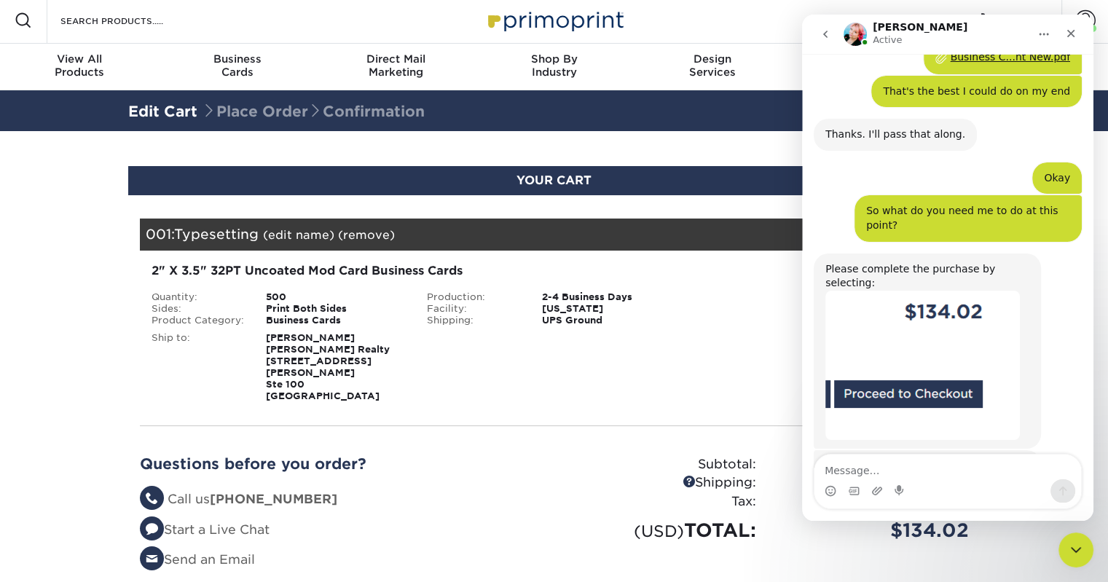
scroll to position [3546, 0]
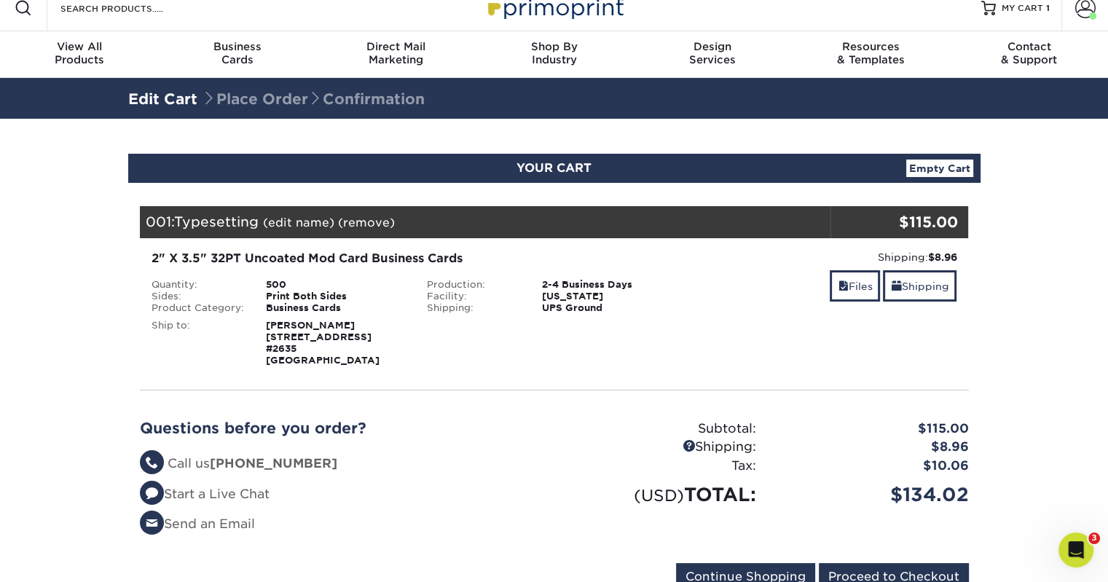
scroll to position [221, 0]
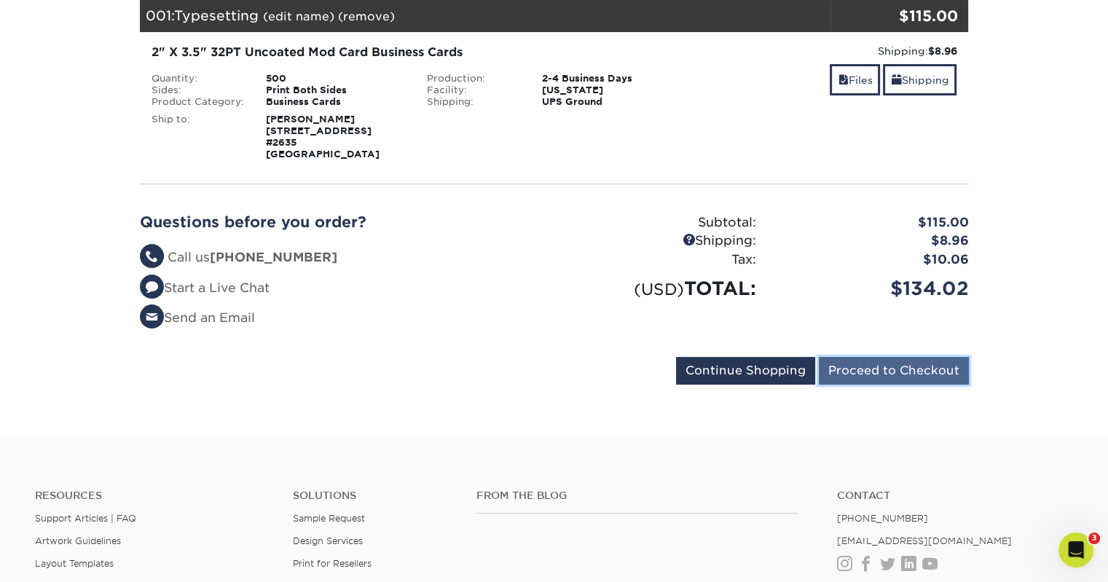
click at [929, 367] on input "Proceed to Checkout" at bounding box center [894, 371] width 150 height 28
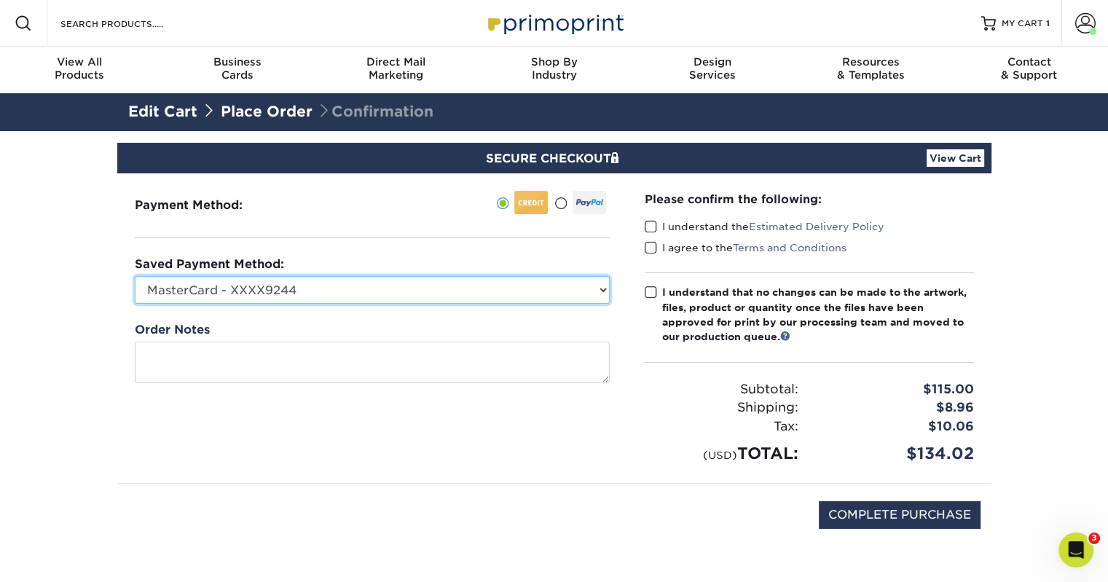
click at [309, 291] on select "MasterCard - XXXX9244 MasterCard - XXXX5331 New Credit Card" at bounding box center [372, 290] width 475 height 28
select select
click at [135, 276] on select "MasterCard - XXXX9244 MasterCard - XXXX5331 New Credit Card" at bounding box center [372, 290] width 475 height 28
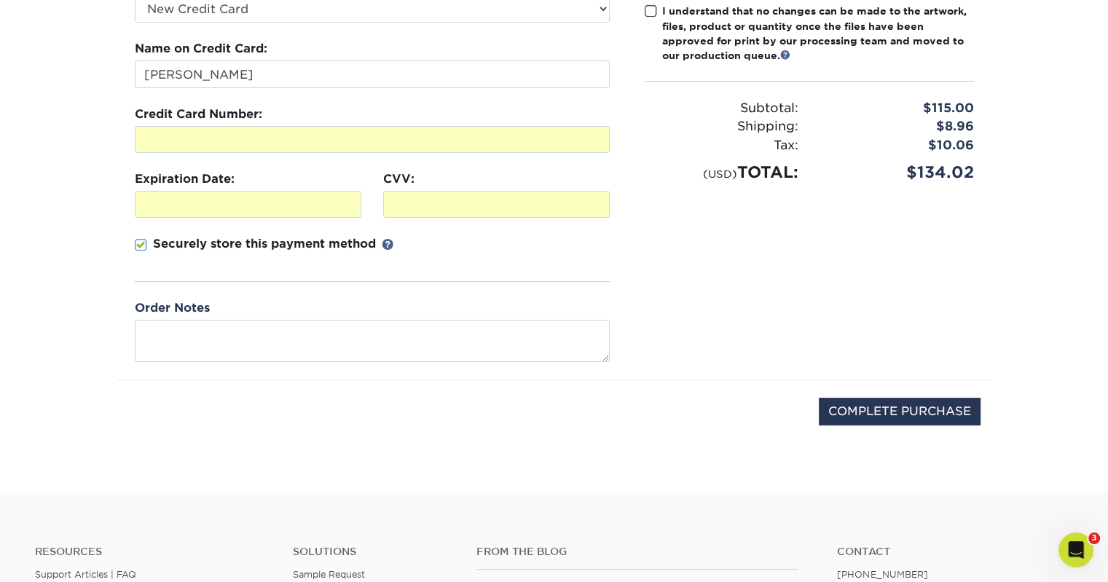
scroll to position [291, 0]
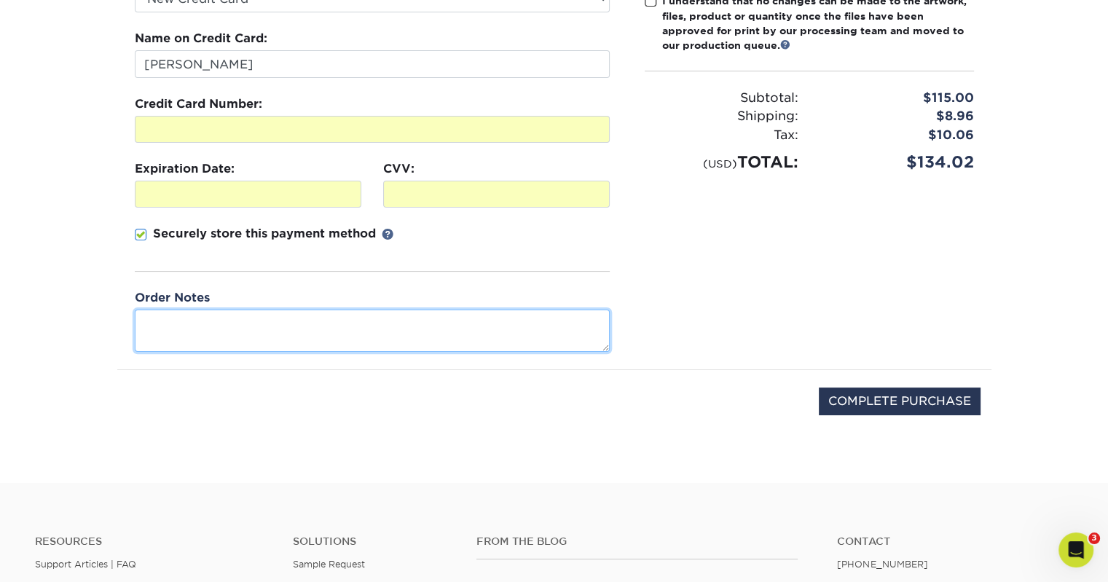
click at [288, 329] on textarea at bounding box center [372, 331] width 475 height 42
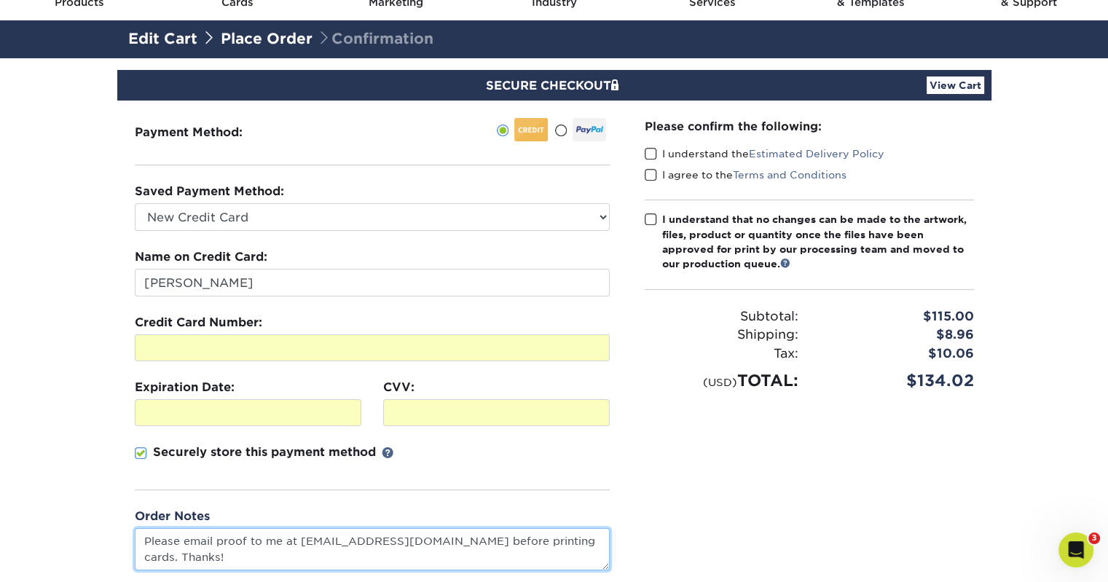
scroll to position [73, 0]
type textarea "Please email proof to me at delliotthomes@gmail.com before printing cards. Than…"
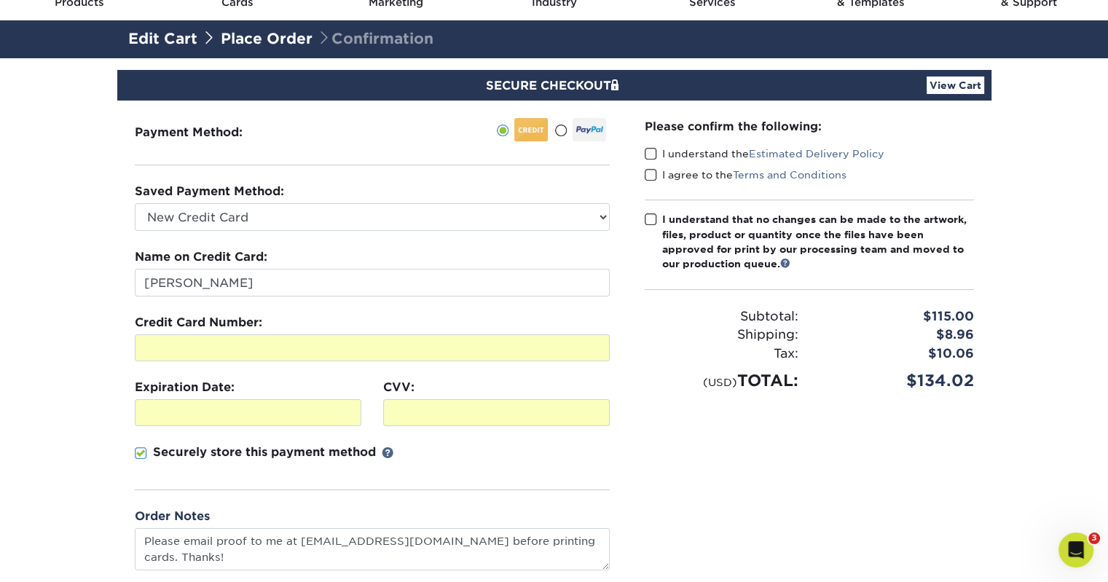
click at [650, 154] on span at bounding box center [651, 154] width 12 height 14
click at [0, 0] on input "I understand the Estimated Delivery Policy" at bounding box center [0, 0] width 0 height 0
click at [648, 177] on span at bounding box center [651, 175] width 12 height 14
click at [0, 0] on input "I agree to the Terms and Conditions" at bounding box center [0, 0] width 0 height 0
click at [645, 218] on span at bounding box center [651, 220] width 12 height 14
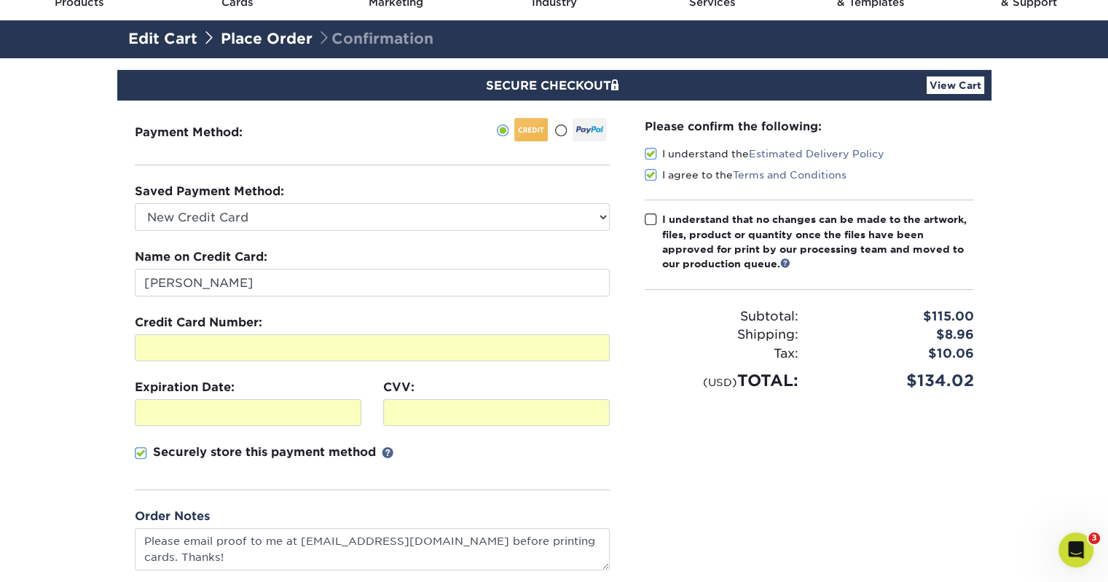
click at [0, 0] on input "I understand that no changes can be made to the artwork, files, product or quan…" at bounding box center [0, 0] width 0 height 0
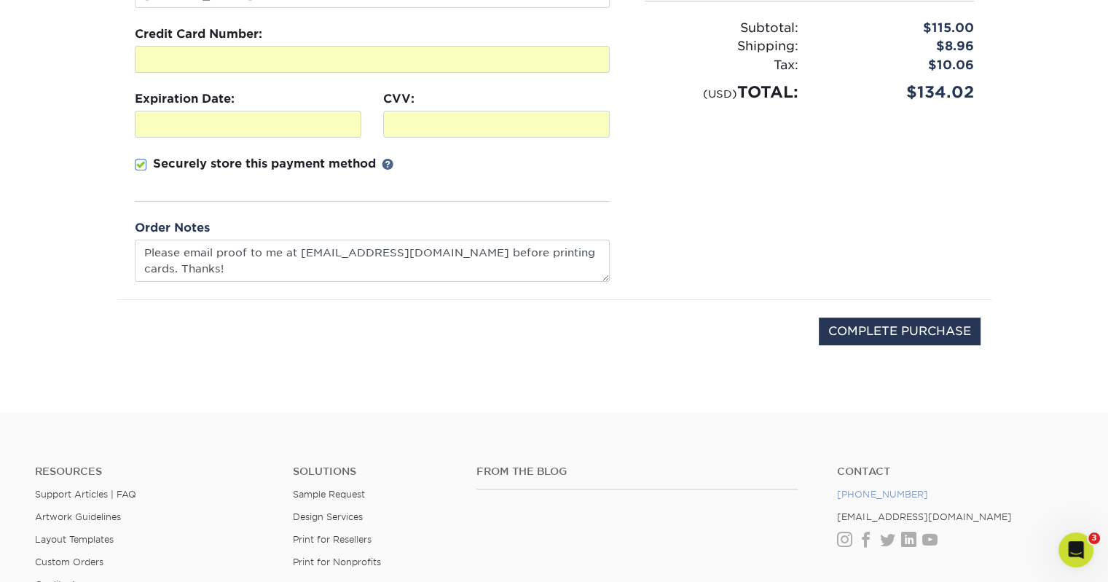
scroll to position [437, 0]
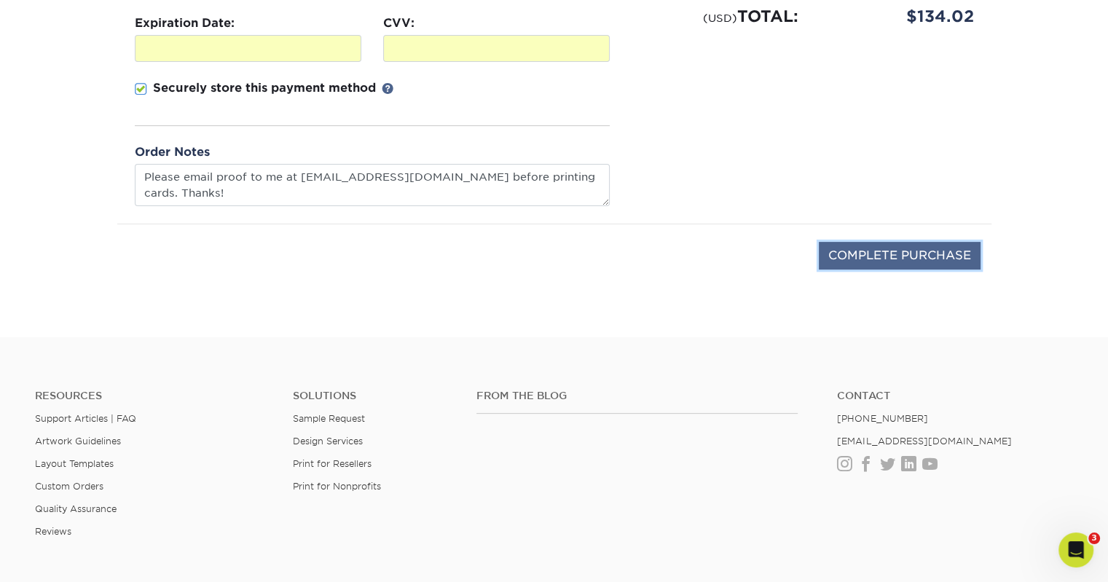
click at [894, 254] on input "COMPLETE PURCHASE" at bounding box center [900, 256] width 162 height 28
type input "PROCESSING, PLEASE WAIT..."
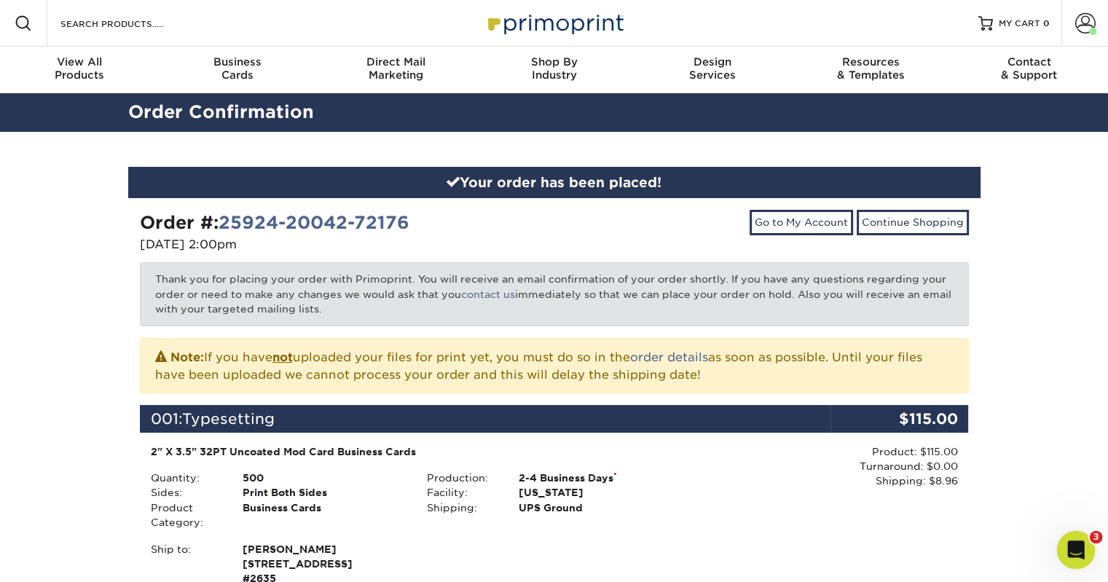
click at [1078, 547] on icon "Open Intercom Messenger" at bounding box center [1074, 548] width 24 height 24
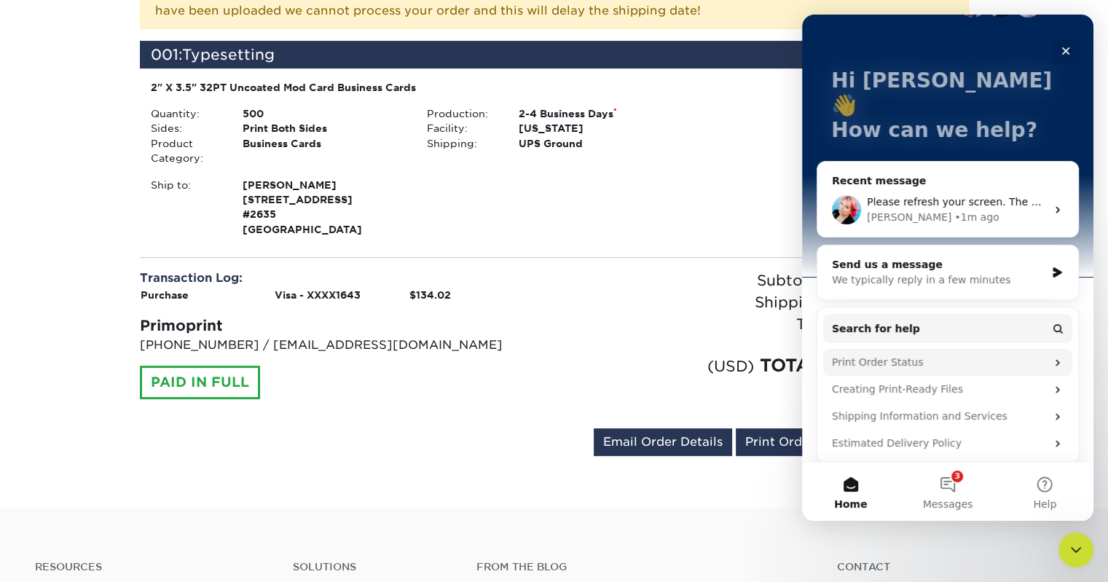
scroll to position [109, 0]
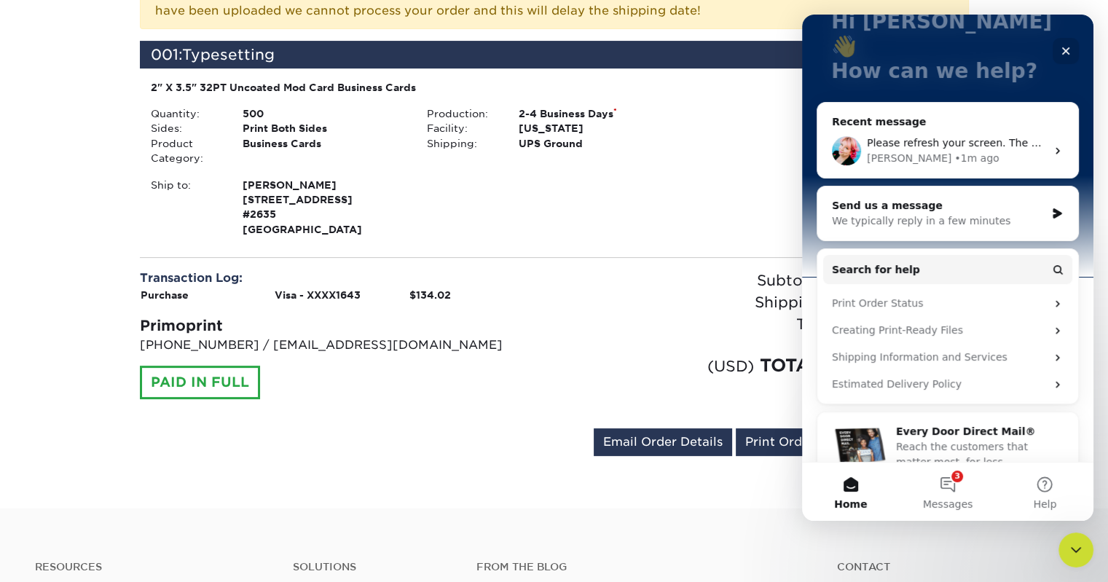
click at [922, 137] on span "Please refresh your screen. The address is updated:" at bounding box center [999, 143] width 264 height 12
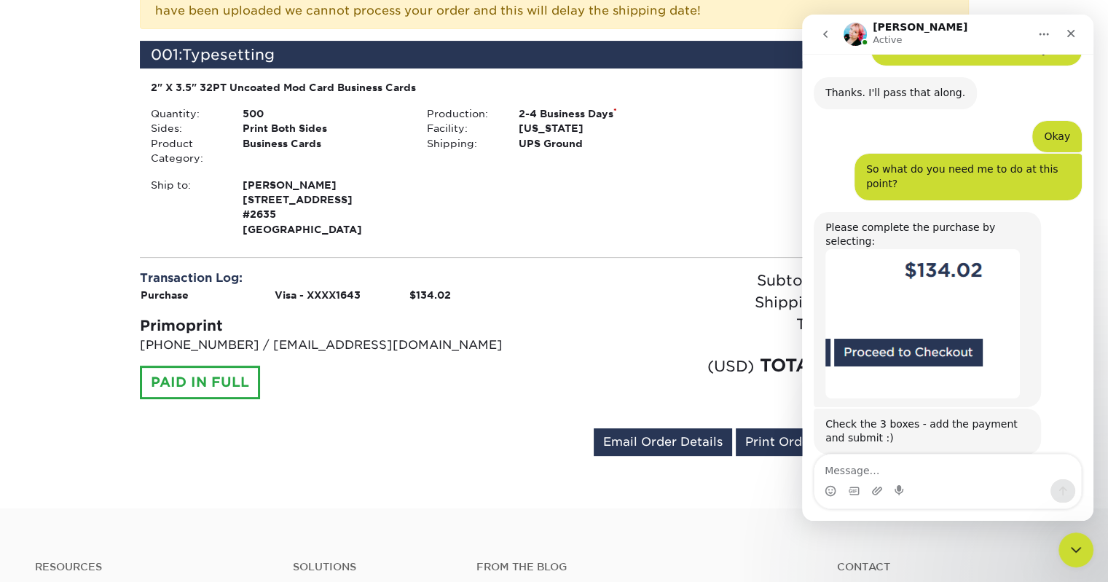
scroll to position [3546, 0]
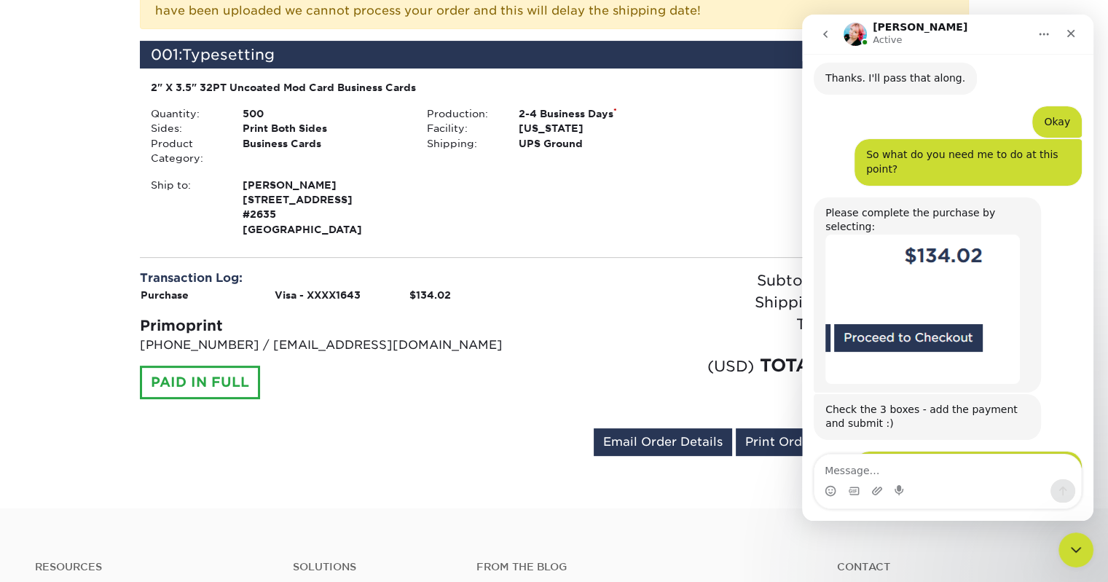
click at [891, 465] on textarea "Message…" at bounding box center [947, 467] width 267 height 25
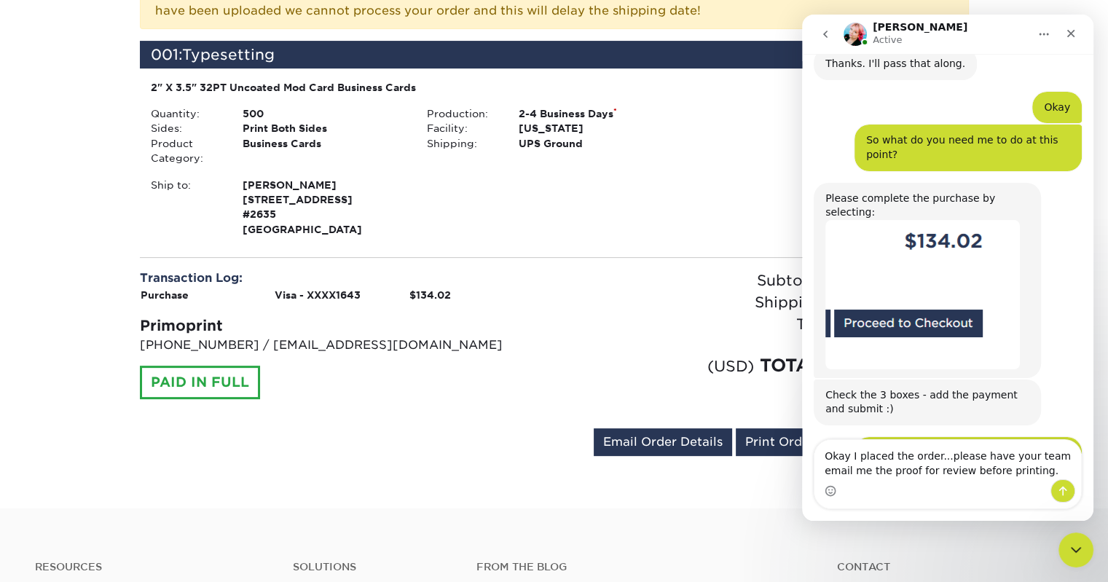
type textarea "Okay I placed the order...please have your team email me the proof for review b…"
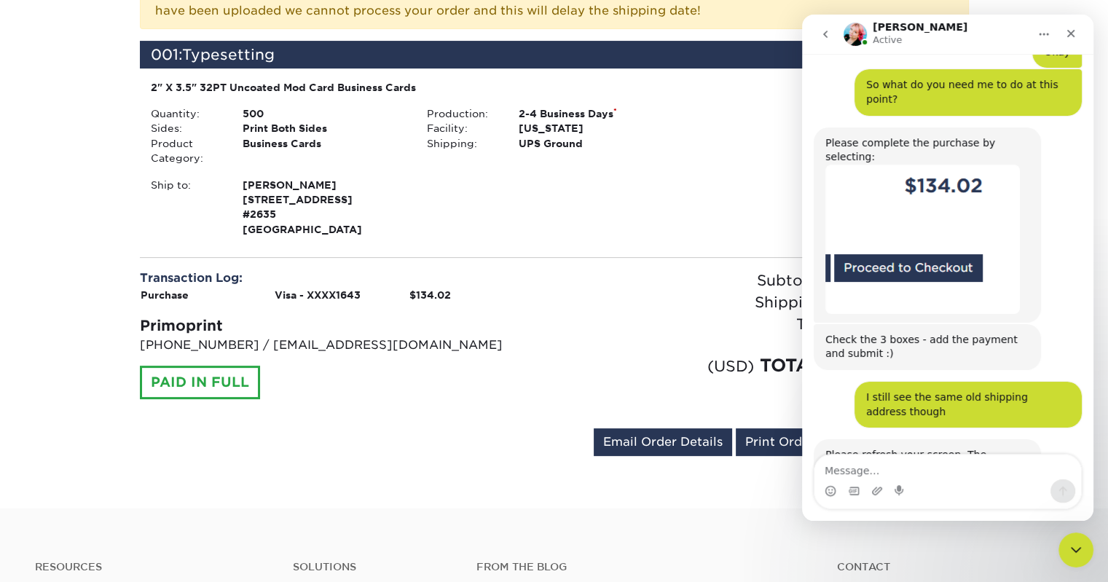
scroll to position [3618, 0]
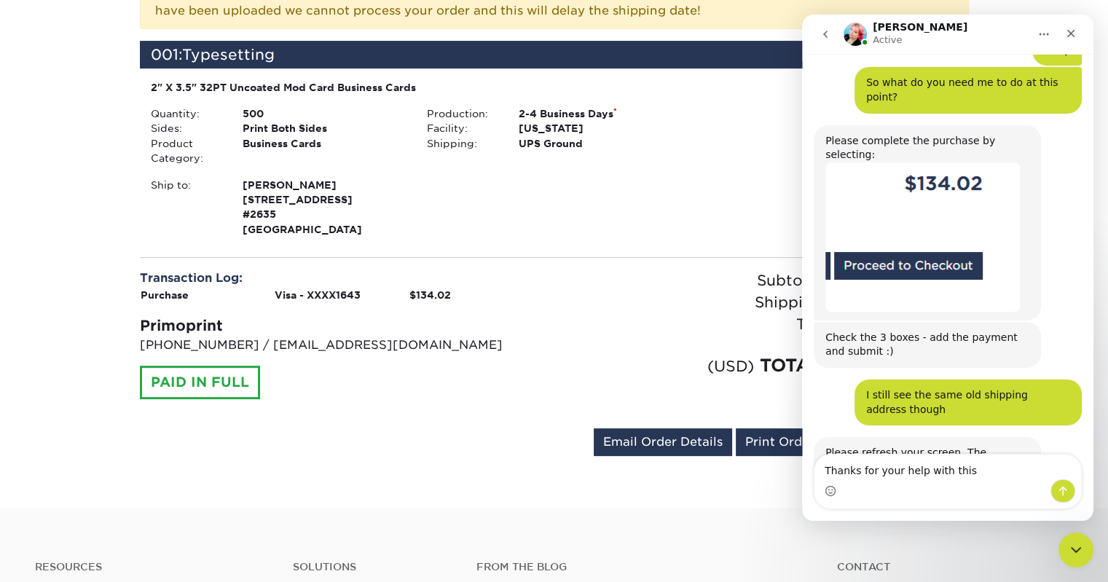
type textarea "Thanks for your help with this!"
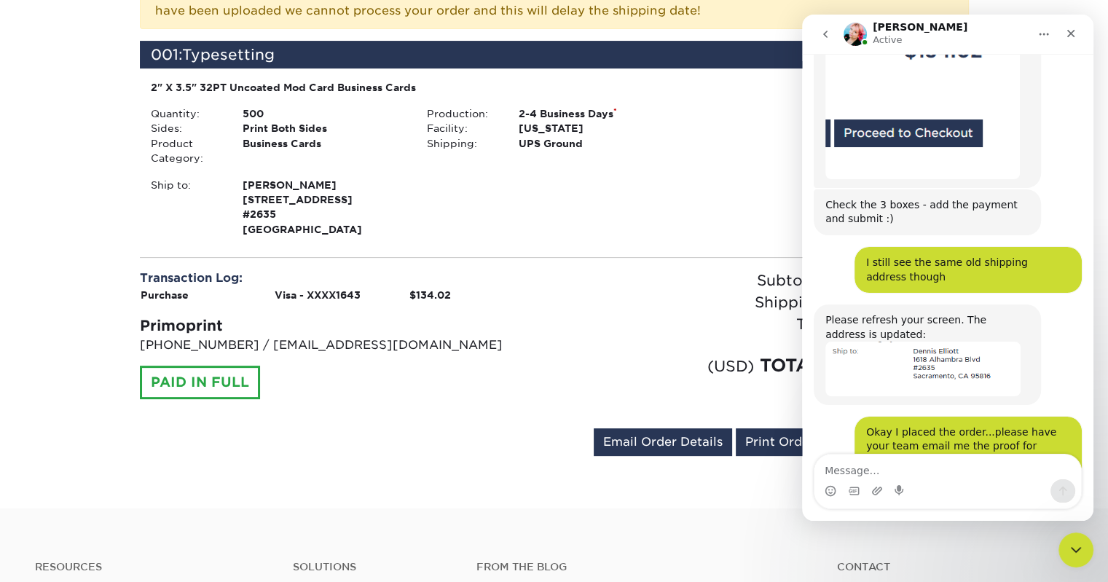
scroll to position [3751, 0]
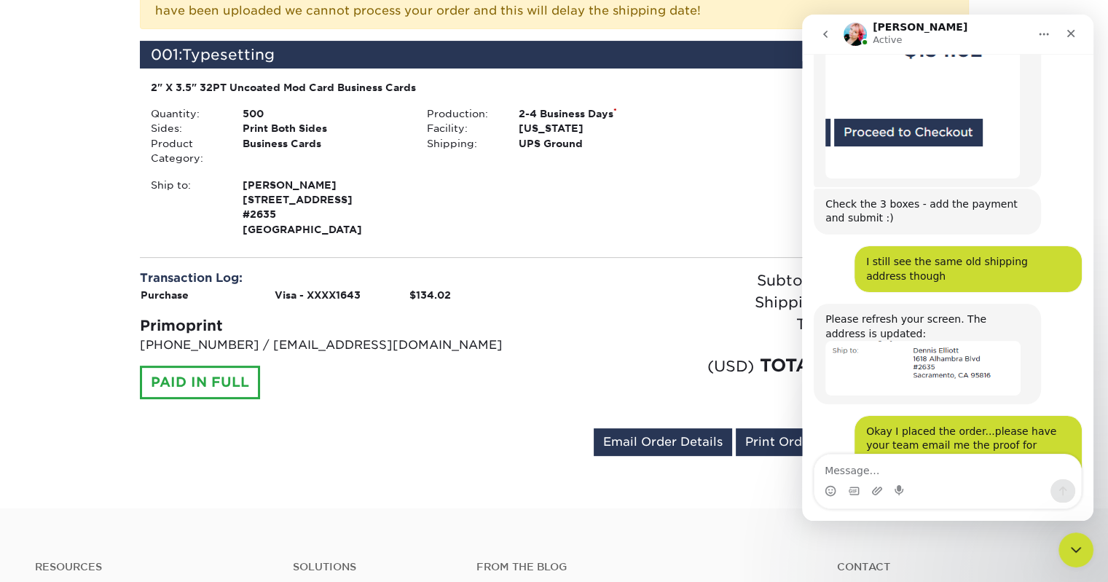
click at [898, 473] on textarea "Message…" at bounding box center [947, 467] width 267 height 25
type textarea "Thanks [PERSON_NAME], you too!"
